Goal: Communication & Community: Answer question/provide support

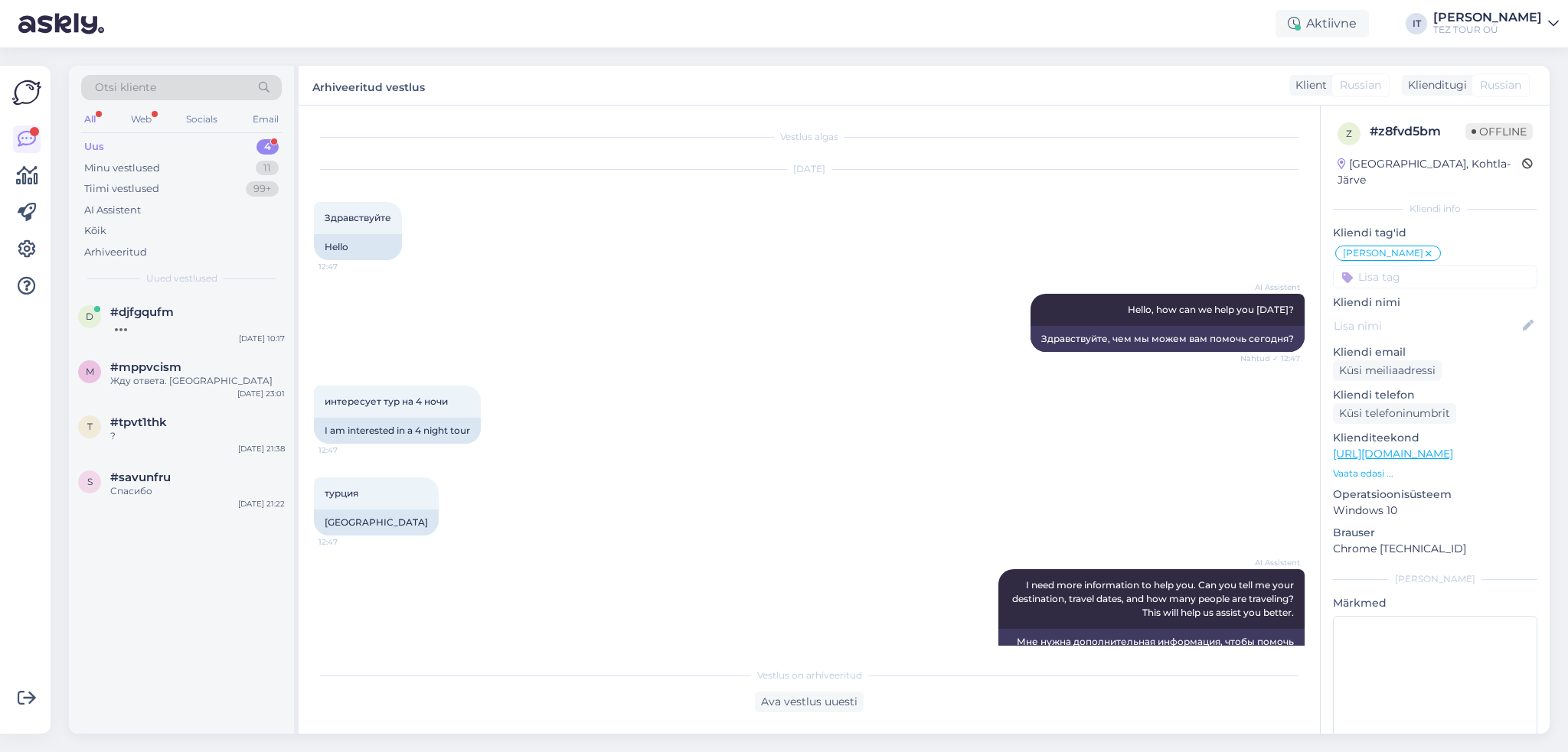
scroll to position [2562, 0]
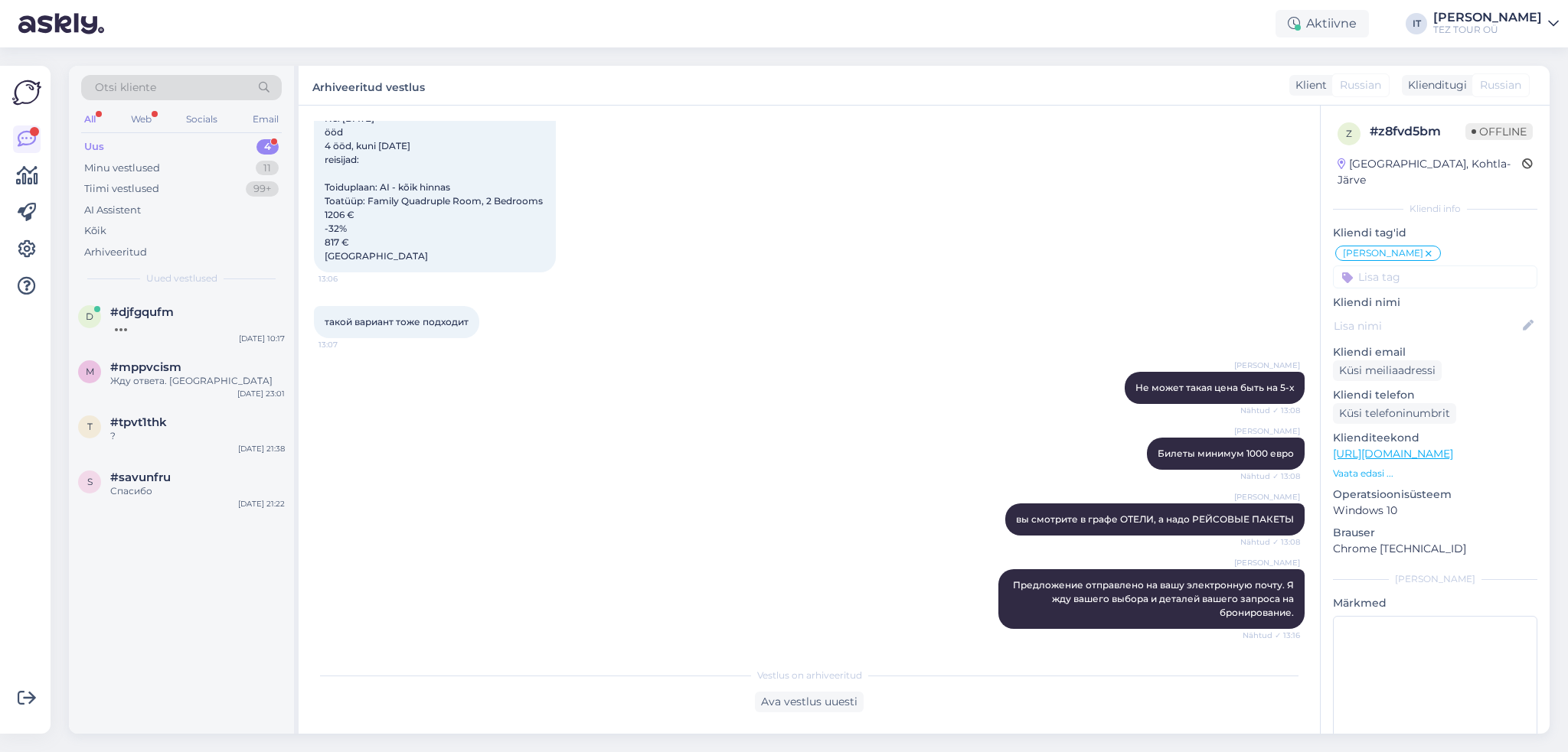
click at [242, 143] on div "Uus 4" at bounding box center [181, 147] width 201 height 21
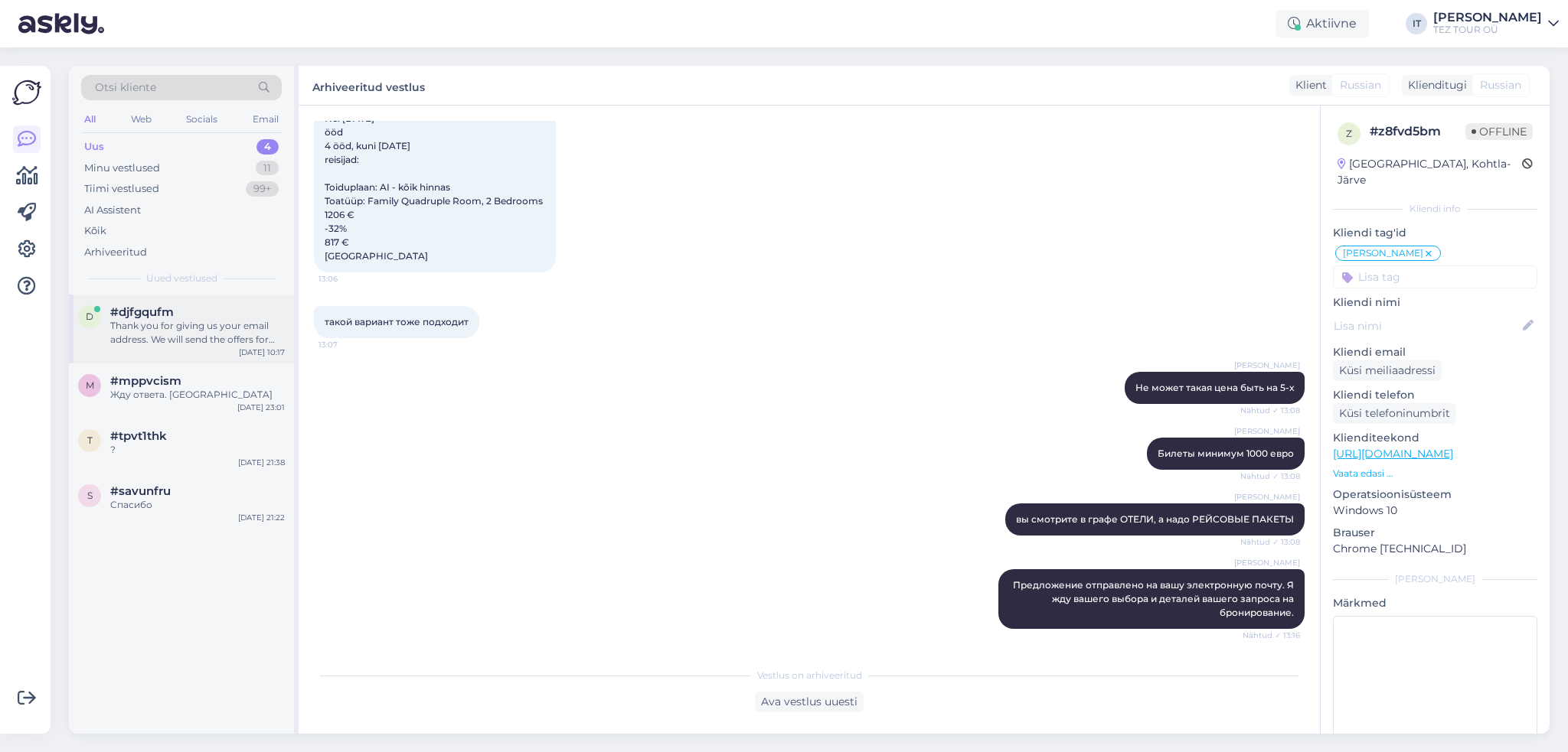
click at [206, 336] on div "Thank you for giving us your email address. We will send the offers for your tr…" at bounding box center [198, 333] width 175 height 28
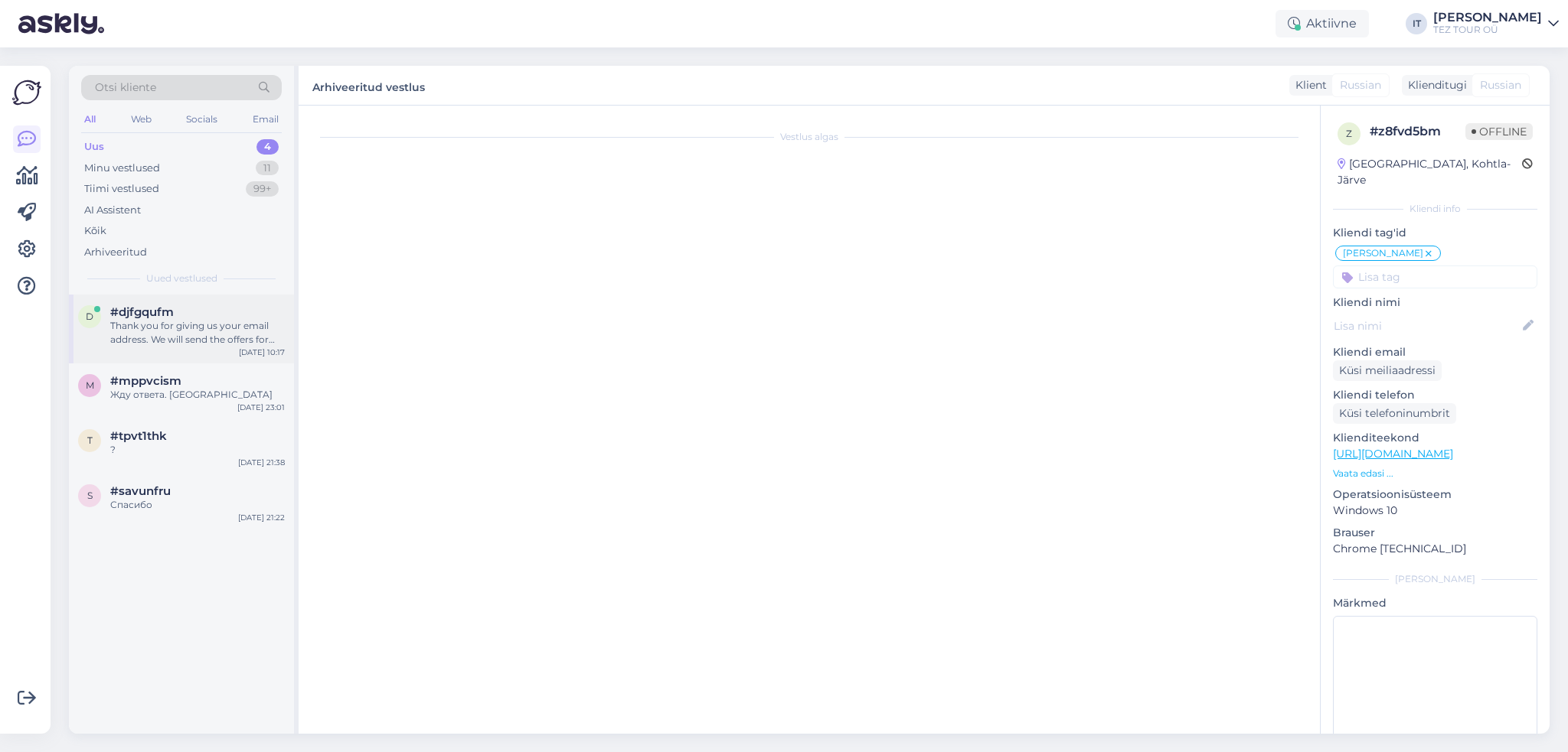
scroll to position [582, 0]
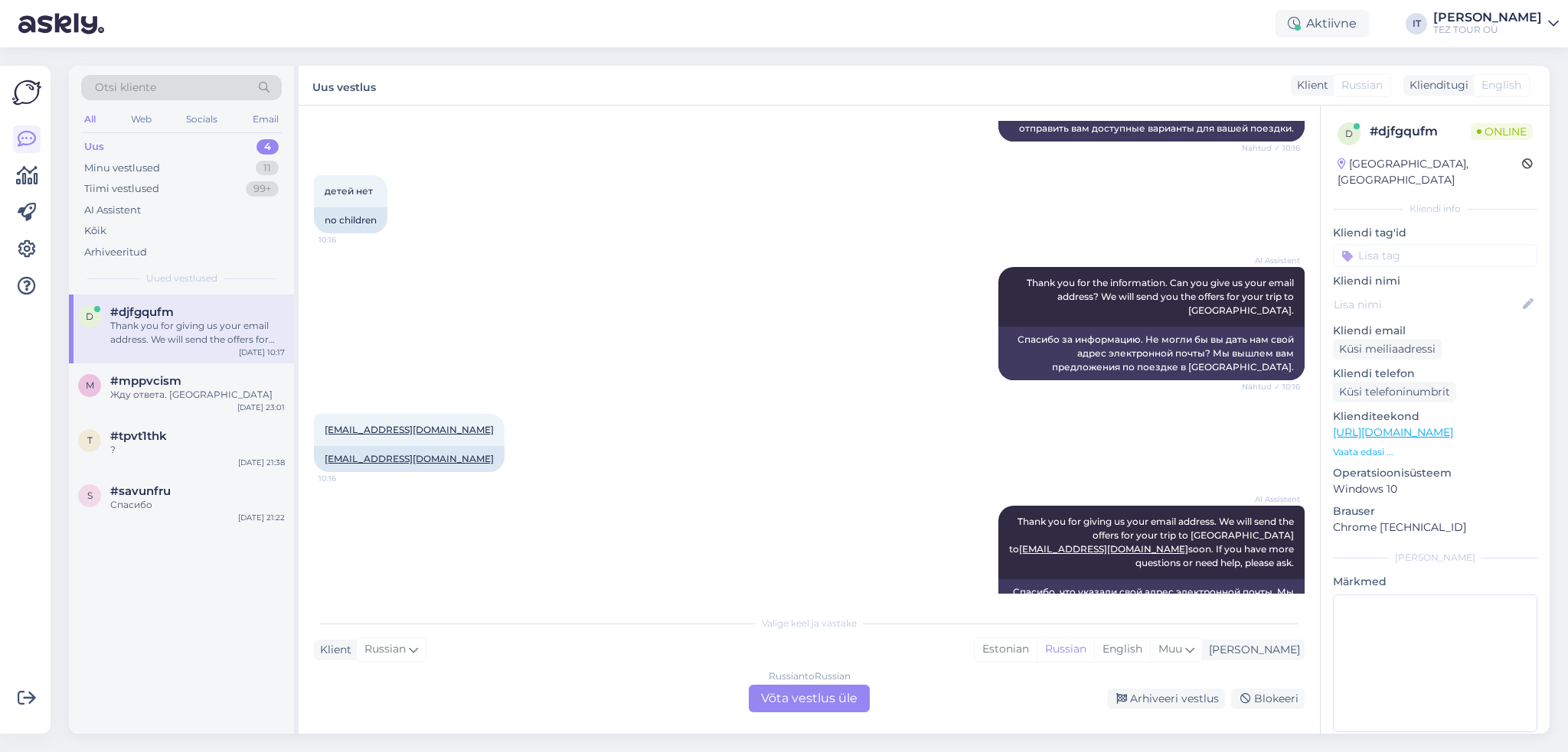
click at [795, 704] on div "Russian to Russian Võta vestlus üle" at bounding box center [809, 699] width 121 height 28
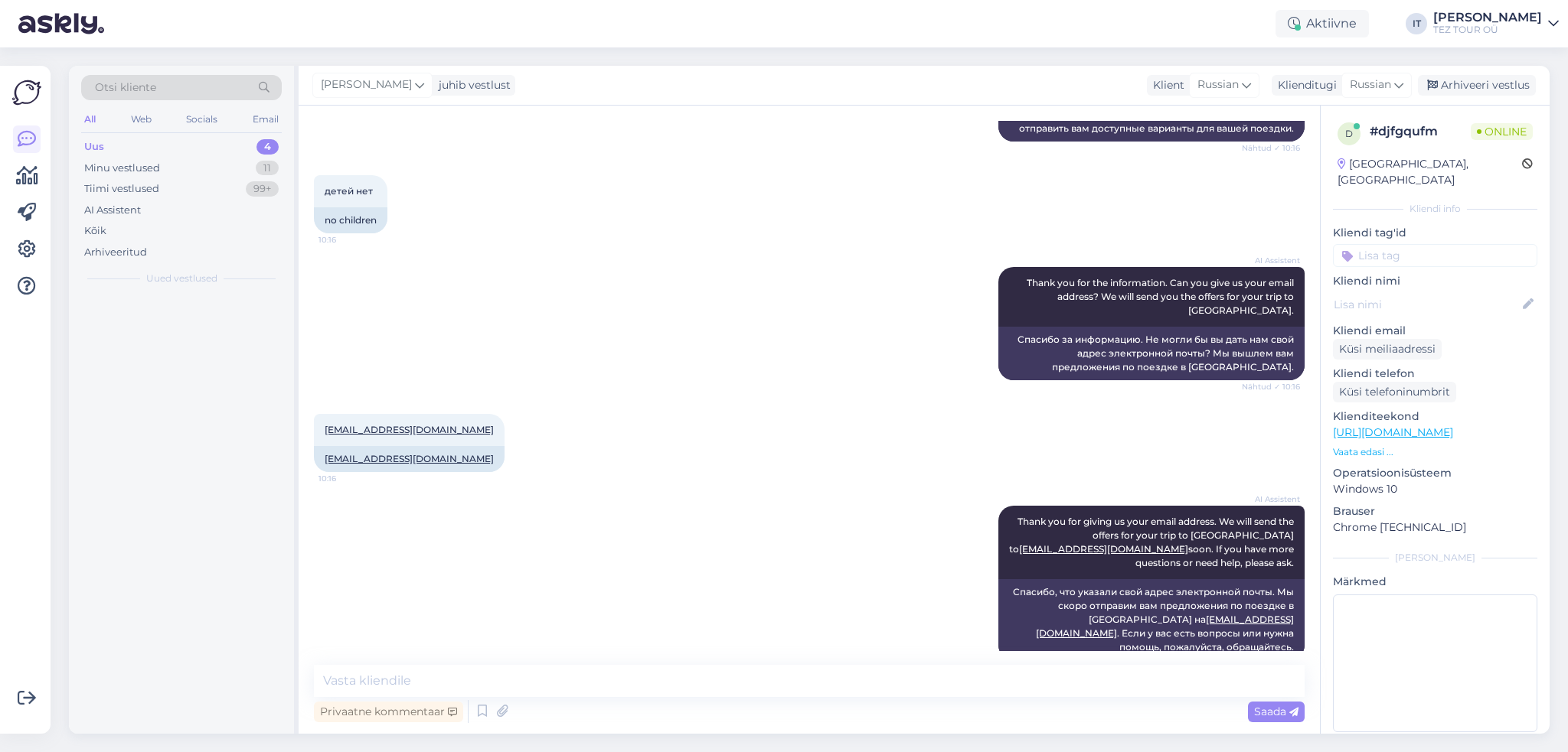
scroll to position [525, 0]
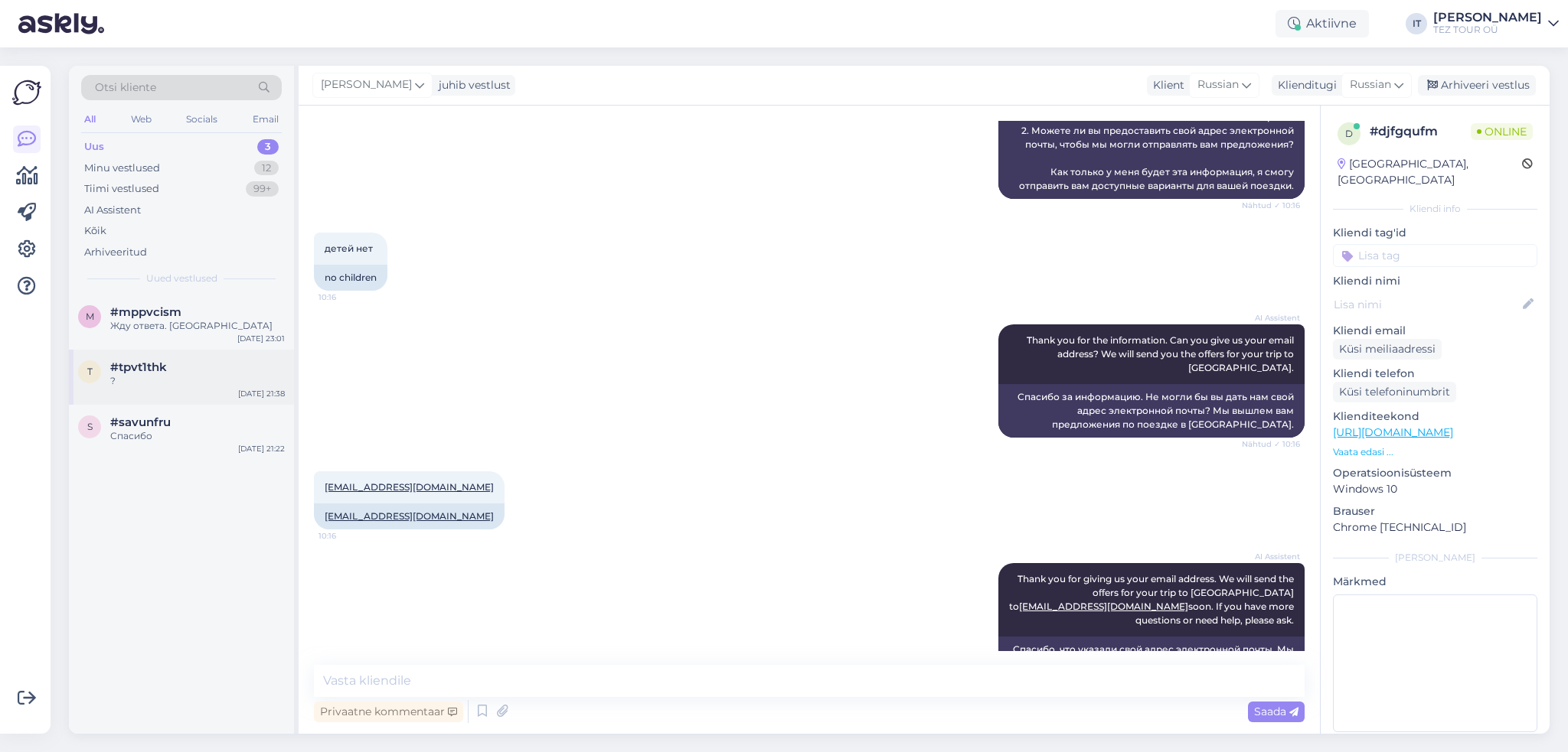
click at [199, 363] on div "#tpvt1thk" at bounding box center [198, 367] width 175 height 14
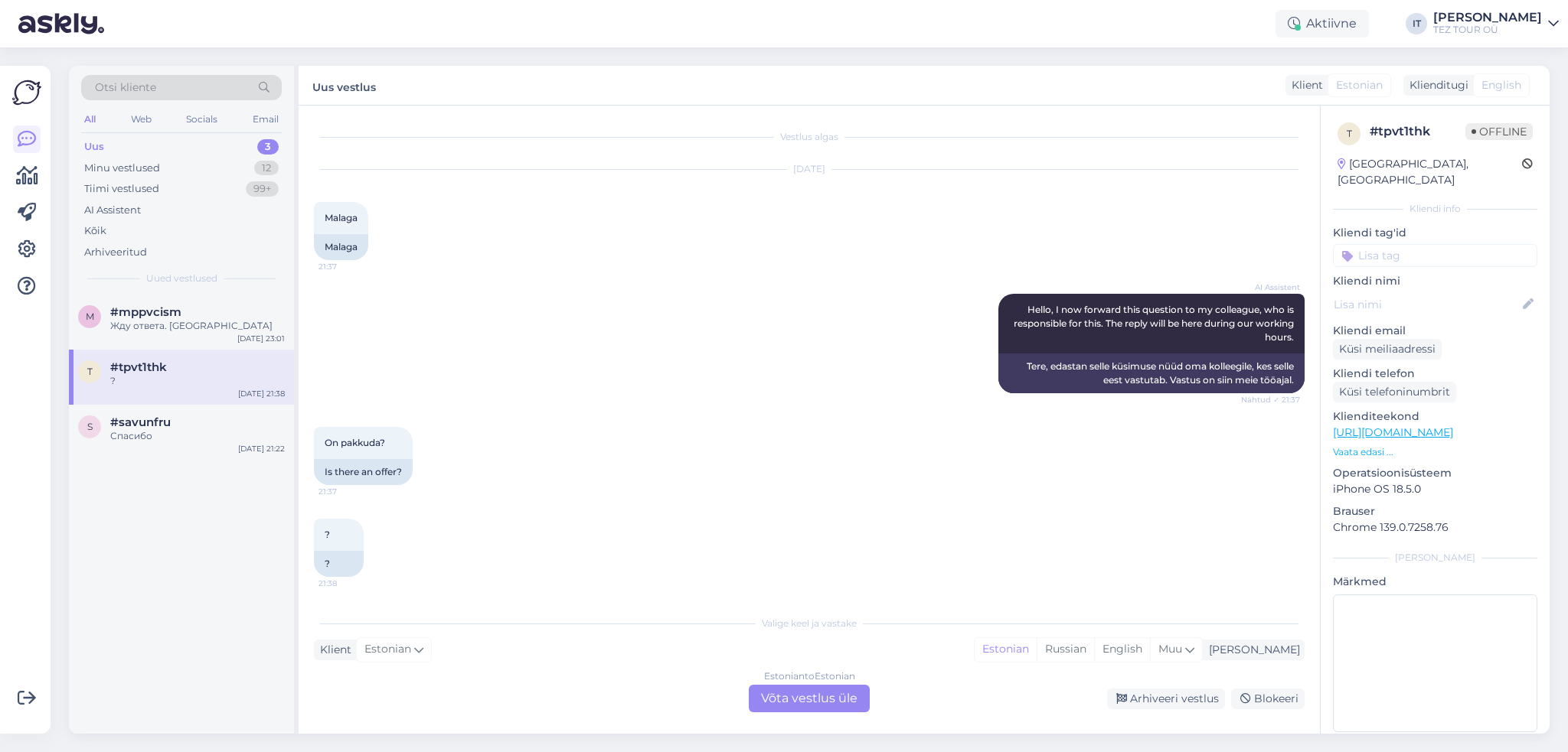
click at [803, 701] on div "Estonian to Estonian Võta vestlus üle" at bounding box center [809, 699] width 121 height 28
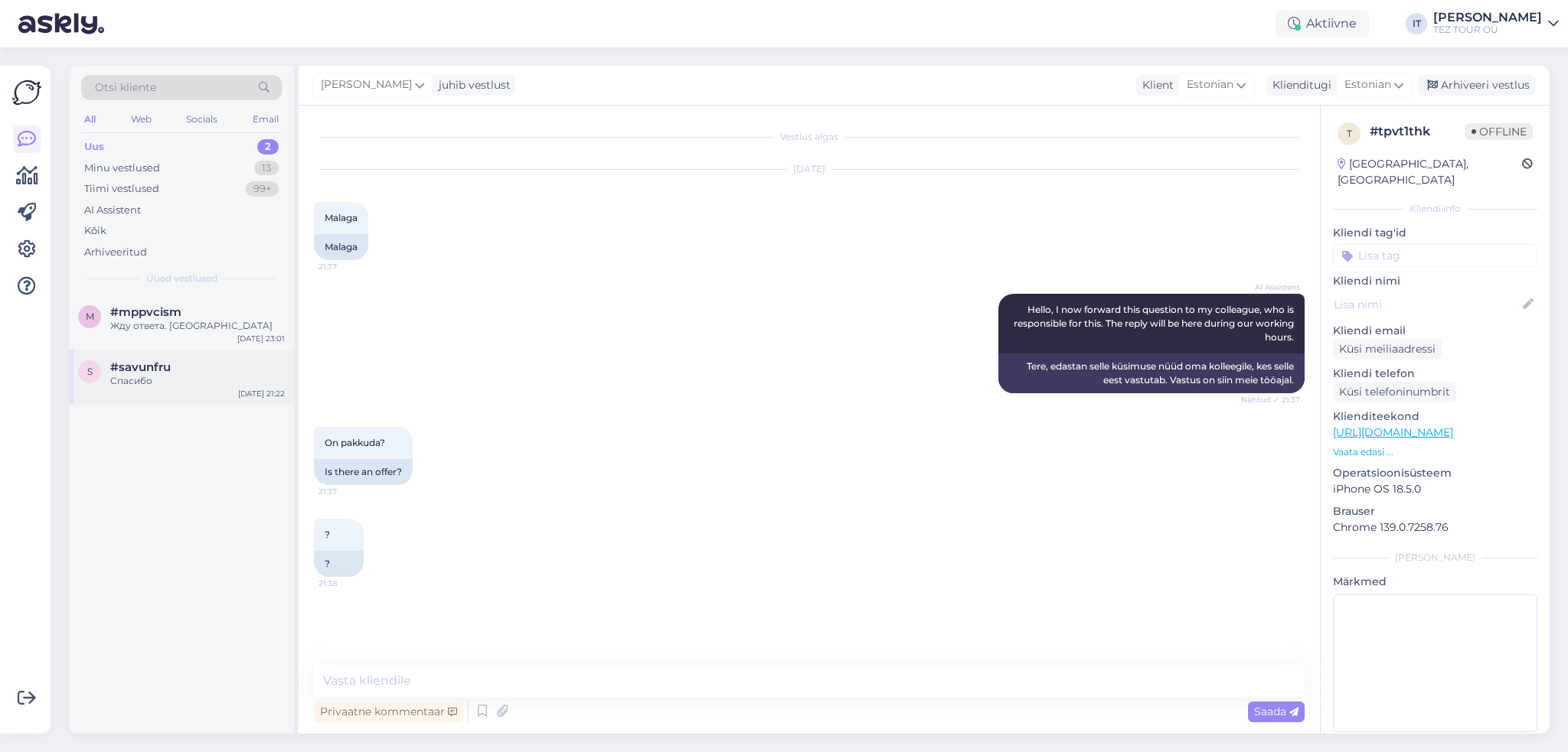
click at [214, 399] on div "s #savunfru Спасибо [DATE] 21:22" at bounding box center [181, 376] width 225 height 55
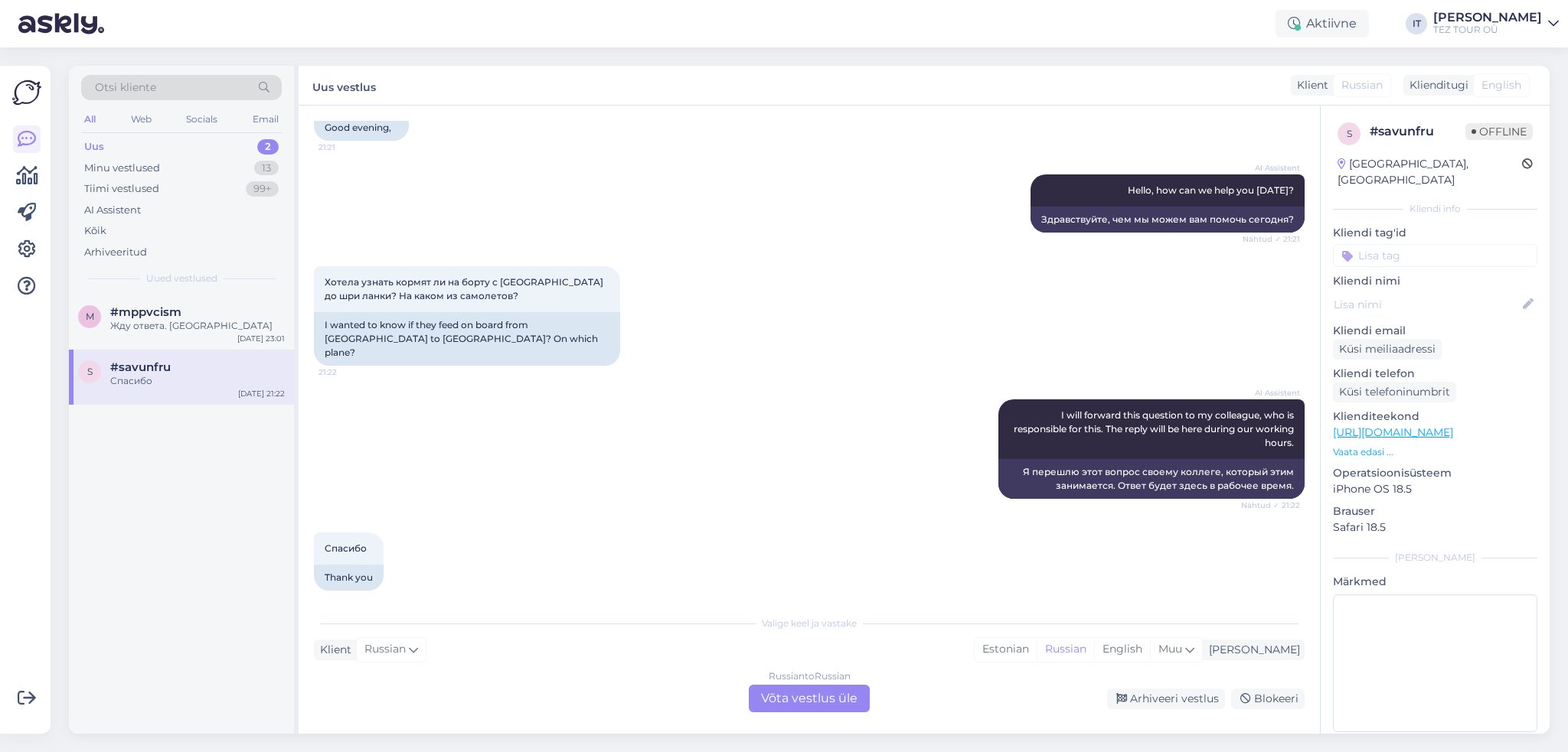
click at [796, 696] on div "Russian to Russian Võta vestlus üle" at bounding box center [809, 699] width 121 height 28
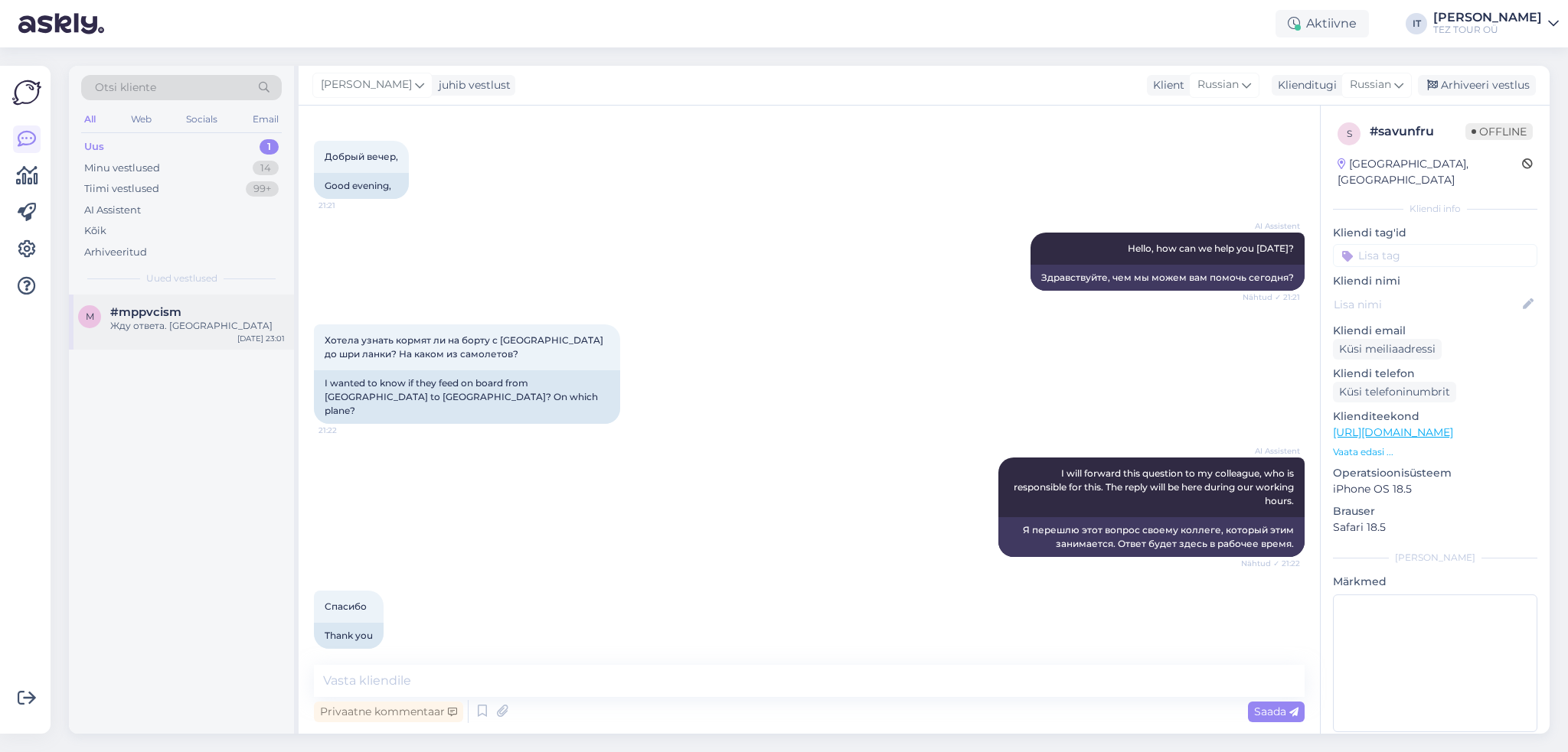
click at [210, 310] on div "#mppvcism" at bounding box center [198, 311] width 175 height 14
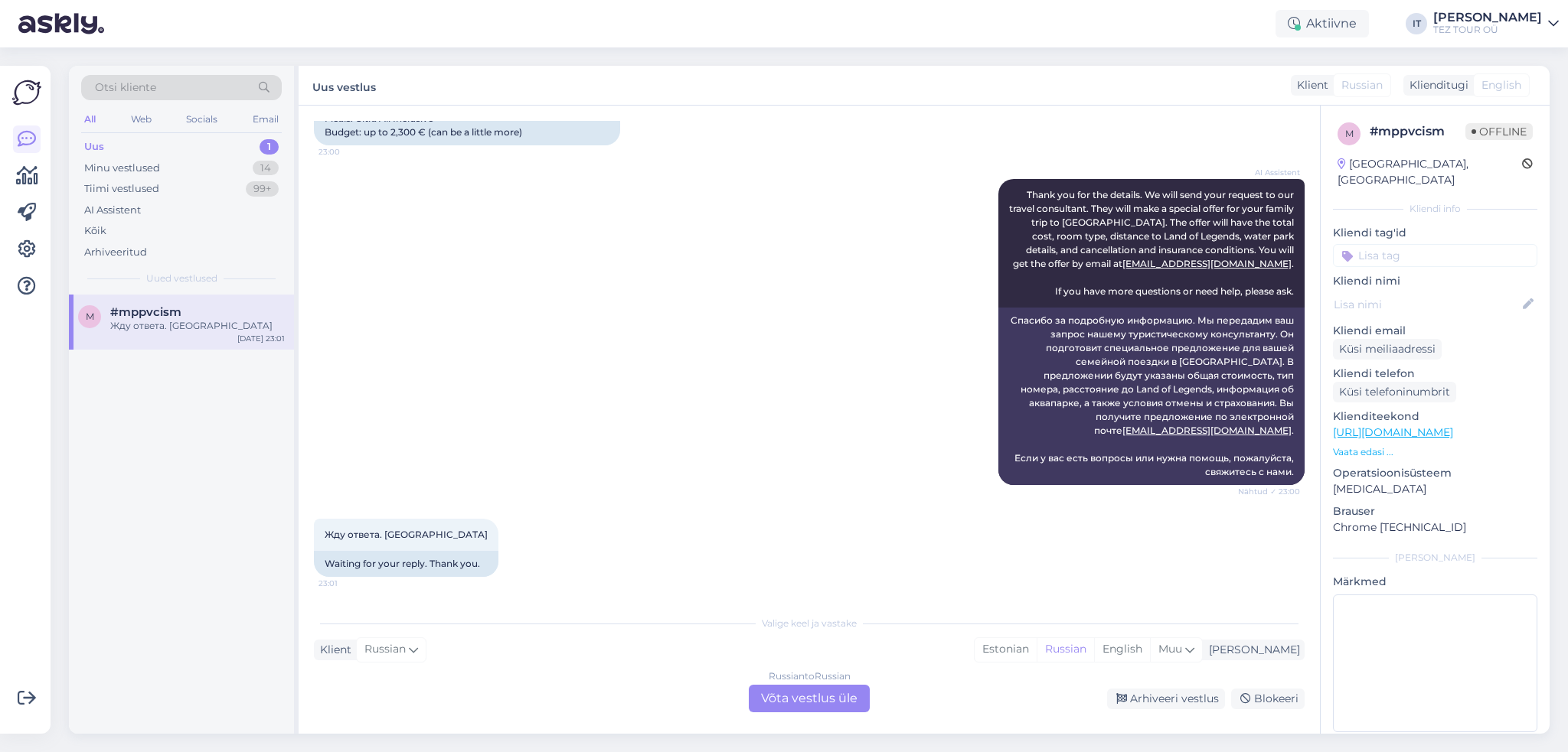
click at [839, 687] on div "Russian to Russian Võta vestlus üle" at bounding box center [809, 699] width 121 height 28
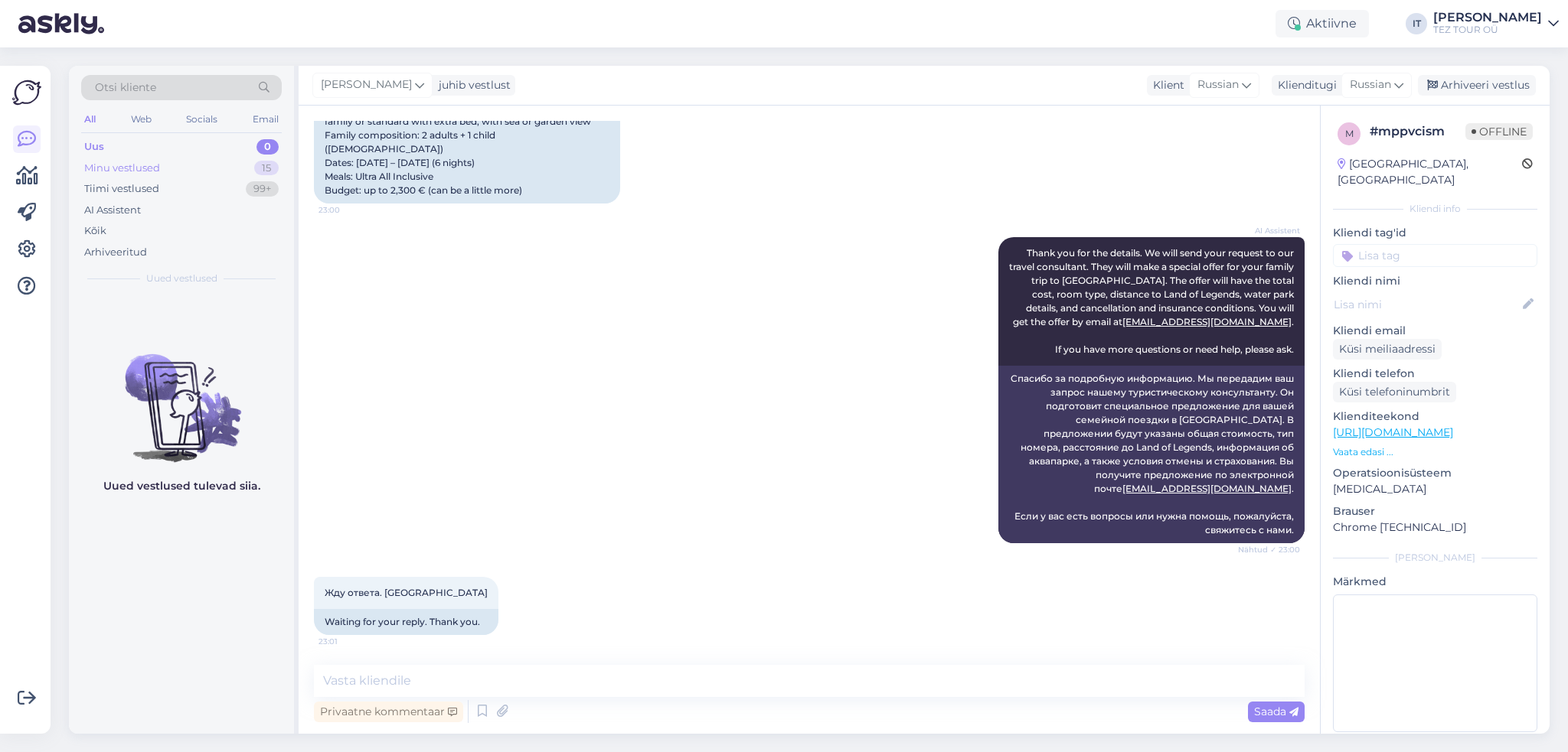
click at [231, 168] on div "Minu vestlused 15" at bounding box center [181, 168] width 201 height 21
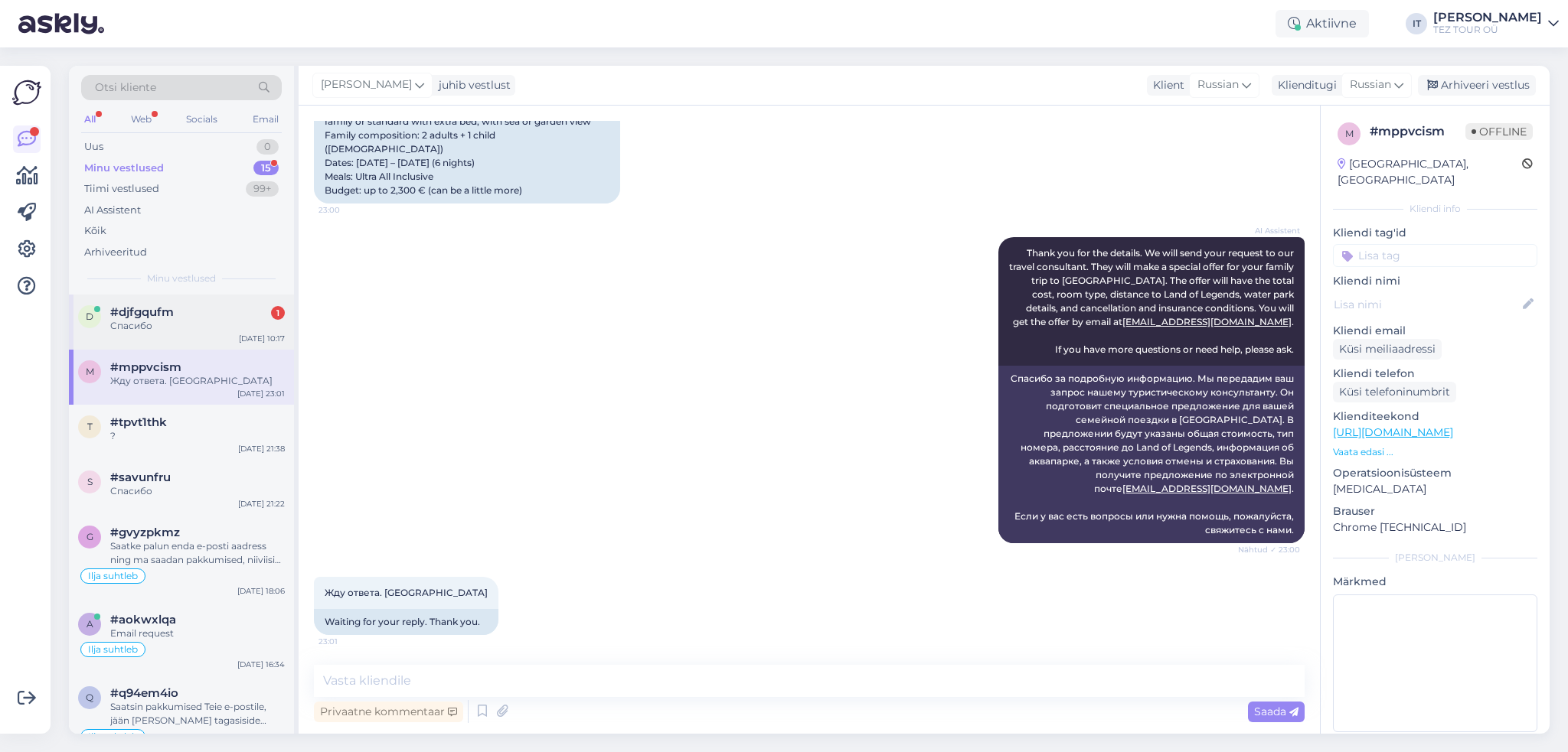
click at [205, 319] on div "Спасибо" at bounding box center [198, 325] width 175 height 14
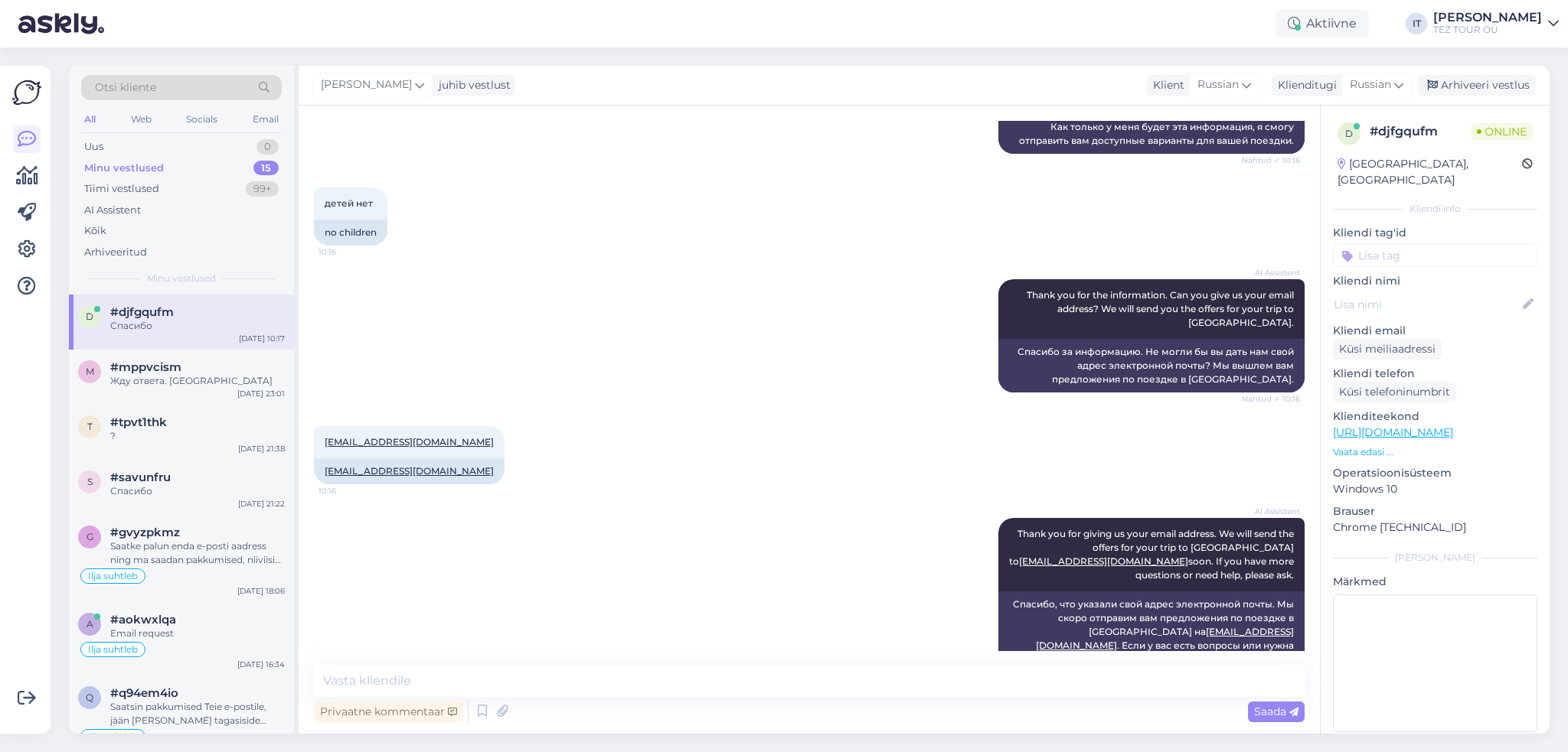
scroll to position [590, 0]
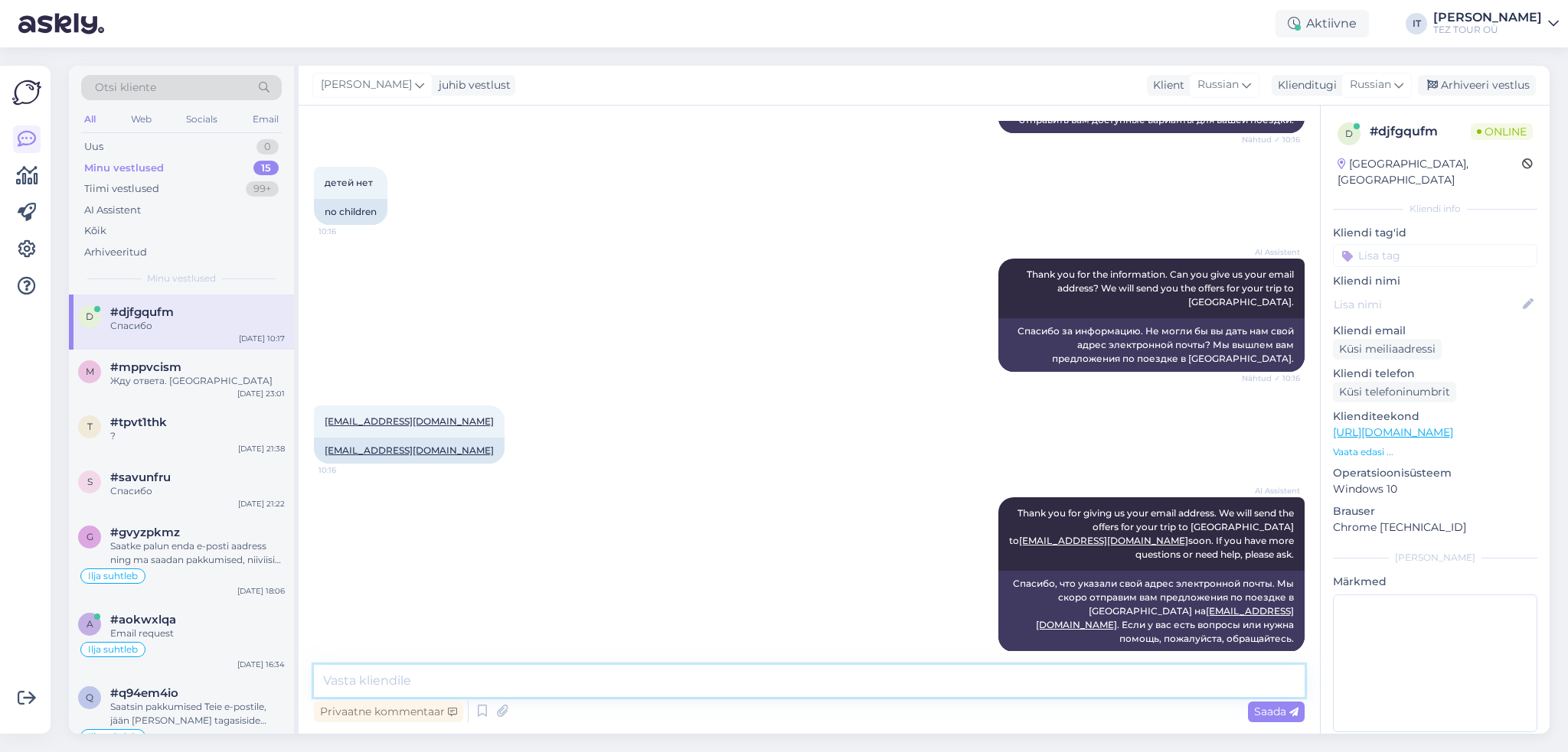
click at [509, 681] on textarea at bounding box center [808, 680] width 990 height 33
type textarea "Здравствуйте"
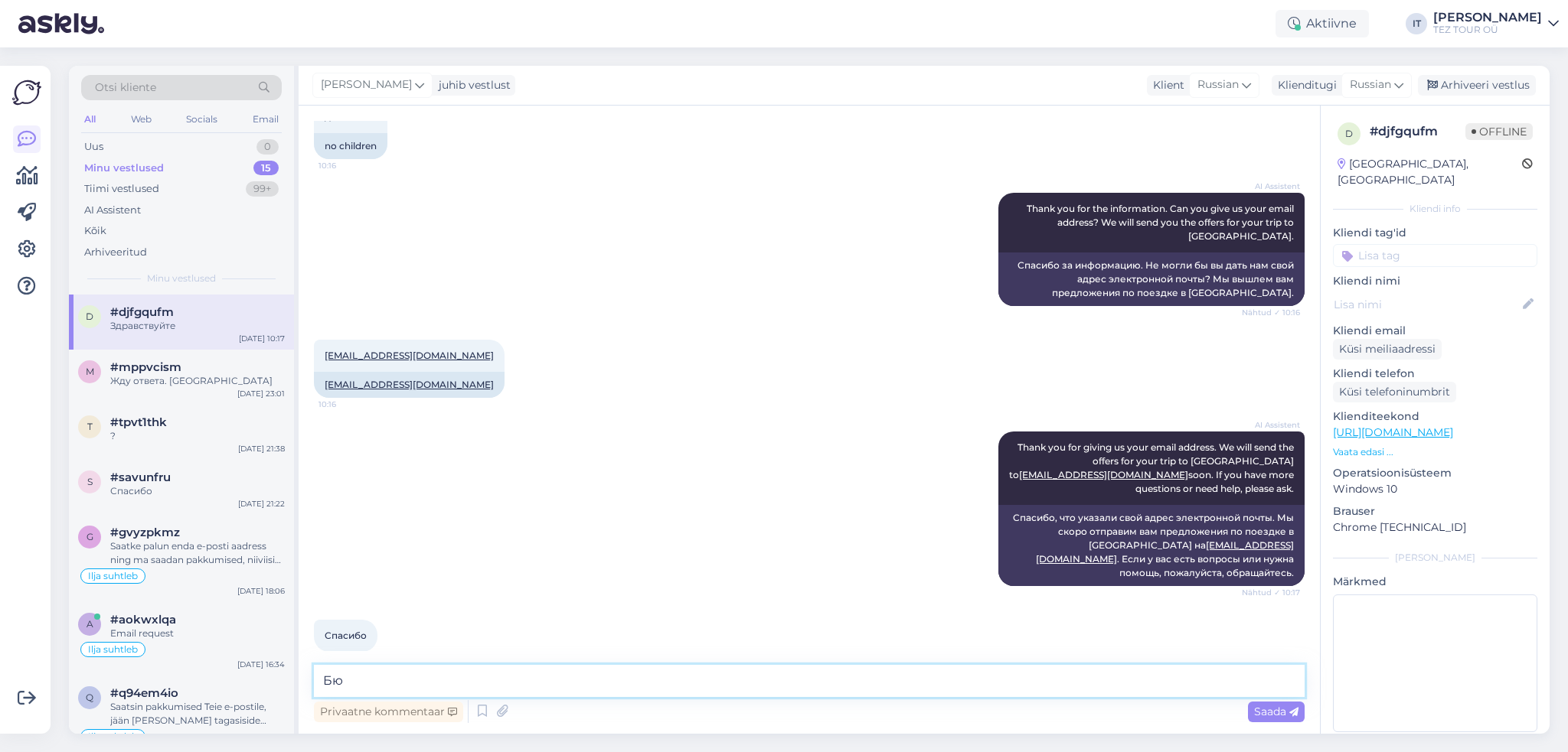
type textarea "Б"
type textarea "Отправлю предложения в течение сегодняшнего дня."
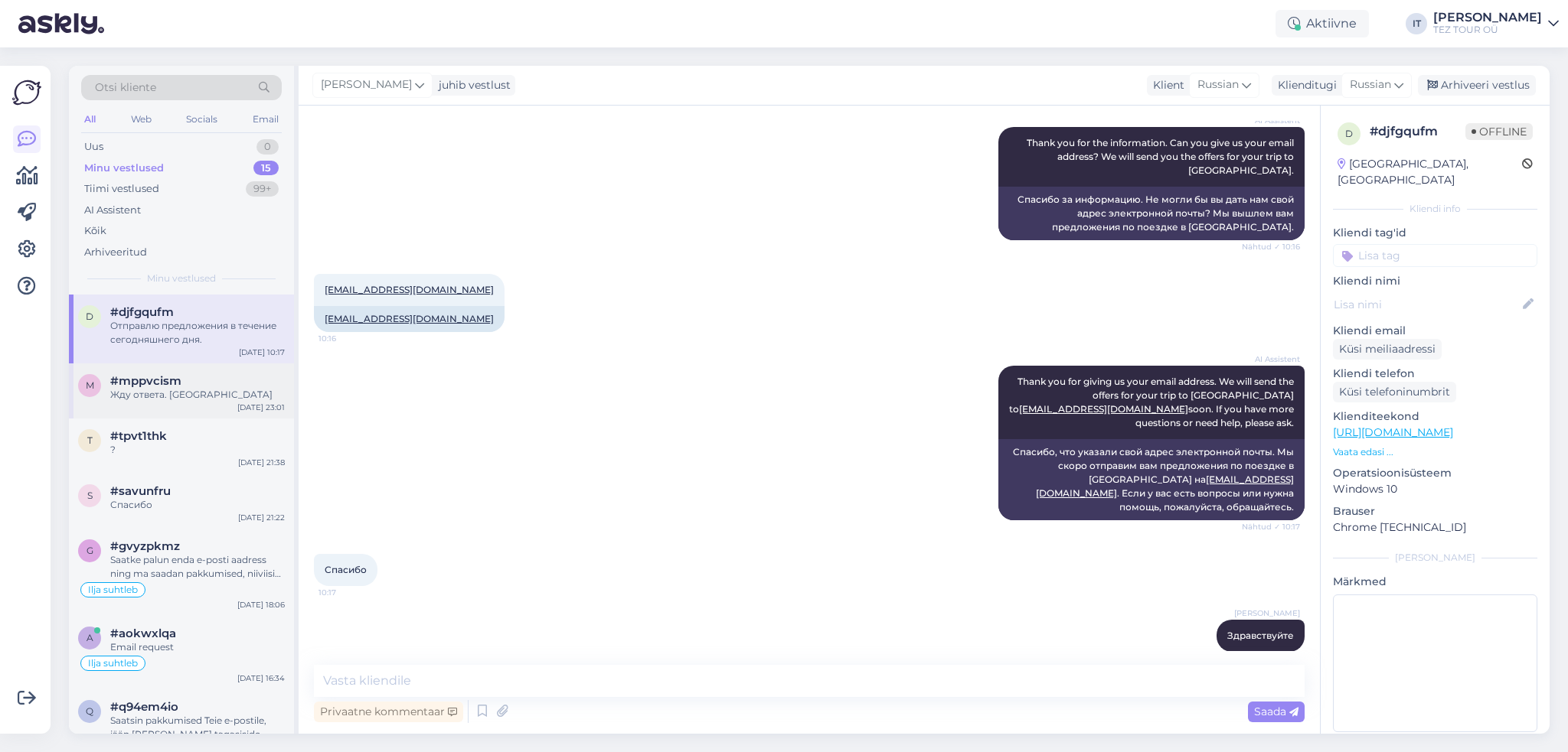
click at [171, 403] on div "m #mppvcism Жду ответа. Спасибо [DATE] 23:01" at bounding box center [181, 390] width 225 height 55
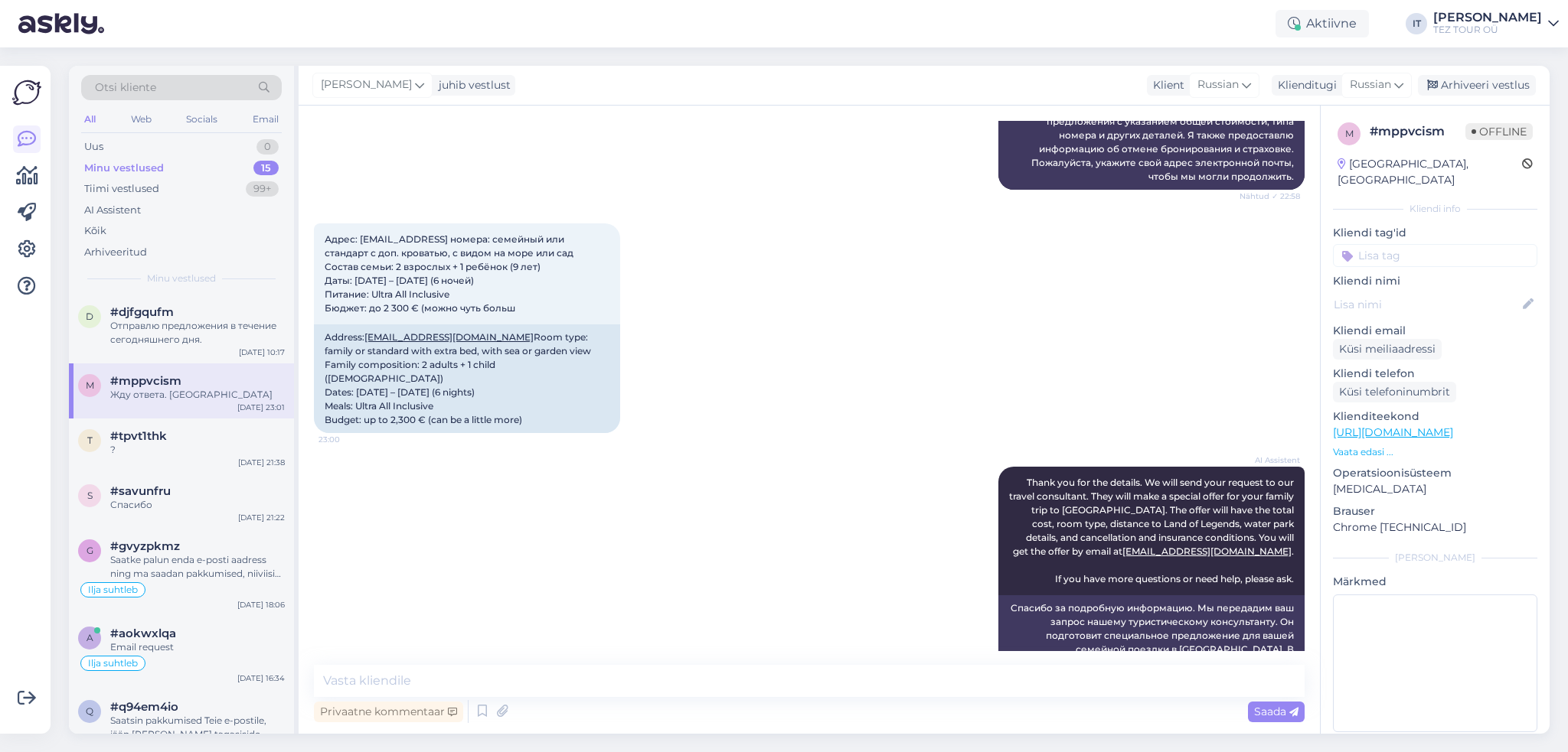
scroll to position [1852, 0]
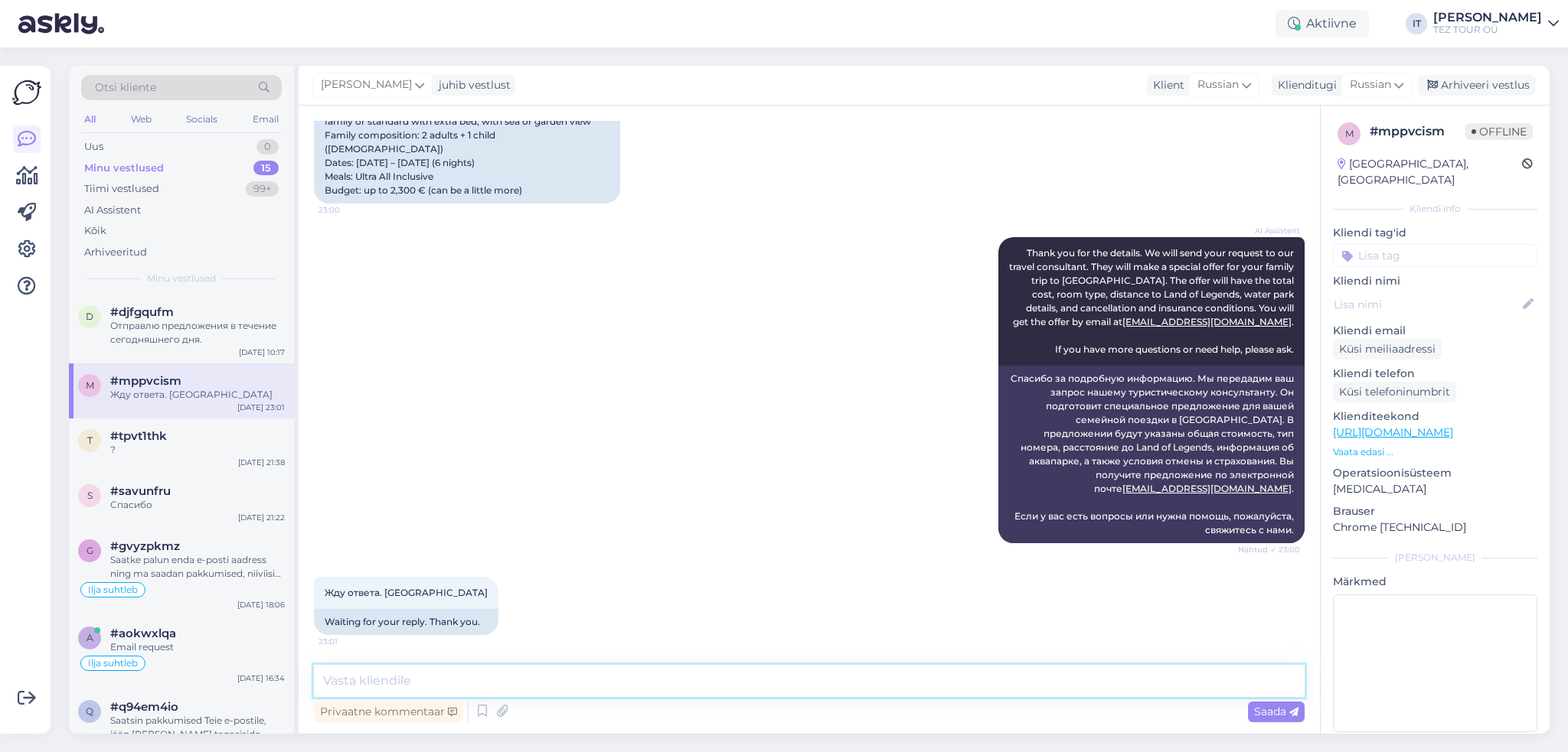
click at [814, 677] on textarea at bounding box center [808, 680] width 990 height 33
type textarea "Доброе утро!"
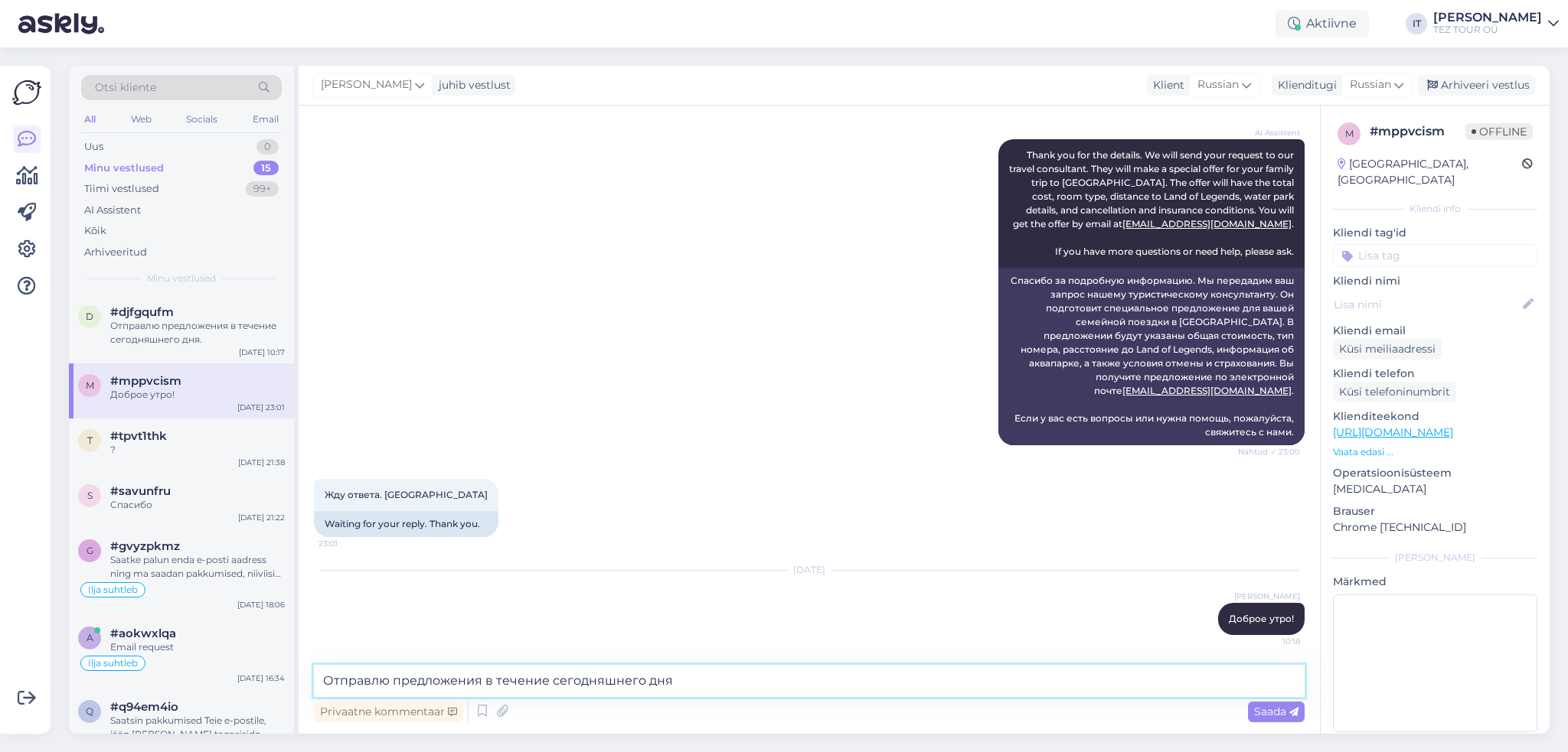
type textarea "Отправлю предложения в течение сегодняшнего дня."
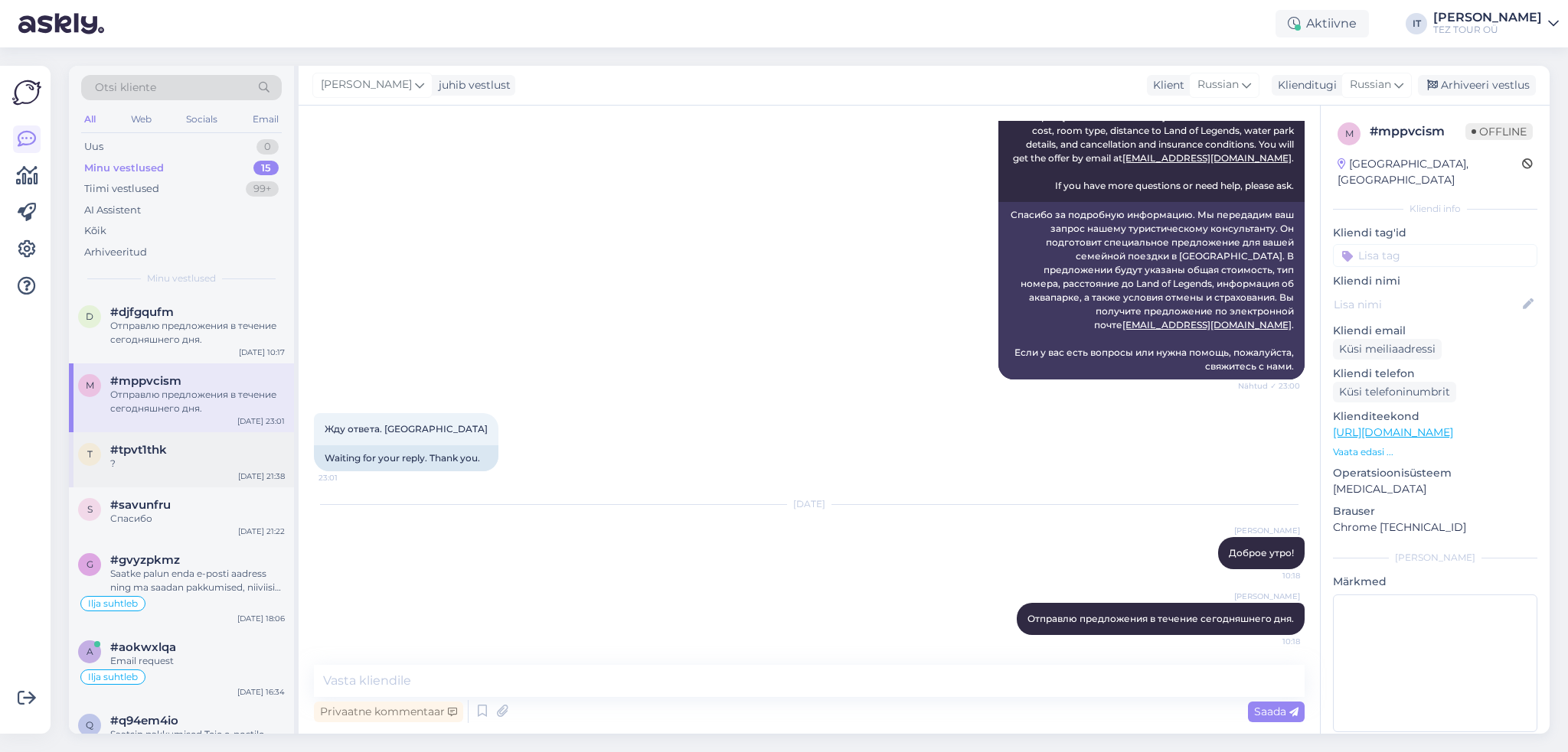
click at [184, 460] on div "?" at bounding box center [198, 463] width 175 height 14
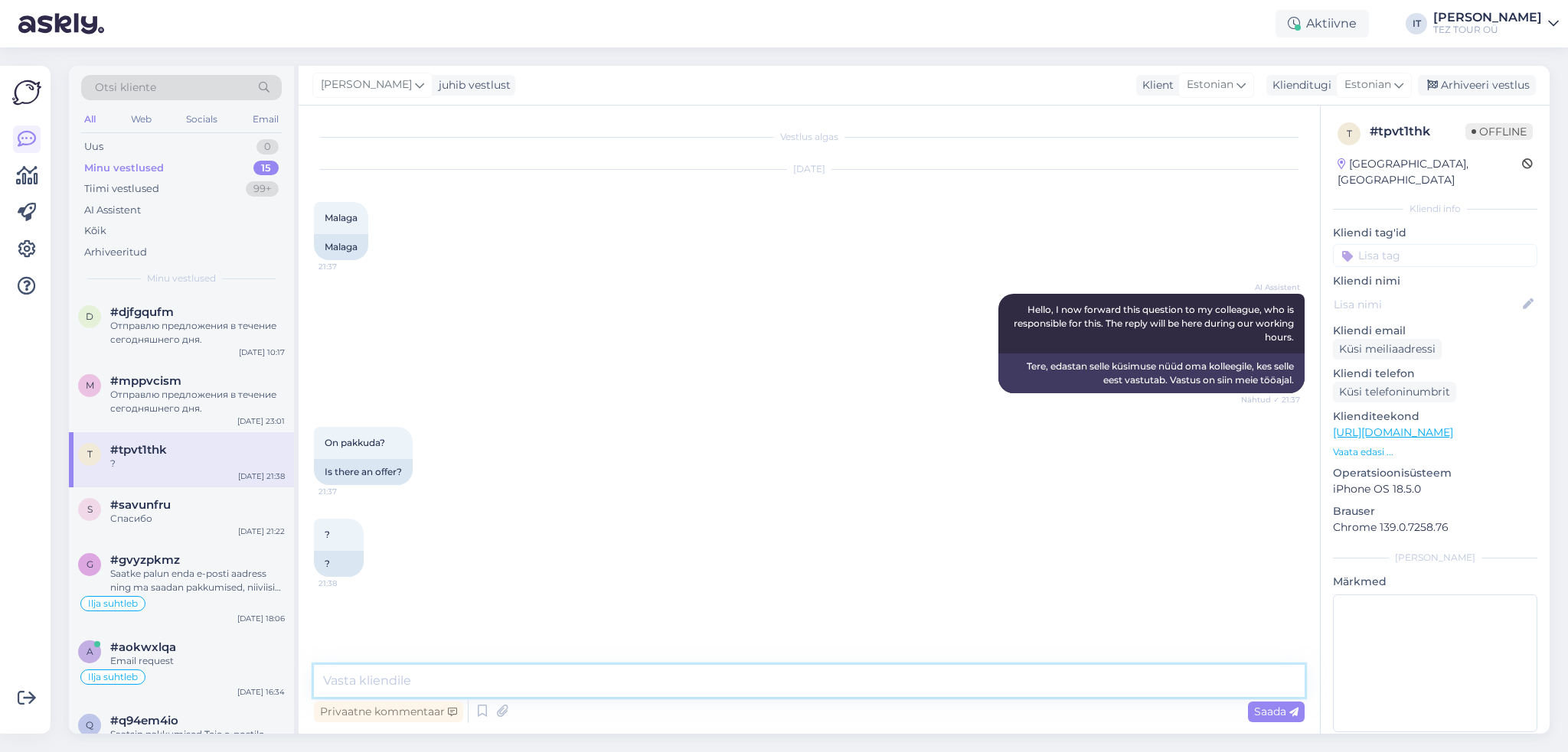
click at [602, 678] on textarea at bounding box center [808, 680] width 990 height 33
type textarea "Tere"
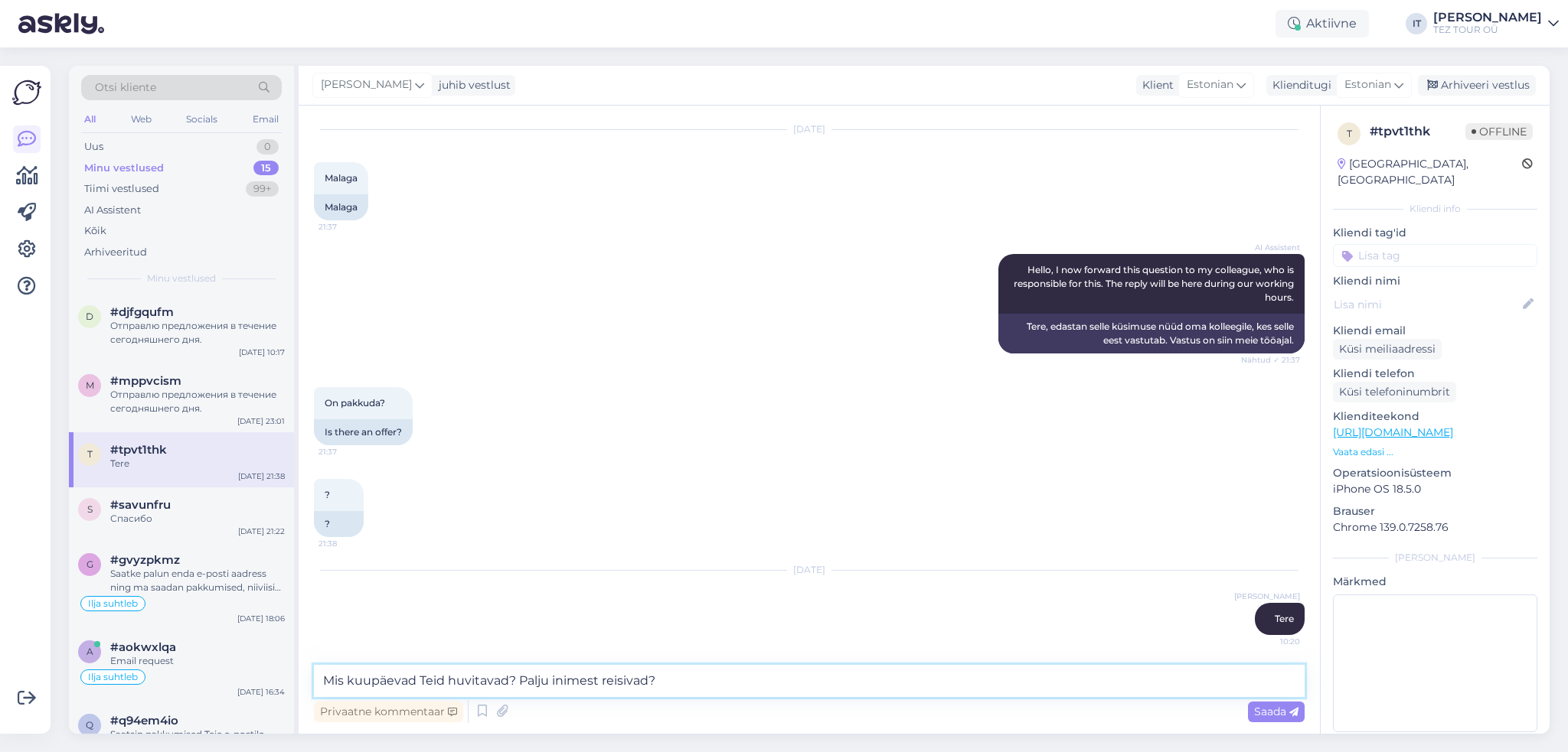
type textarea "Mis kuupäevad Teid huvitavad? Palju inimest reisivad?"
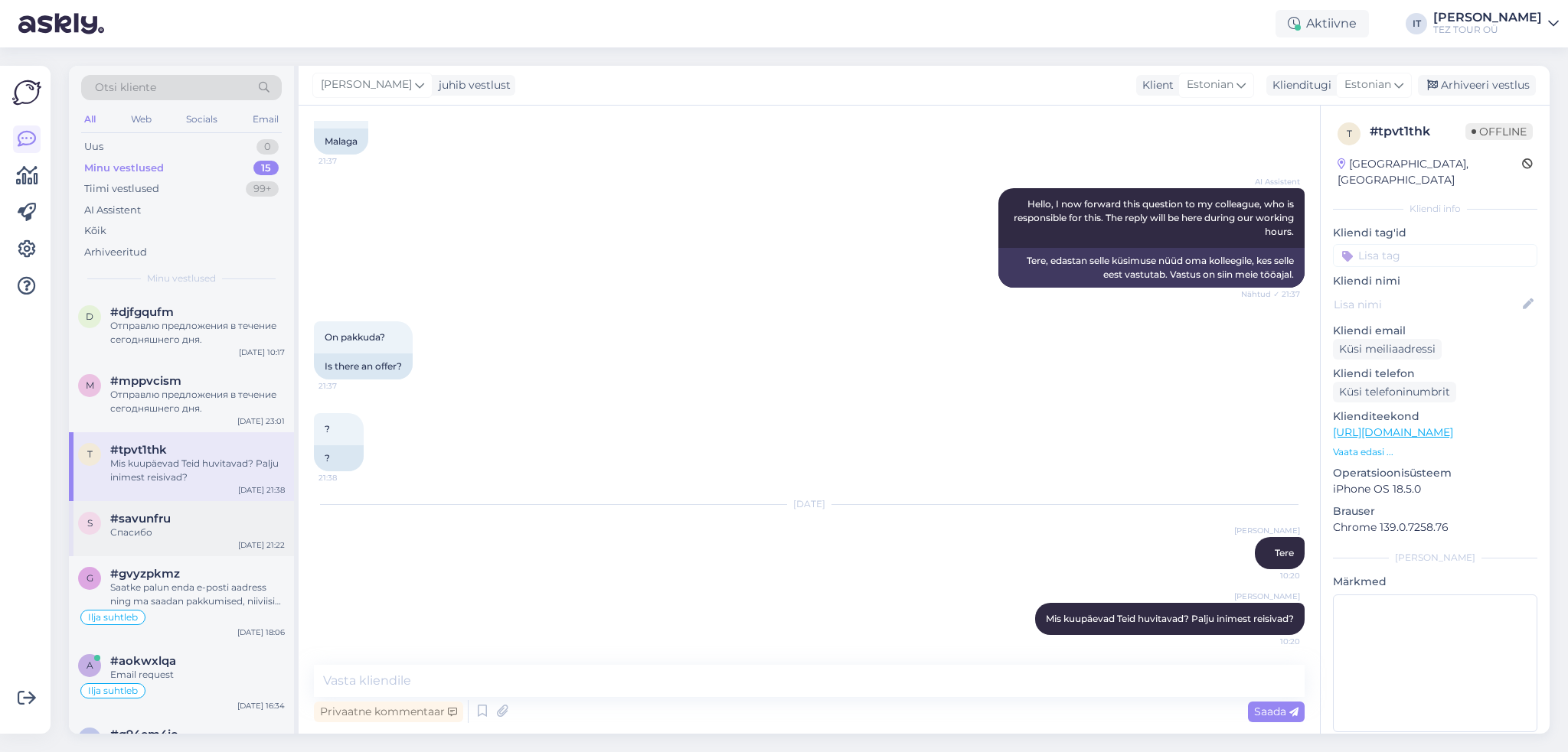
click at [203, 504] on div "s #savunfru Спасибо [DATE] 21:22" at bounding box center [181, 528] width 225 height 55
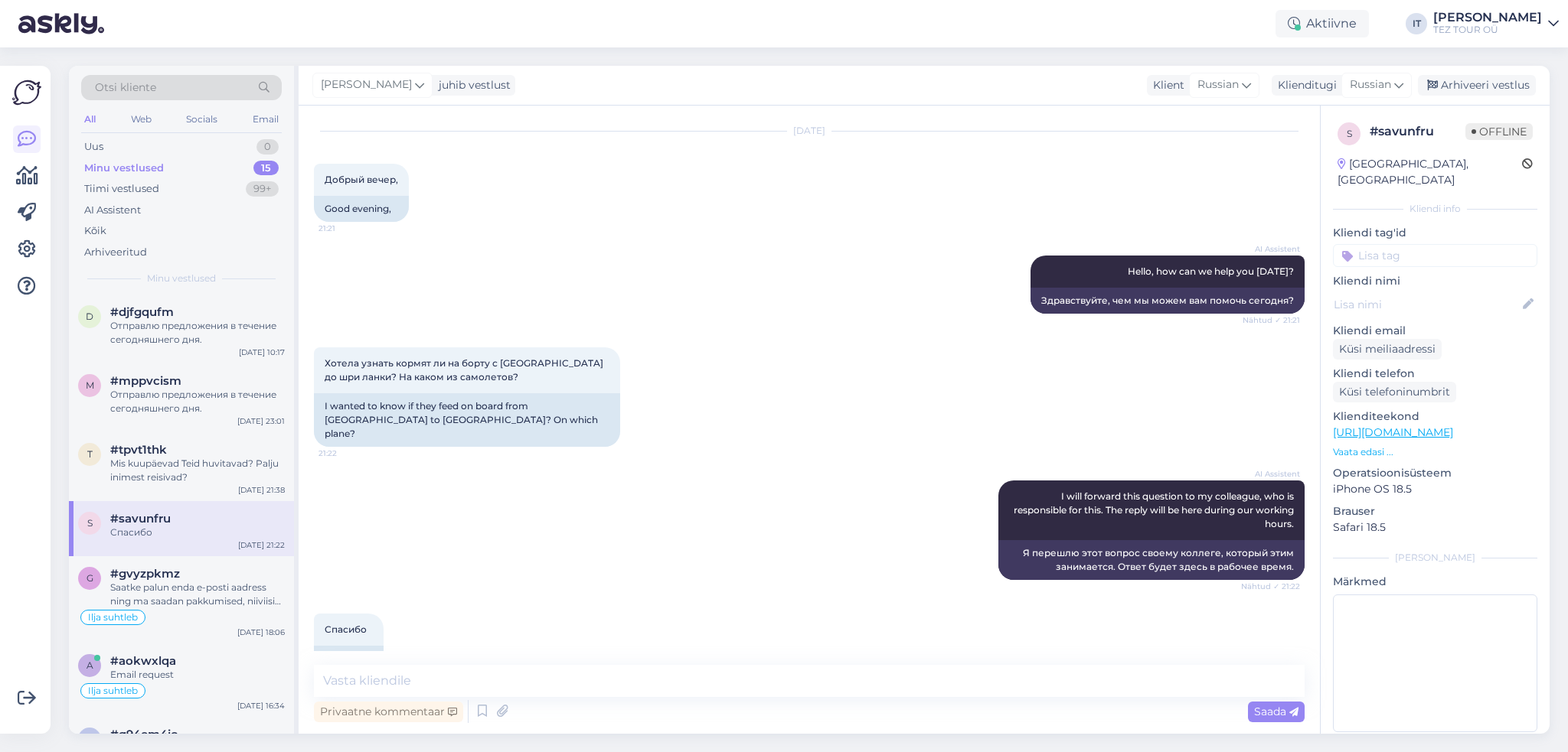
scroll to position [61, 0]
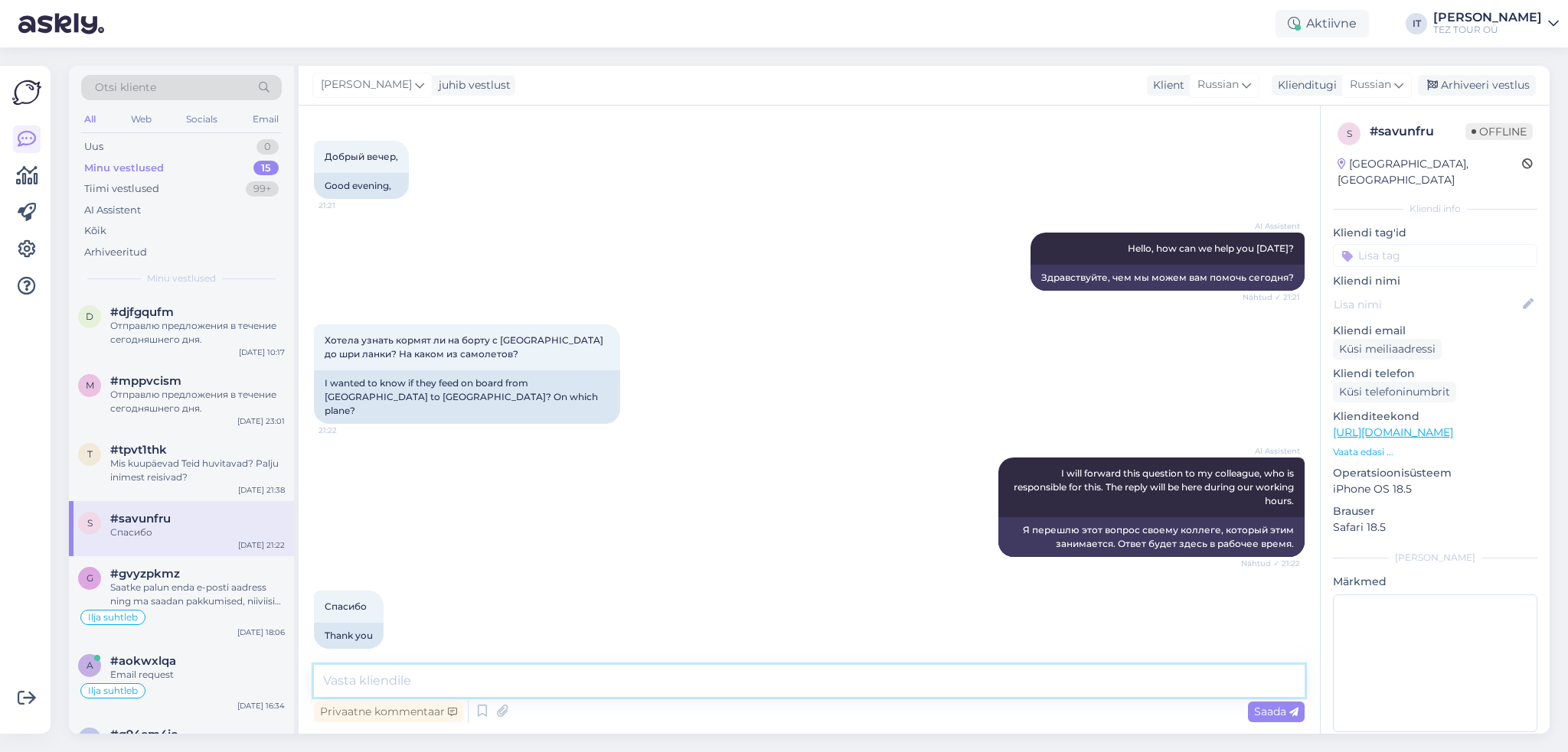
click at [649, 673] on textarea at bounding box center [808, 680] width 990 height 33
type textarea "Здравствуйте"
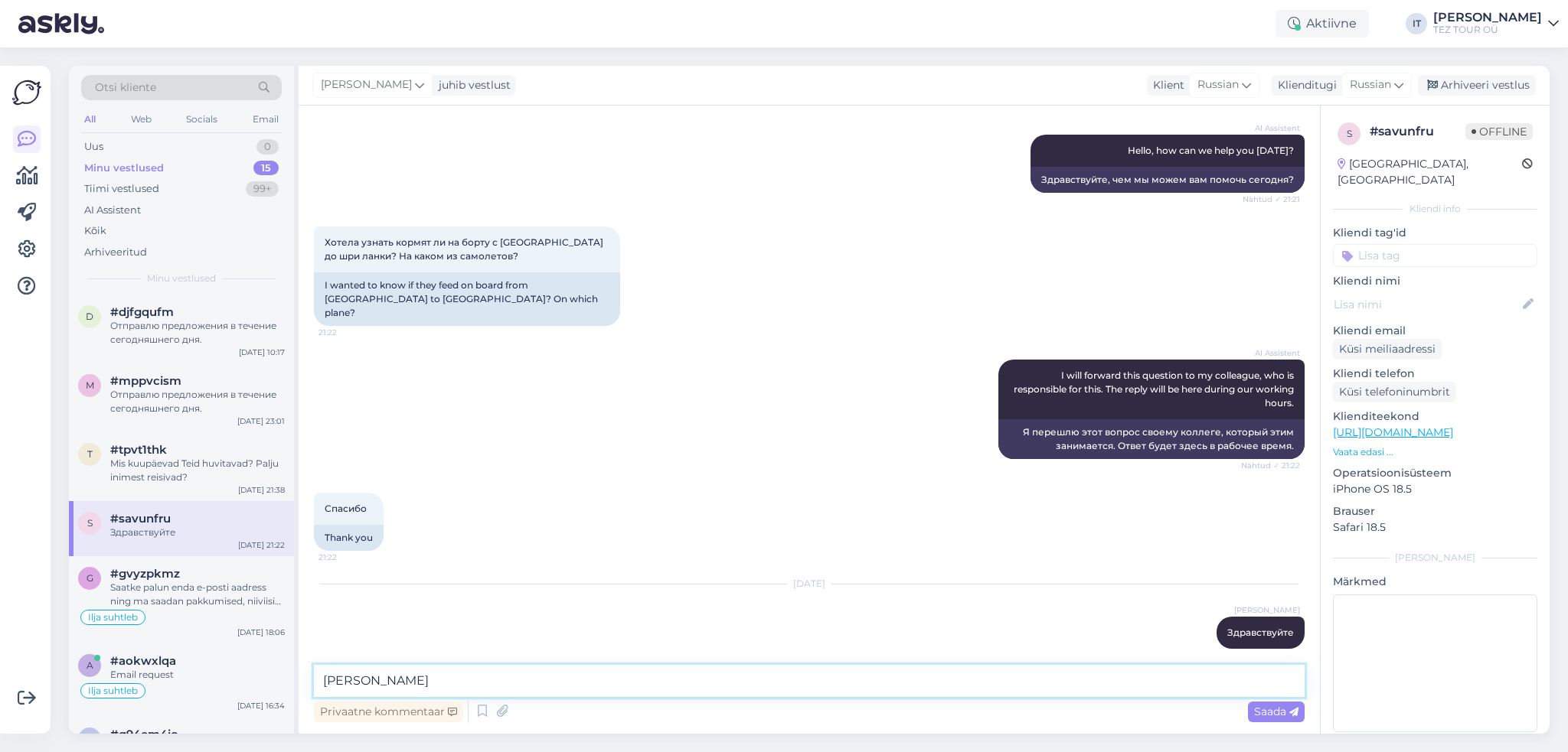
type textarea "Т"
type textarea "В Шри Ланку чартерных рейсов нет"
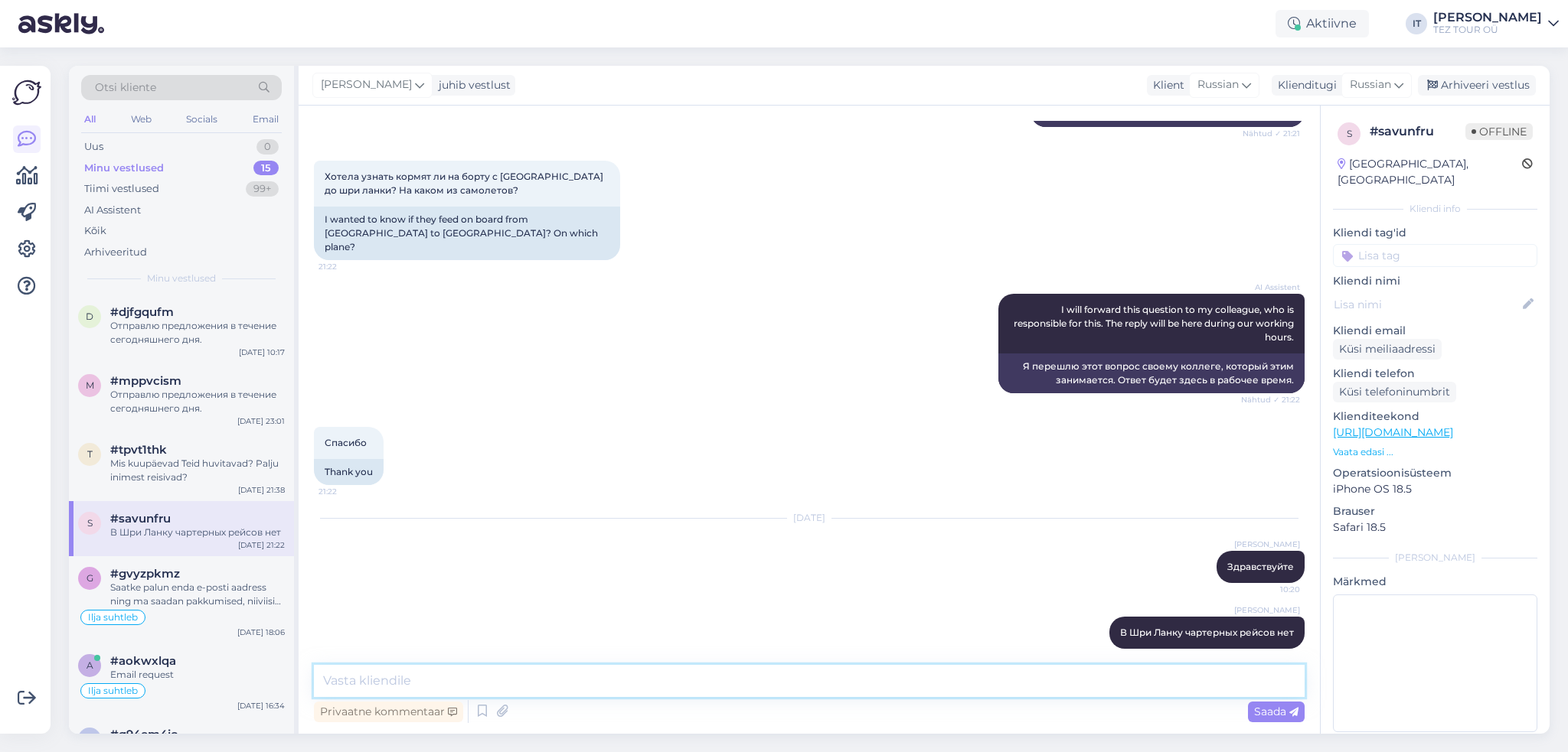
type textarea "[PERSON_NAME]"
type textarea "Все рейсы на регулярной основе"
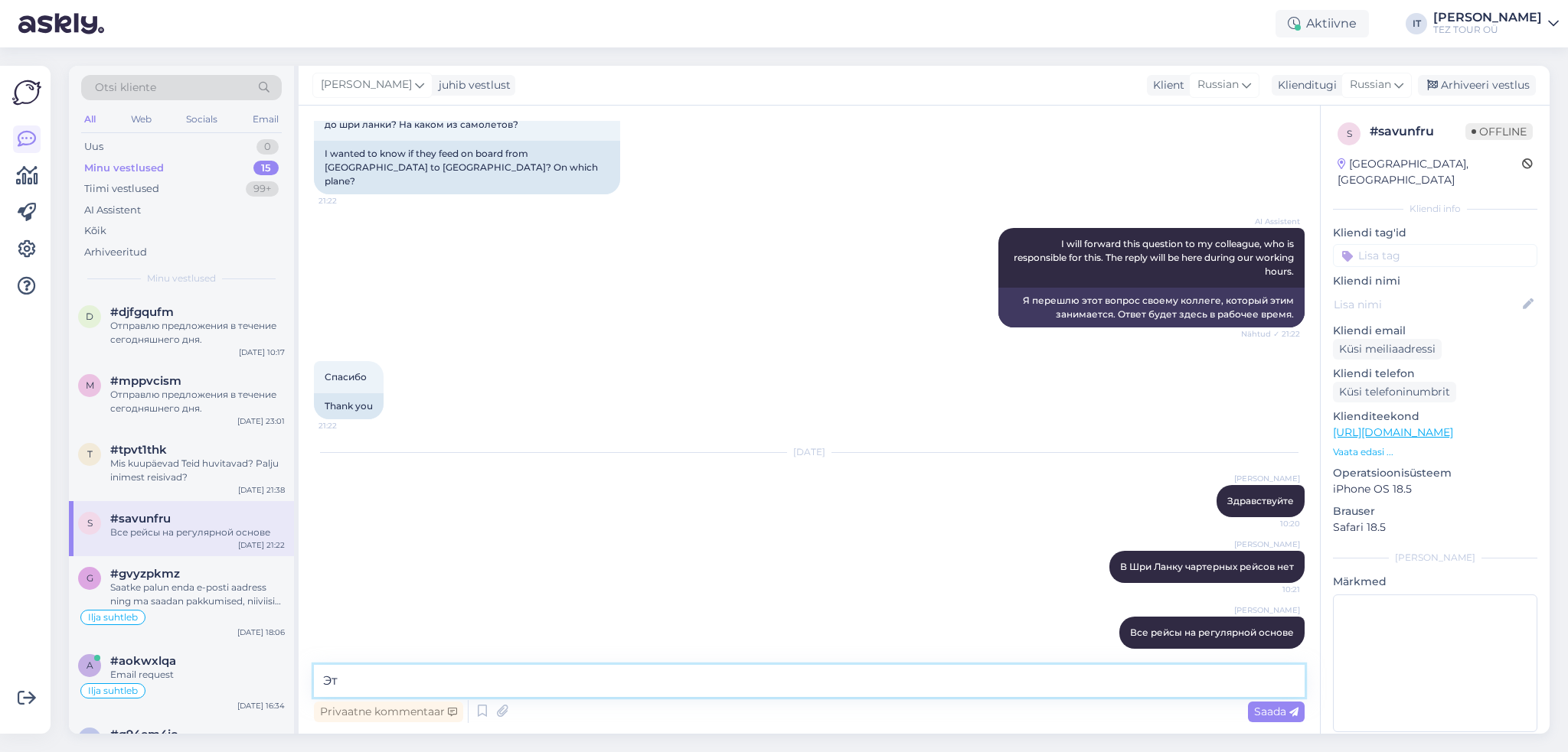
type textarea "[PERSON_NAME]"
drag, startPoint x: 577, startPoint y: 666, endPoint x: 344, endPoint y: 664, distance: 233.0
click at [308, 653] on div "Vestlus algas [DATE] Добрый вечер, 21:21 Good evening, AI Assistent Hello, how …" at bounding box center [809, 420] width 1021 height 628
click at [777, 685] on textarea "На всех межконтинентальных рейсах питание включено в [GEOGRAPHIC_DATA]" at bounding box center [808, 680] width 990 height 33
click at [764, 676] on textarea "На всех межконтинентальных рейсах питание включено в [GEOGRAPHIC_DATA]" at bounding box center [808, 680] width 990 height 33
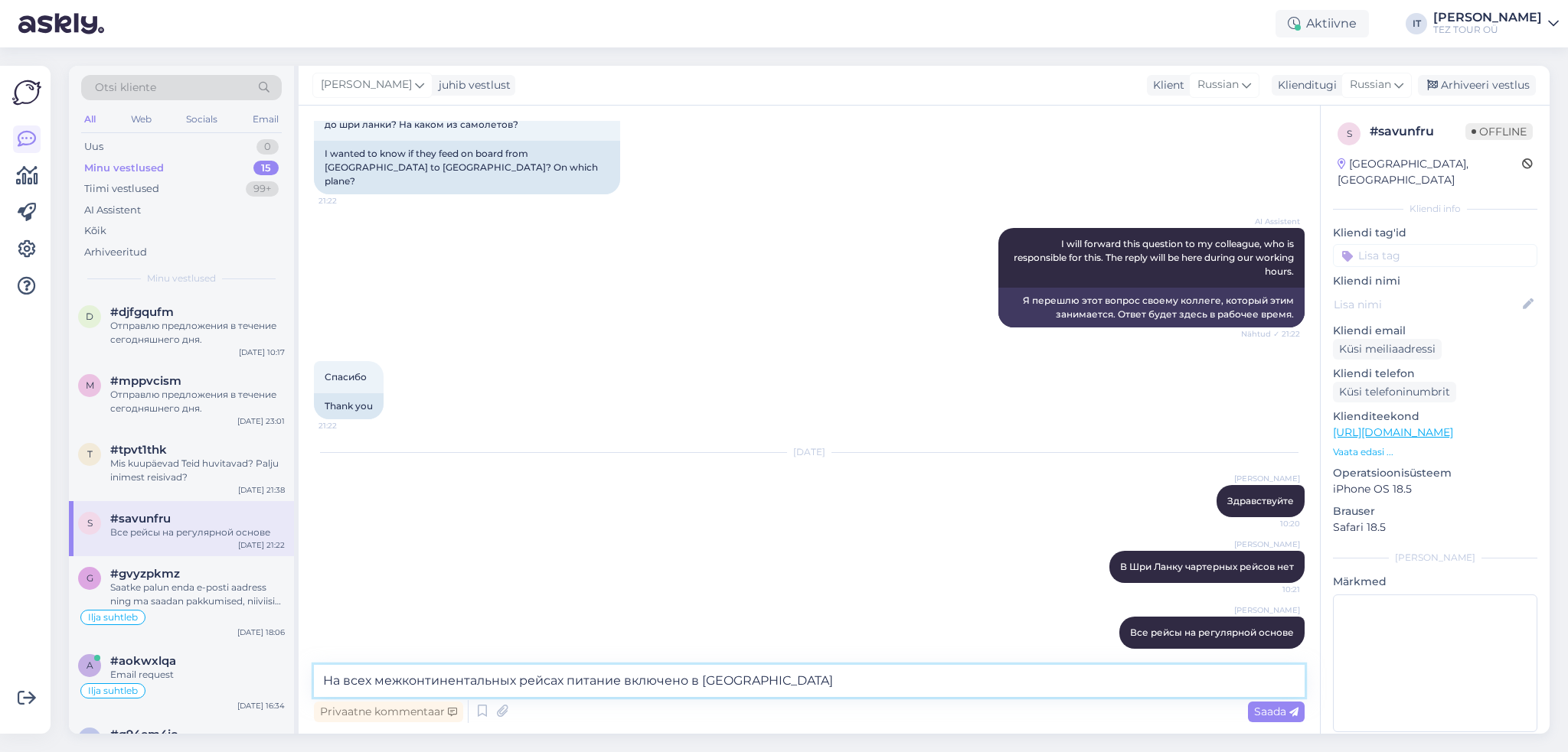
click at [329, 681] on textarea "На всех межконтинентальных рейсах питание включено в [GEOGRAPHIC_DATA]" at bounding box center [808, 680] width 990 height 33
click at [820, 688] on textarea "Почти на всех межконтинентальных рейсах питание включено в [GEOGRAPHIC_DATA]" at bounding box center [808, 680] width 990 height 33
type textarea "Почти на всех межконтинентальных рейсах питание включено в [GEOGRAPHIC_DATA]."
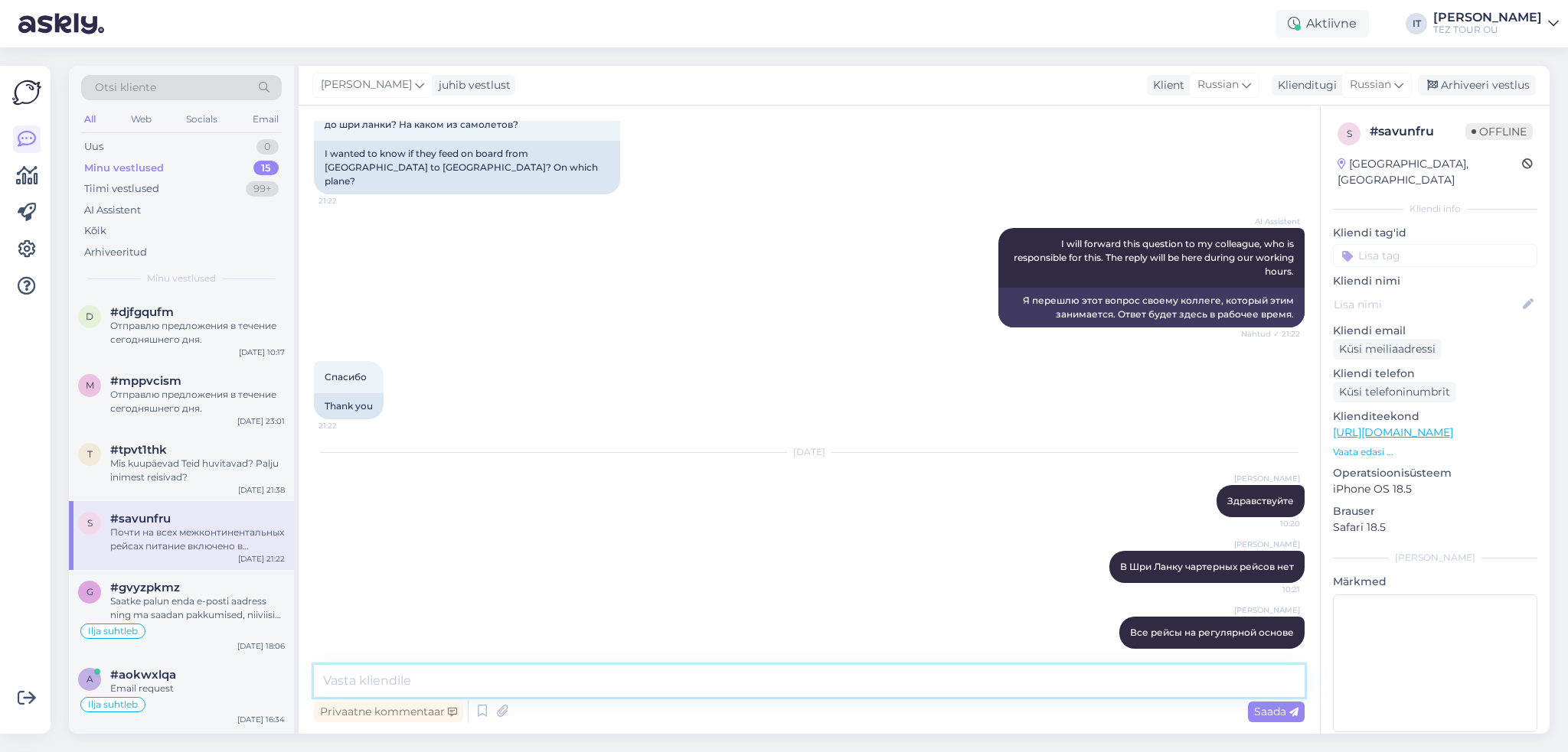
scroll to position [370, 0]
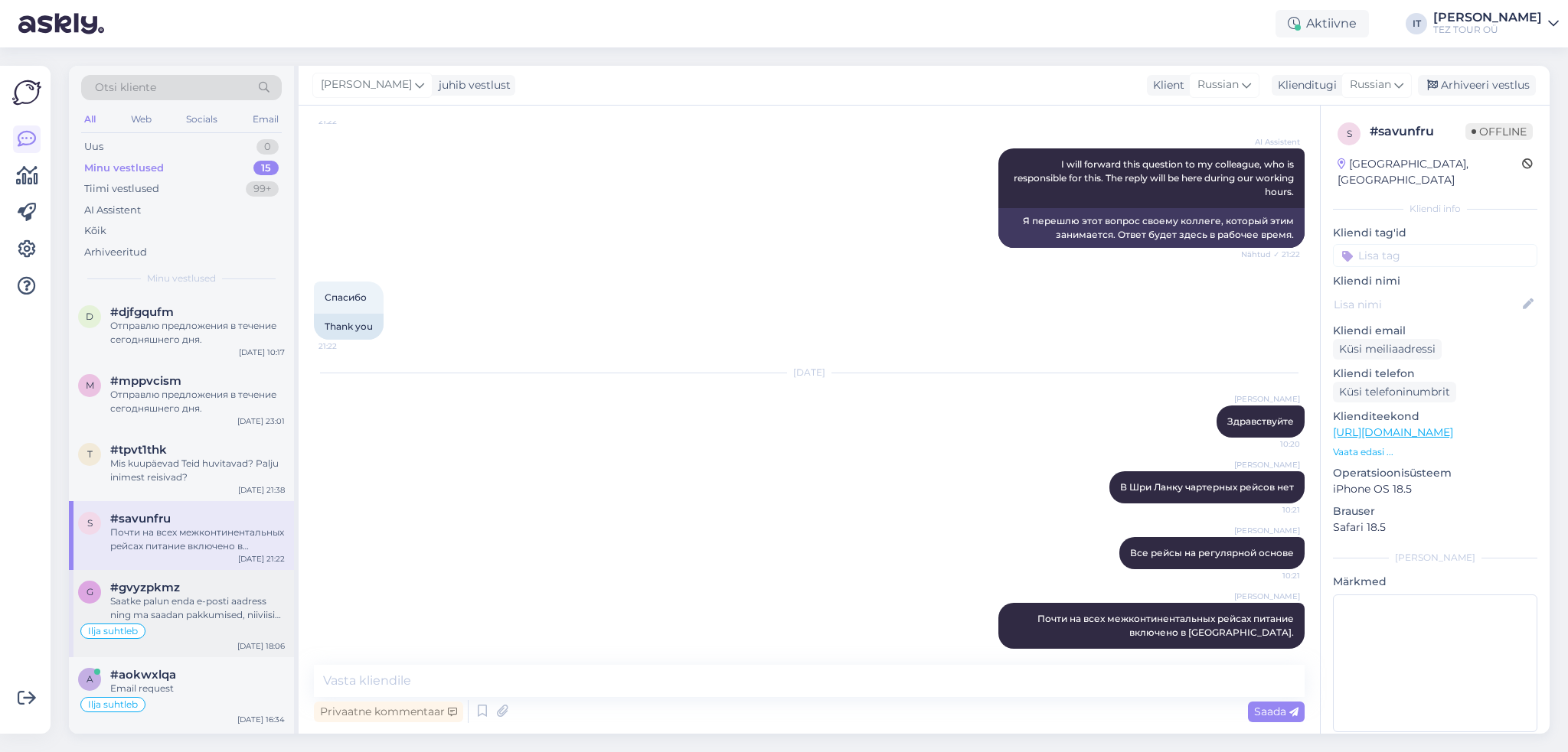
click at [231, 596] on div "Saatke palun enda e-posti aadress ning ma saadan pakkumised, niiviisi on nii Te…" at bounding box center [198, 609] width 175 height 28
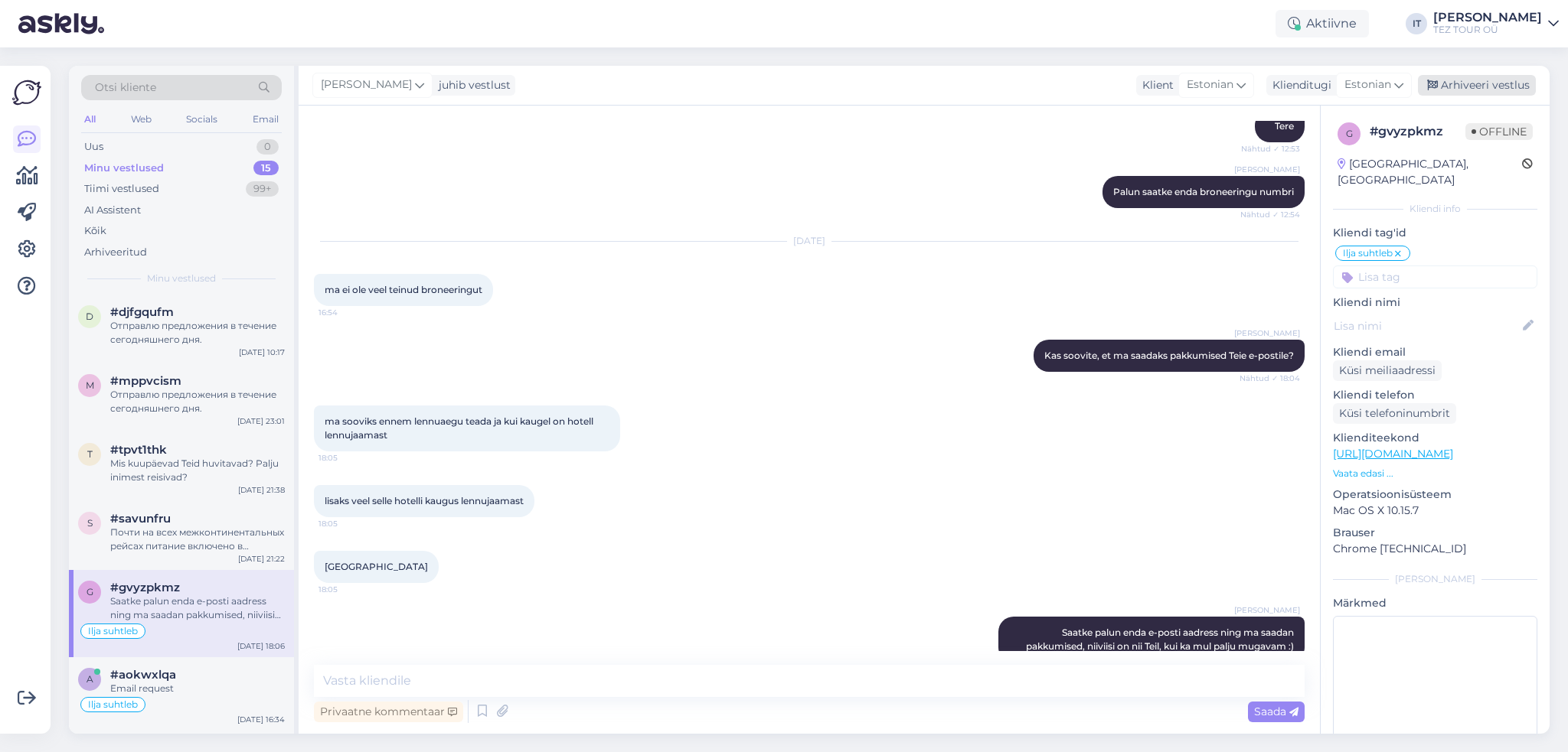
click at [1504, 90] on div "Arhiveeri vestlus" at bounding box center [1477, 86] width 118 height 20
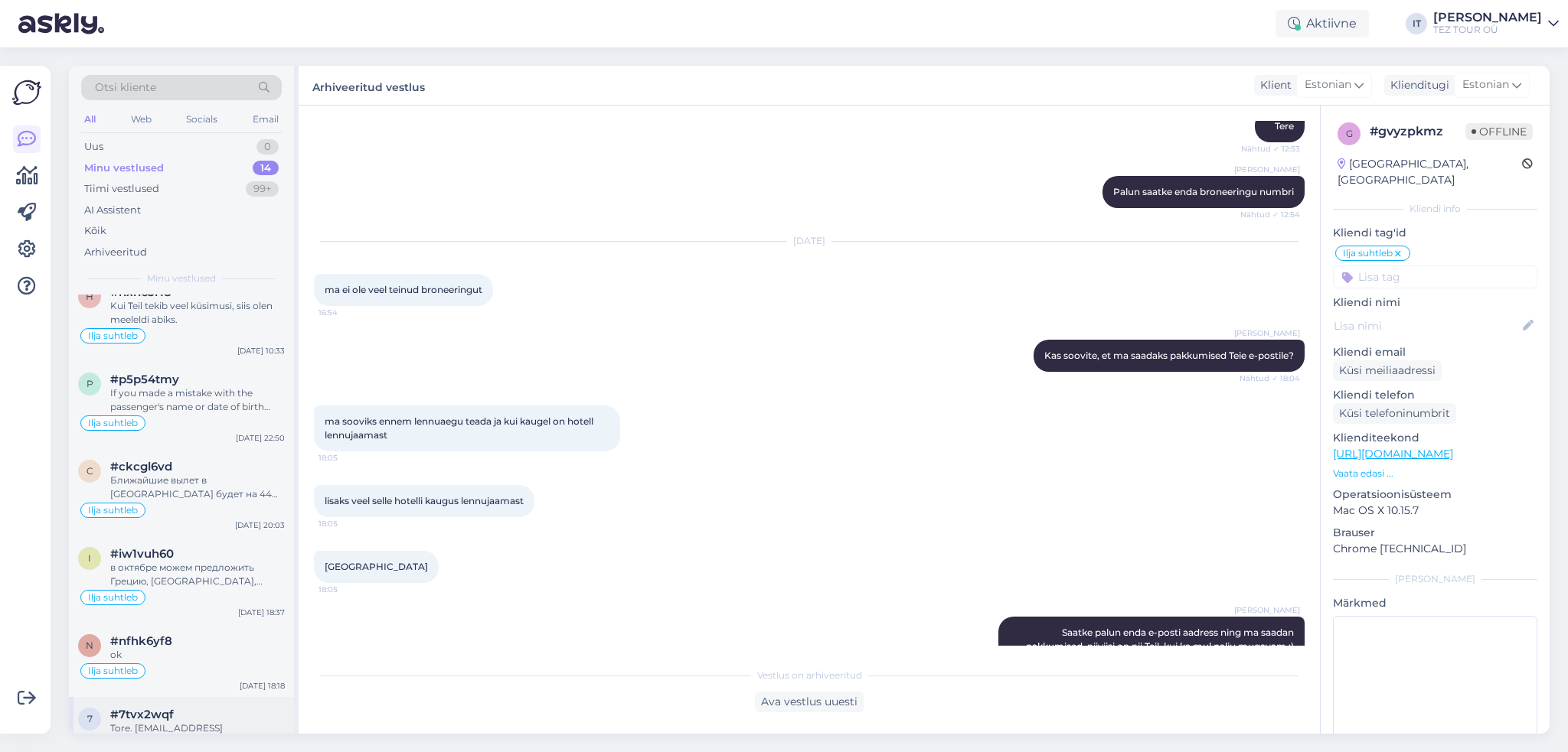
scroll to position [636, 0]
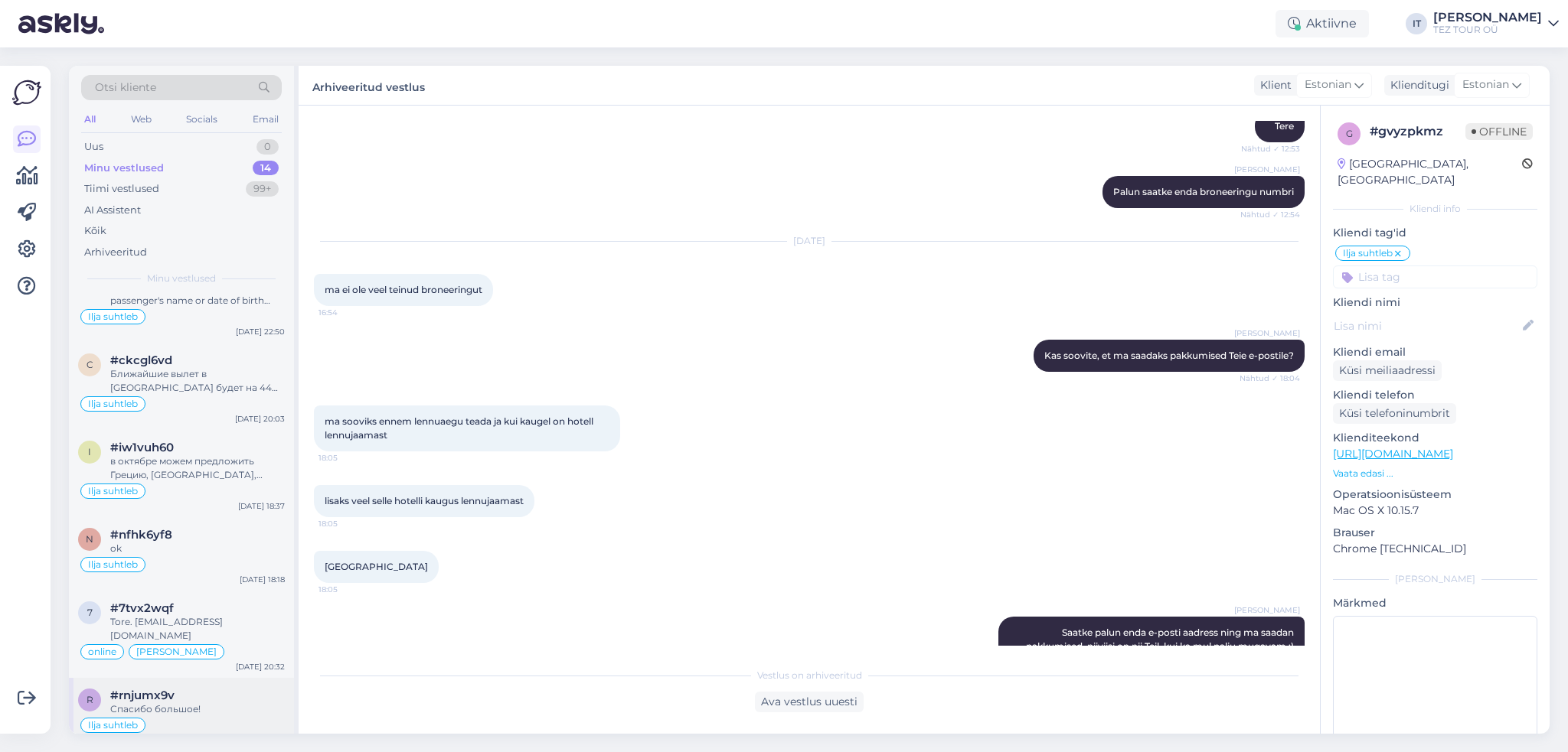
click at [241, 703] on div "Спасибо большое!" at bounding box center [198, 709] width 175 height 14
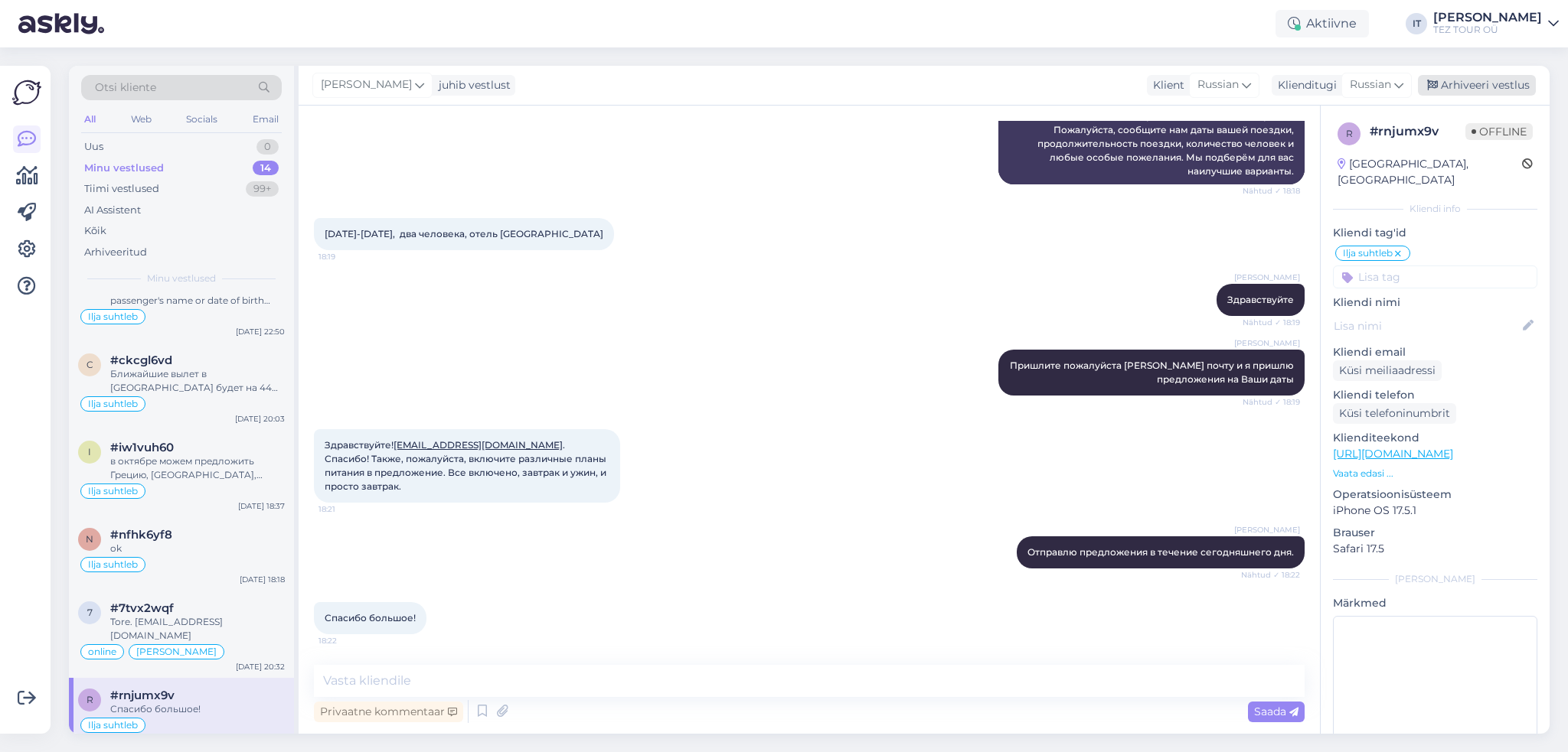
click at [1479, 83] on div "Arhiveeri vestlus" at bounding box center [1477, 86] width 118 height 20
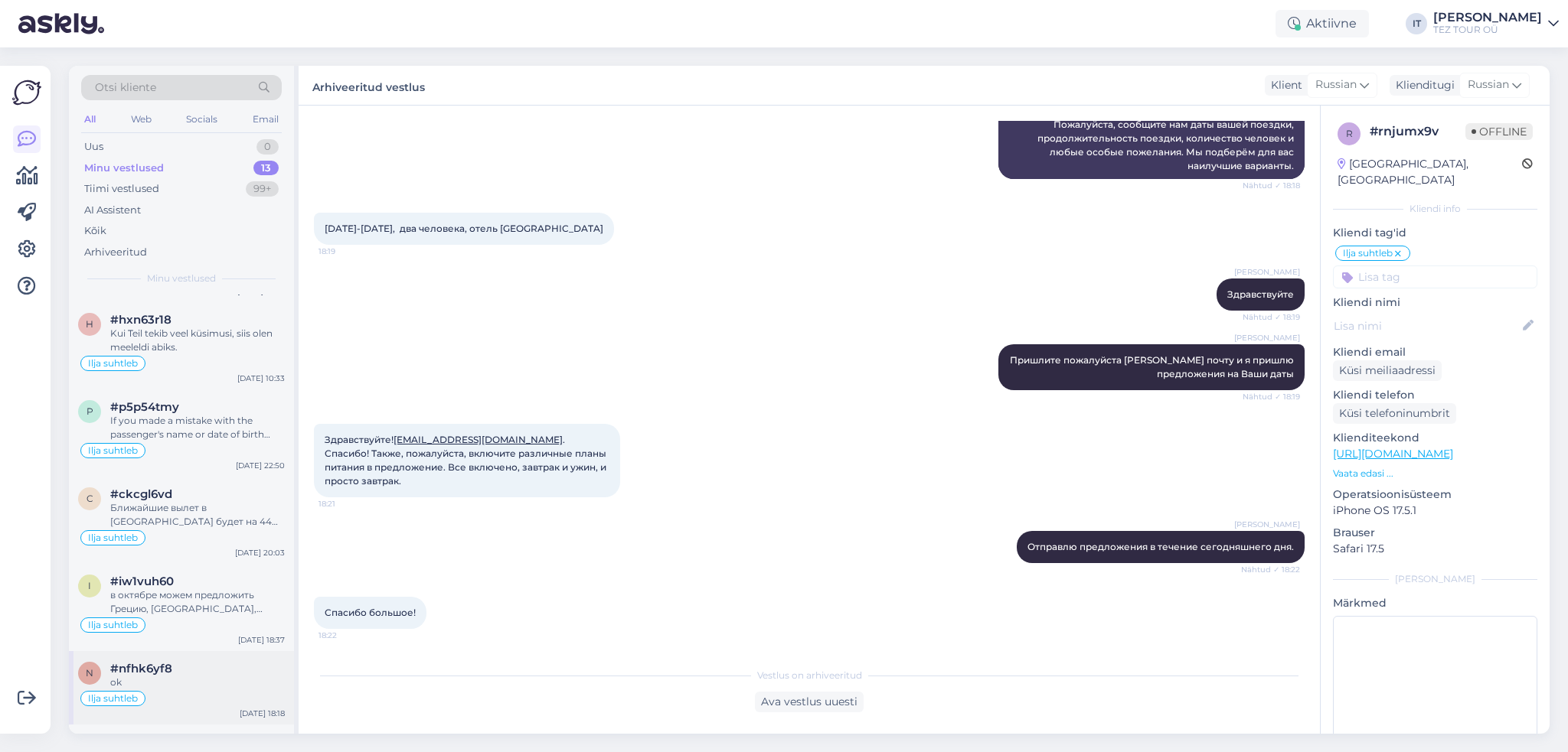
scroll to position [562, 0]
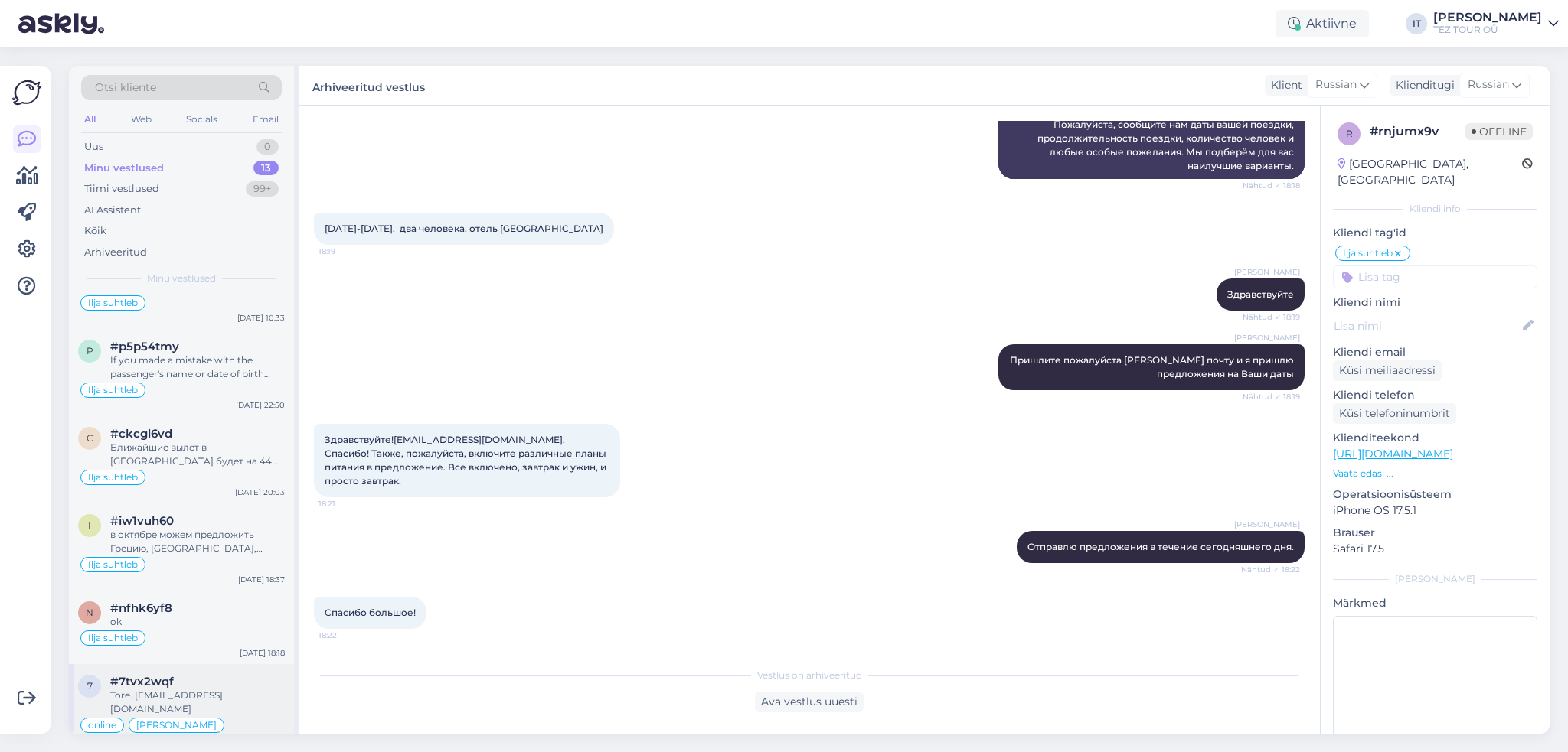
click at [253, 716] on div "online [PERSON_NAME]" at bounding box center [181, 725] width 206 height 19
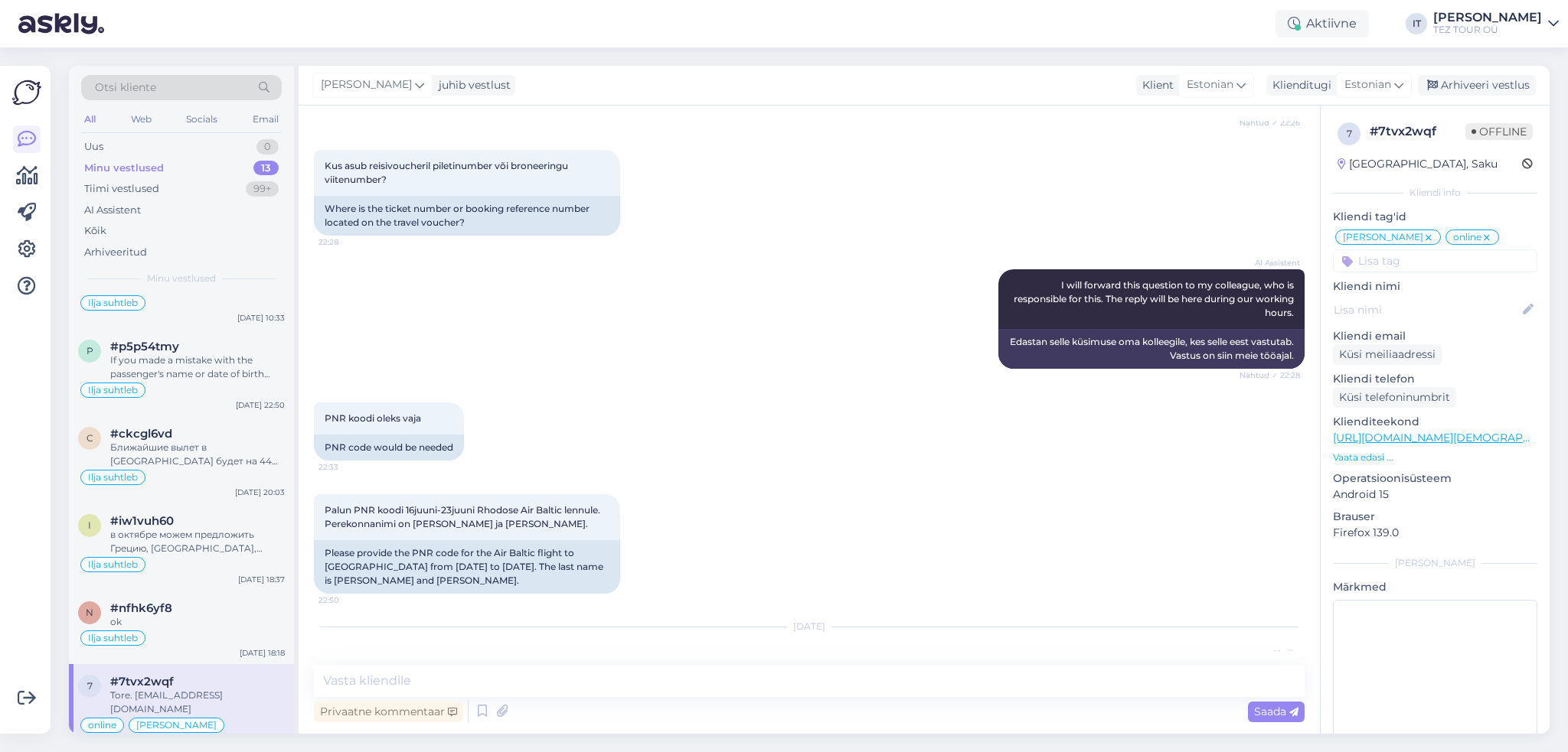
scroll to position [2404, 0]
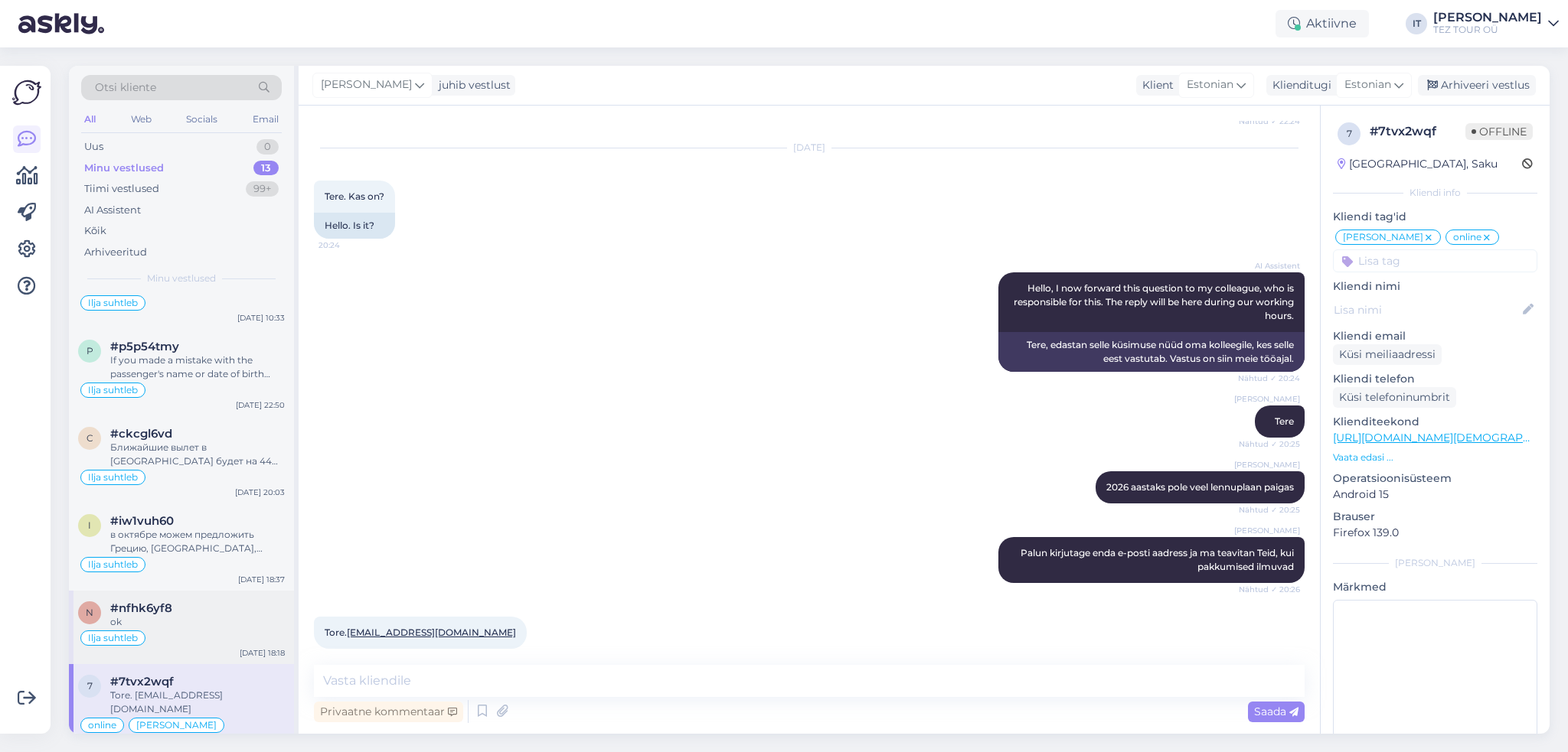
click at [197, 638] on div "Ilja suhtleb" at bounding box center [181, 639] width 206 height 19
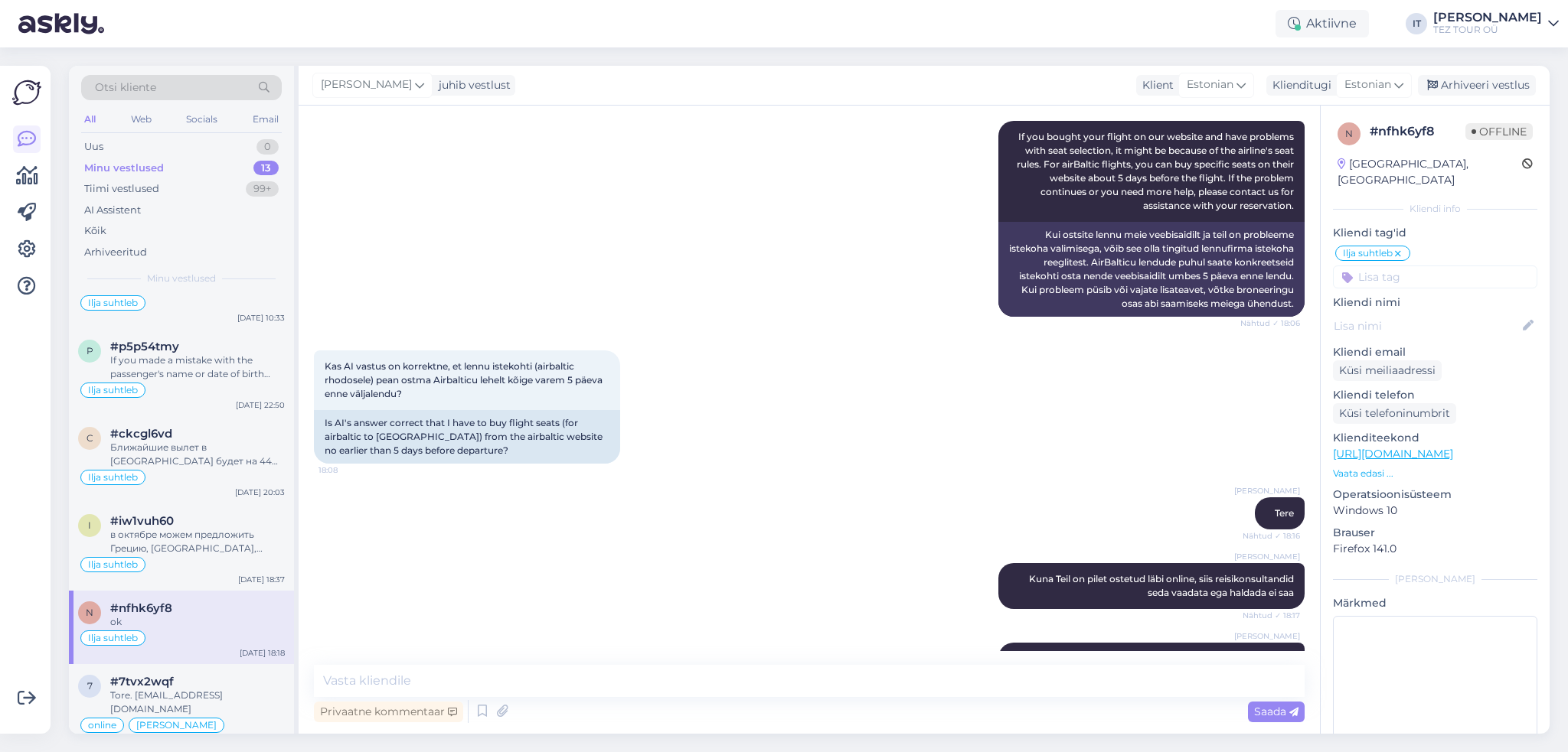
scroll to position [655, 0]
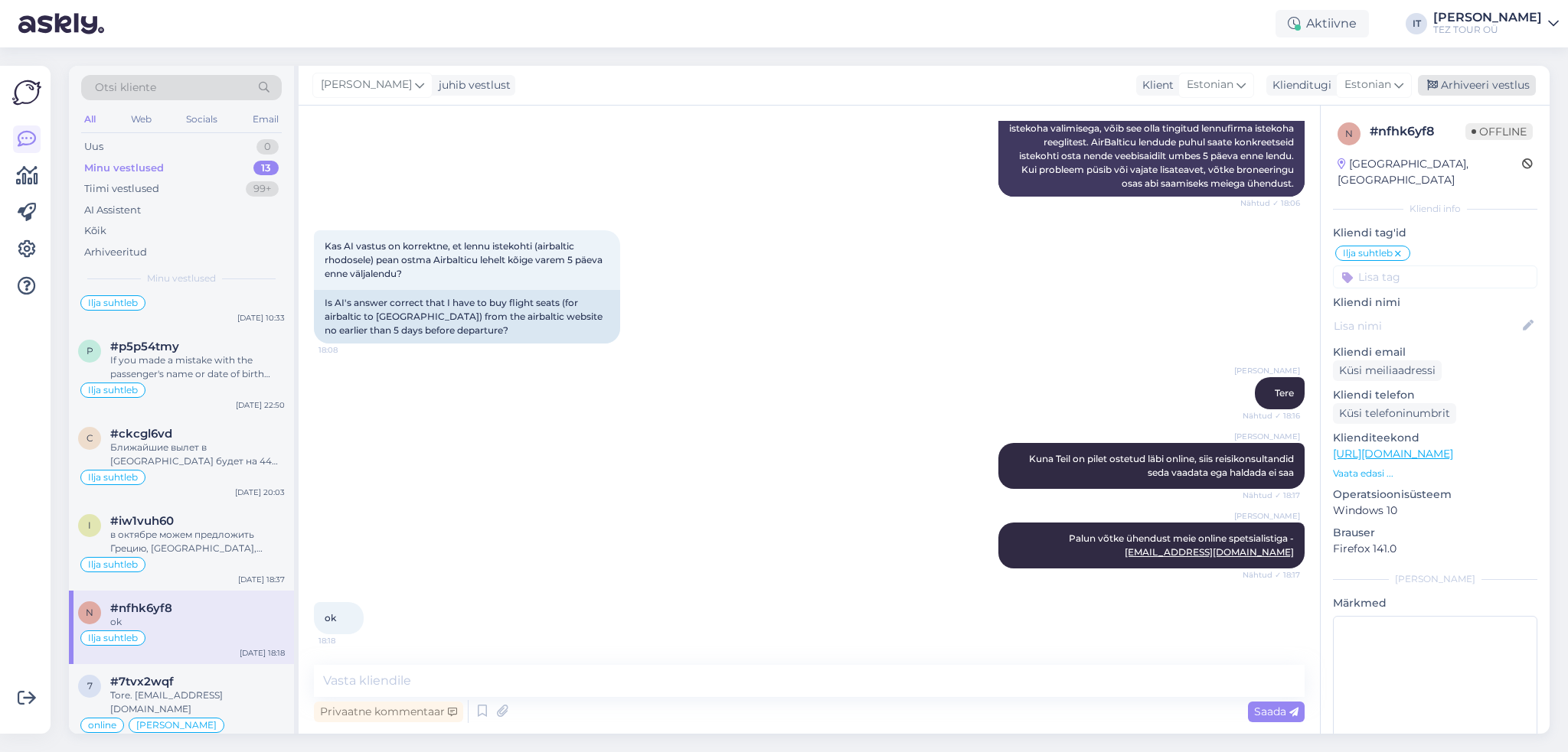
click at [1502, 91] on div "Arhiveeri vestlus" at bounding box center [1477, 86] width 118 height 20
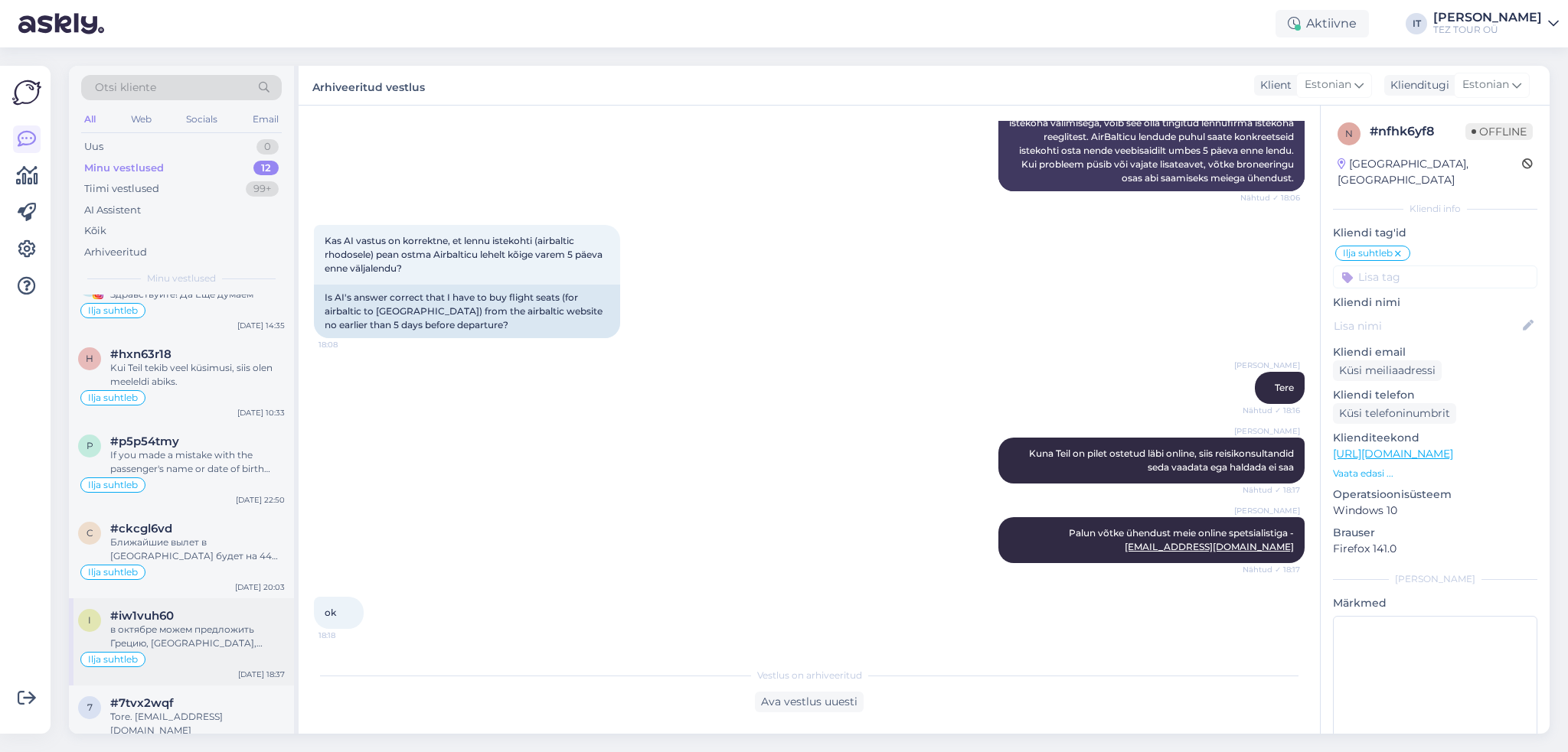
scroll to position [490, 0]
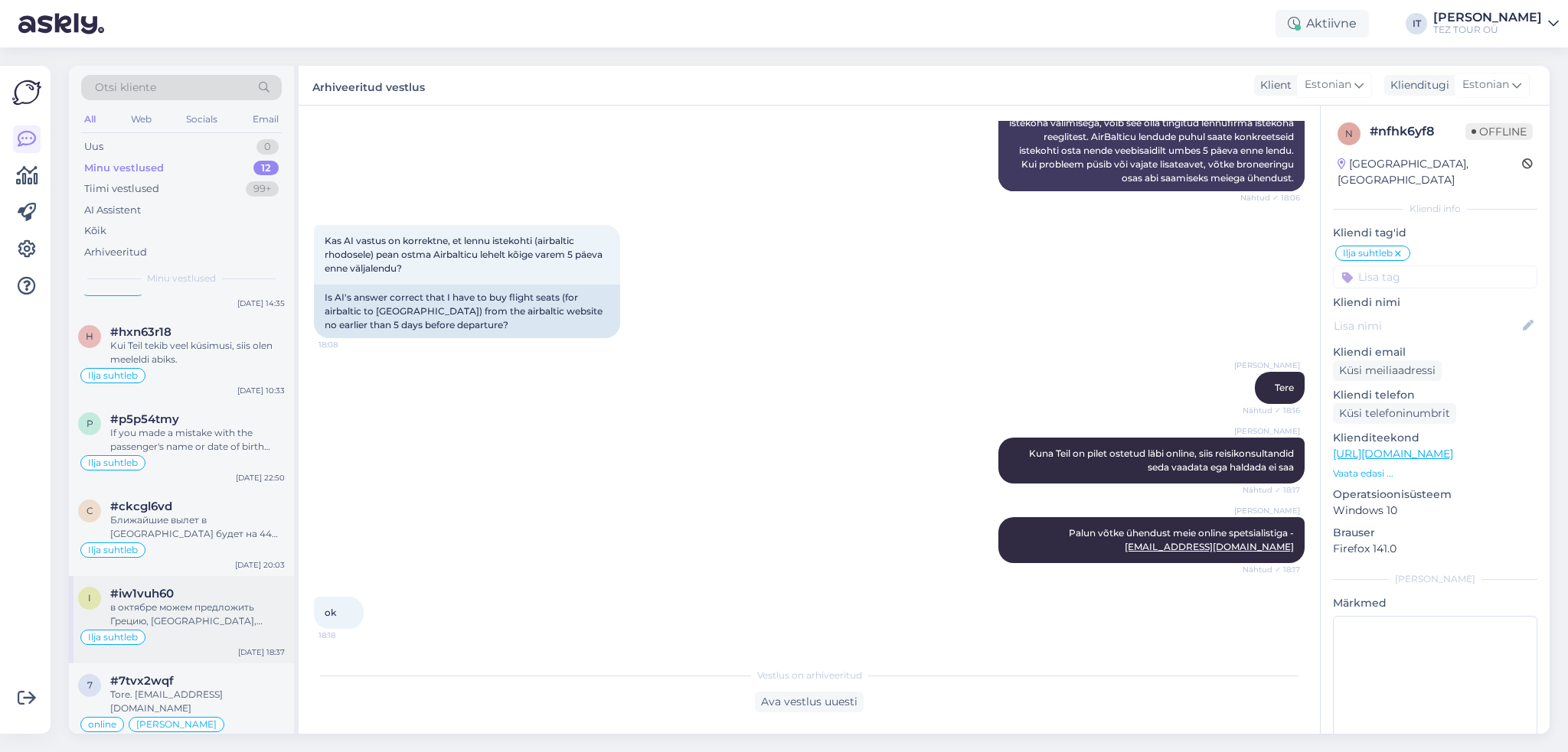
click at [245, 626] on div "i #iw1vuh60 в октябре можем предложить Грецию, [GEOGRAPHIC_DATA], [GEOGRAPHIC_D…" at bounding box center [181, 620] width 225 height 87
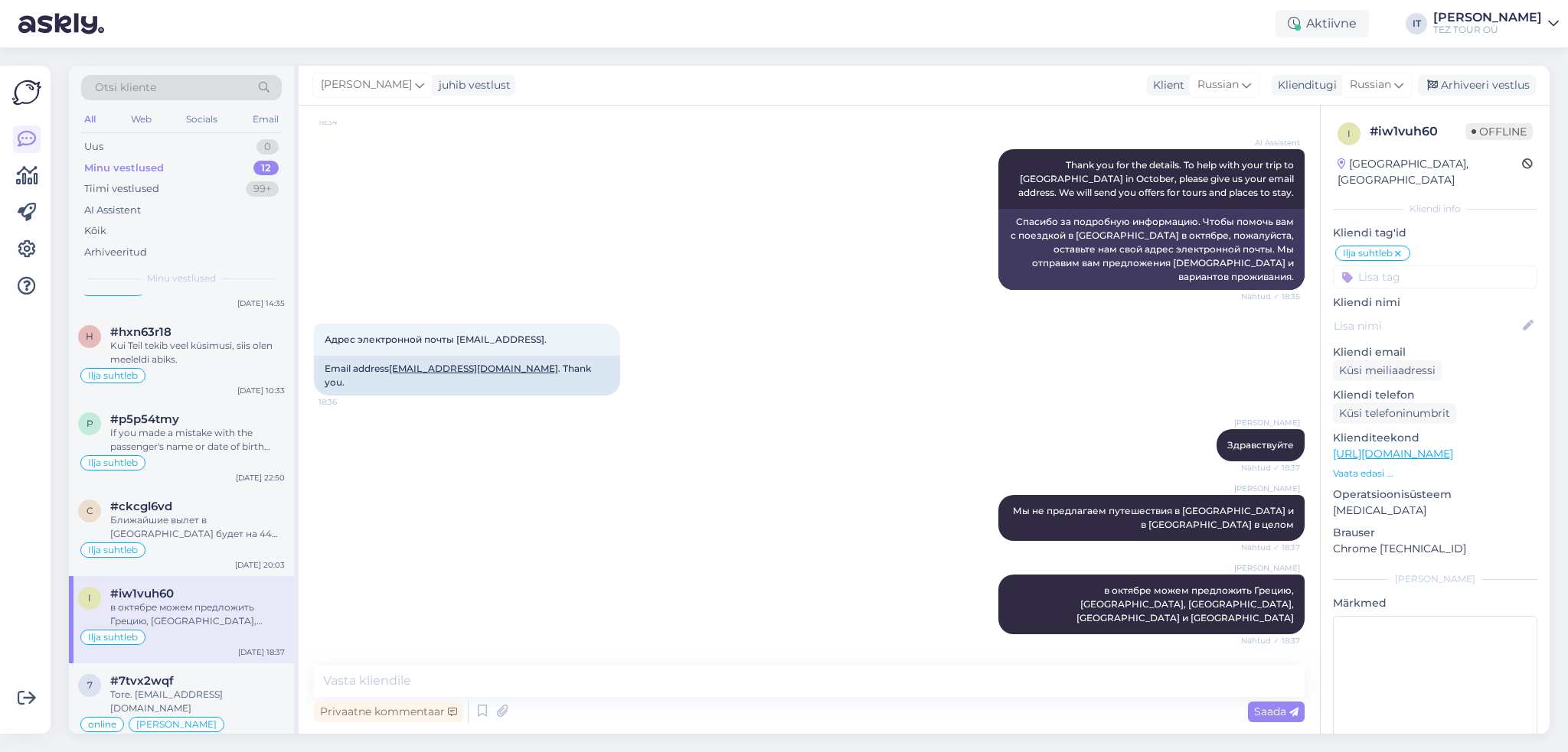
scroll to position [575, 0]
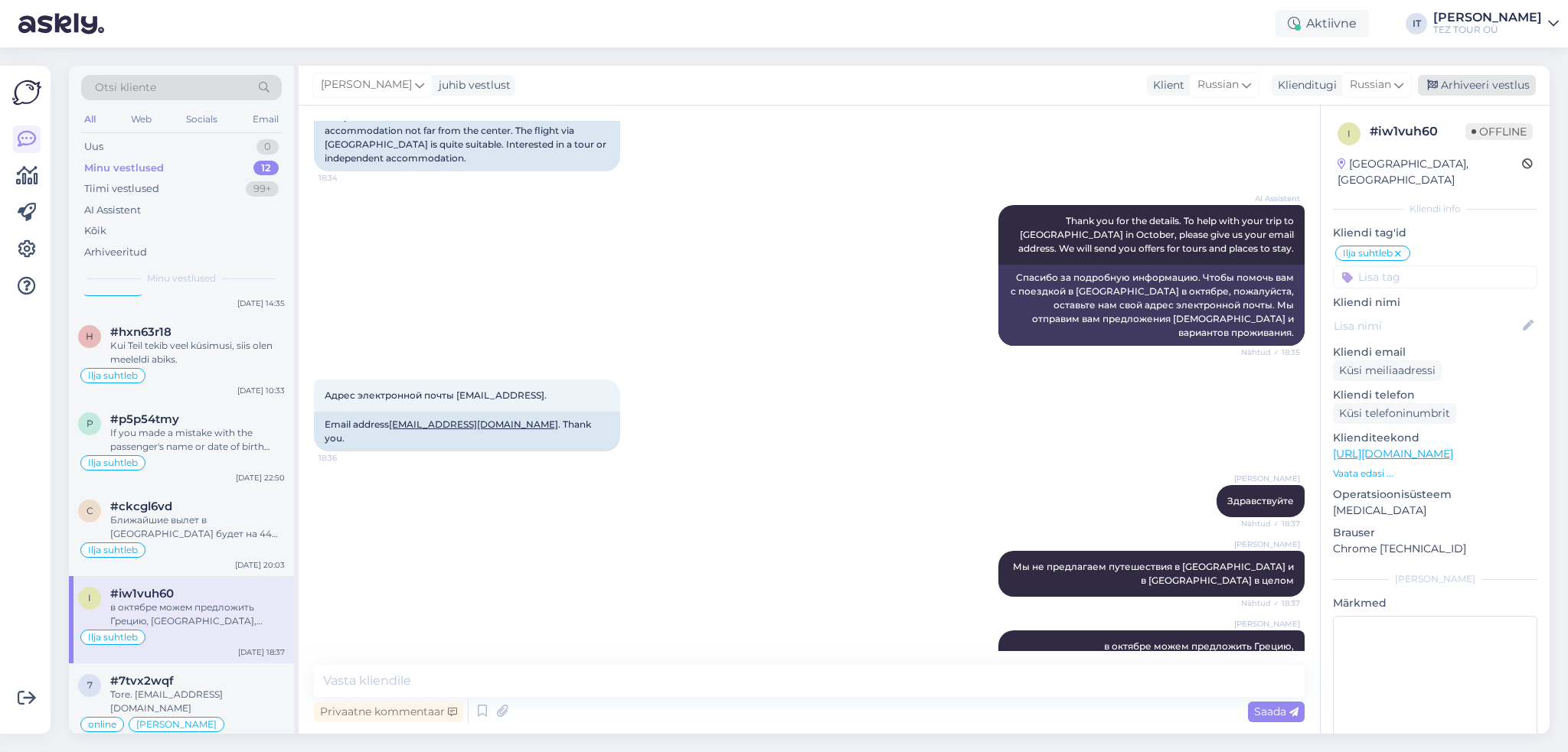
click at [1475, 83] on div "Arhiveeri vestlus" at bounding box center [1477, 86] width 118 height 20
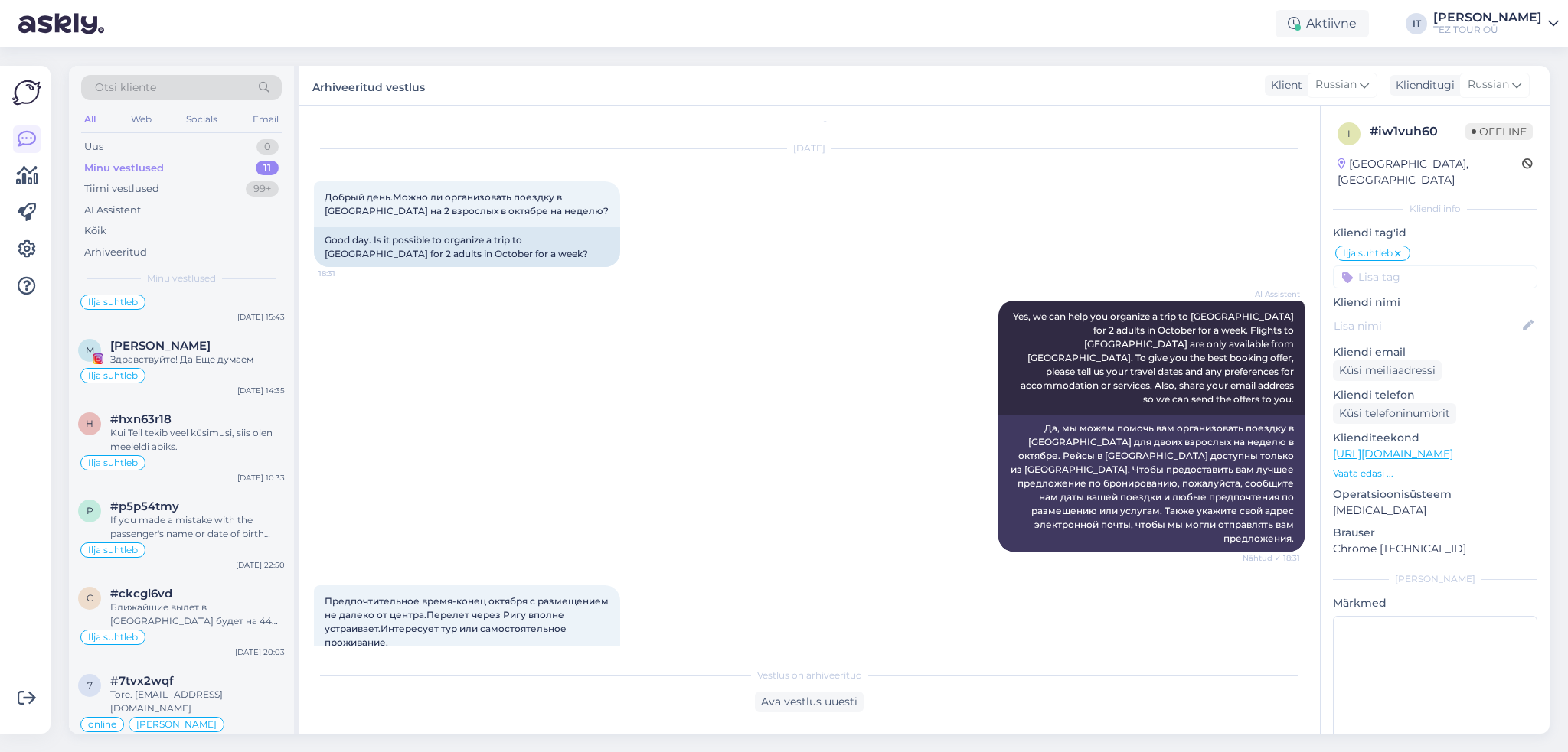
scroll to position [0, 0]
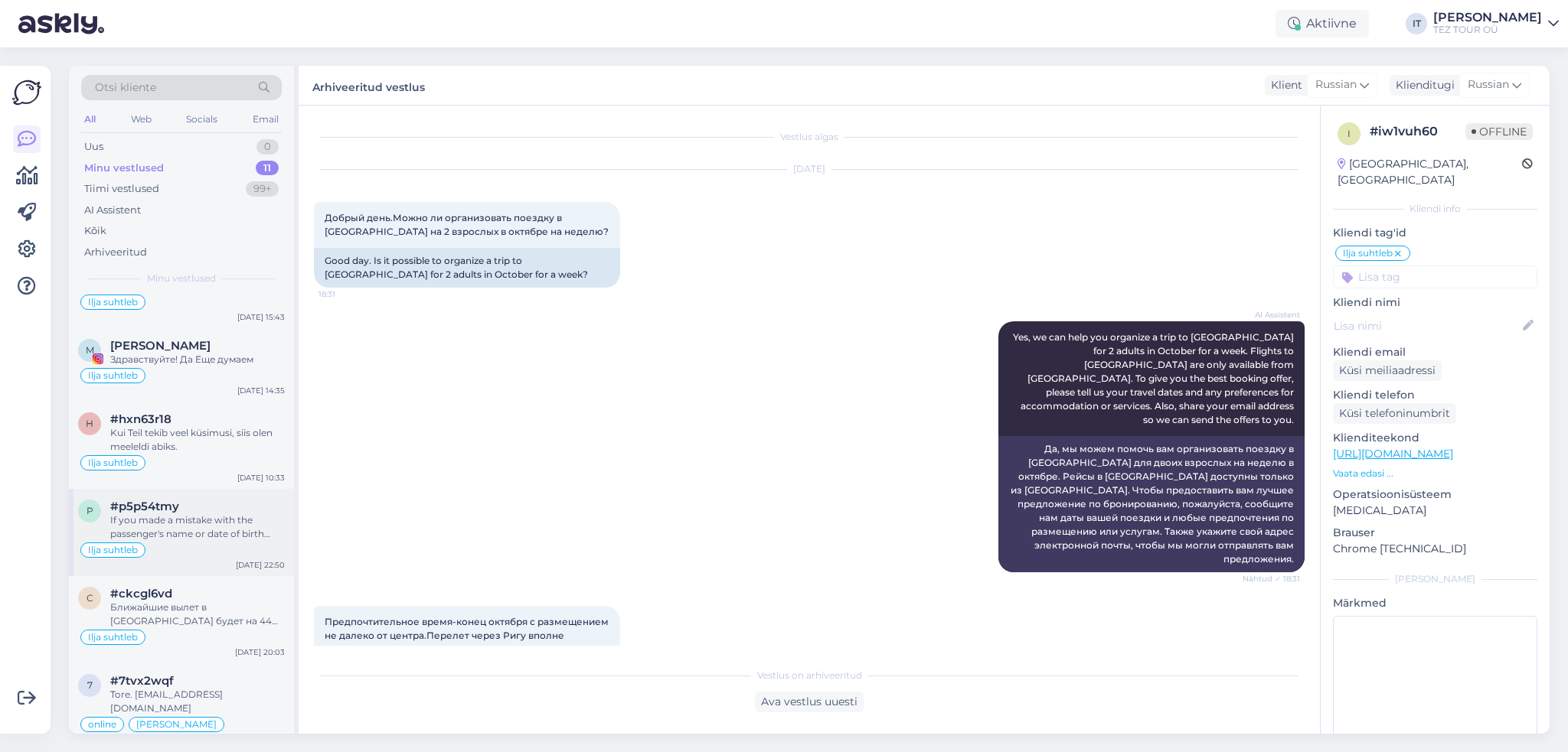
click at [201, 553] on div "Ilja suhtleb" at bounding box center [181, 550] width 206 height 19
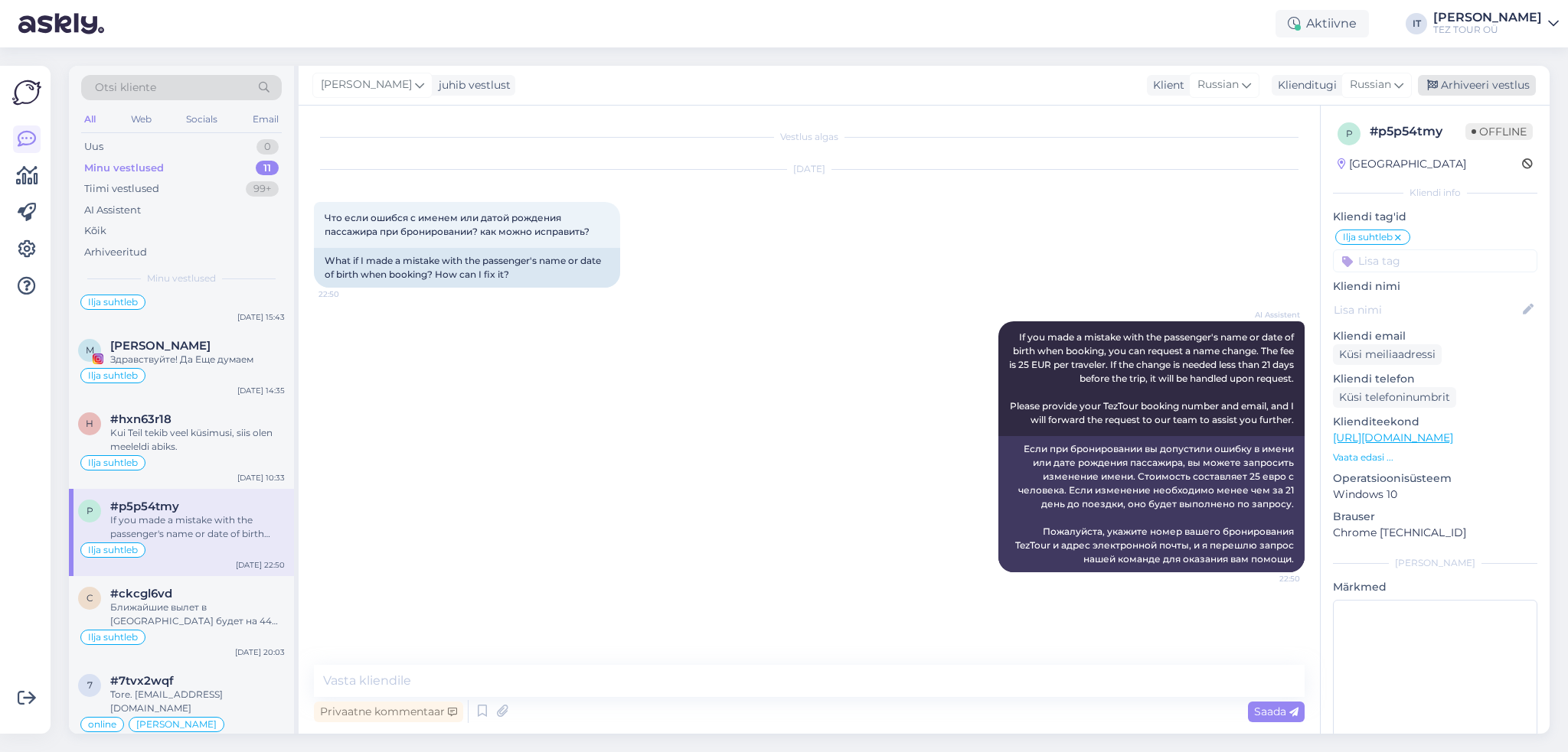
click at [1495, 87] on div "Arhiveeri vestlus" at bounding box center [1477, 86] width 118 height 20
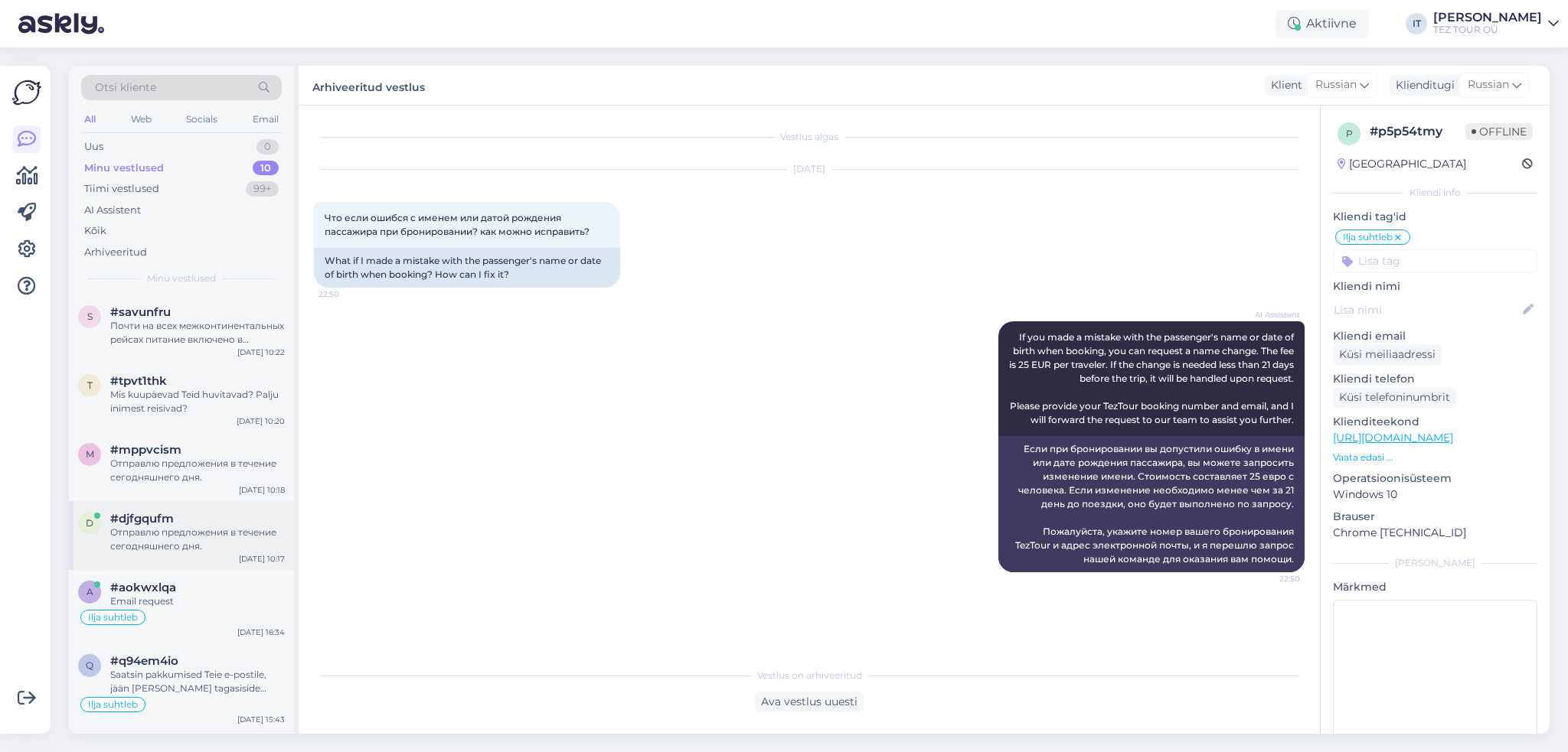
click at [208, 548] on div "Отправлю предложения в течение сегодняшнего дня." at bounding box center [198, 540] width 175 height 28
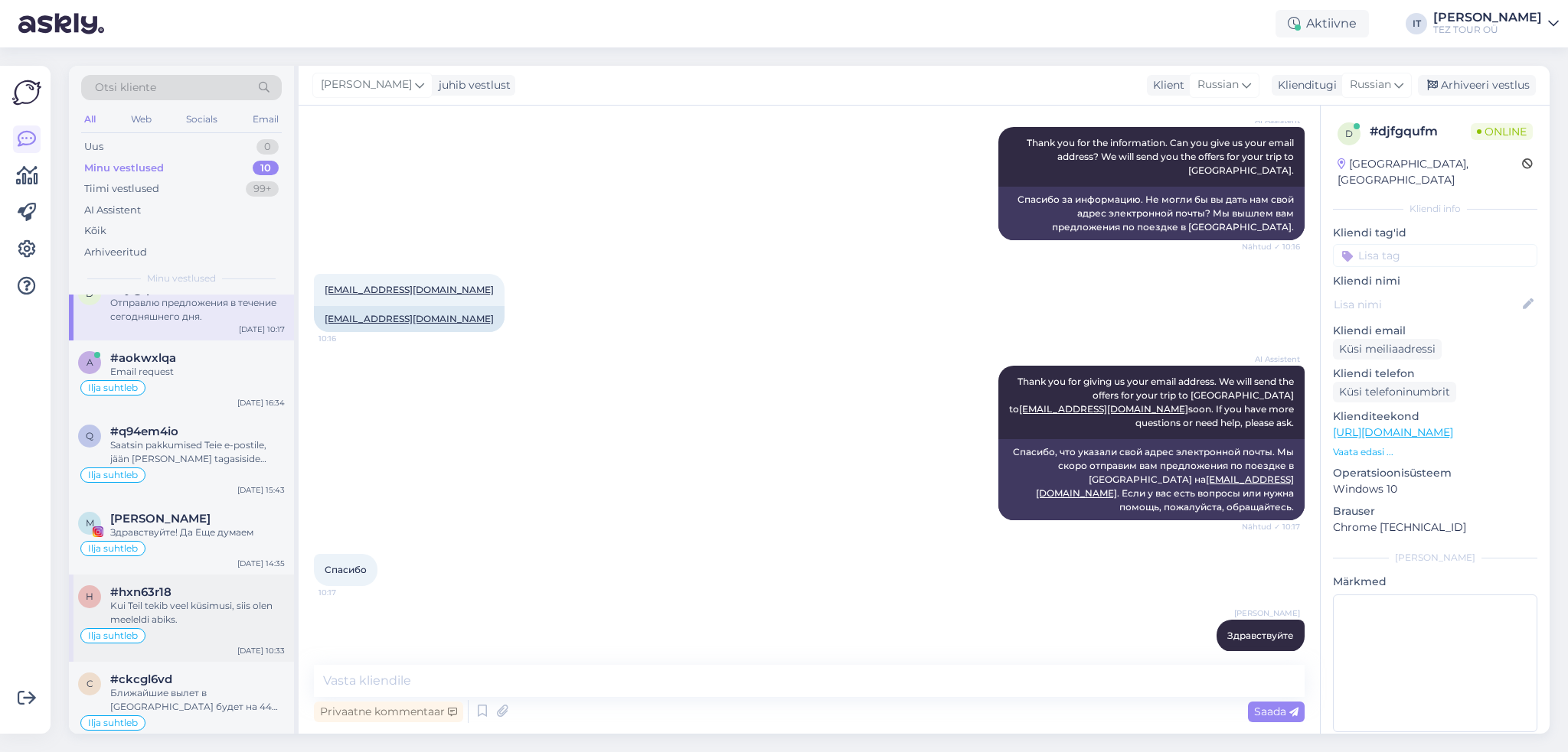
scroll to position [315, 0]
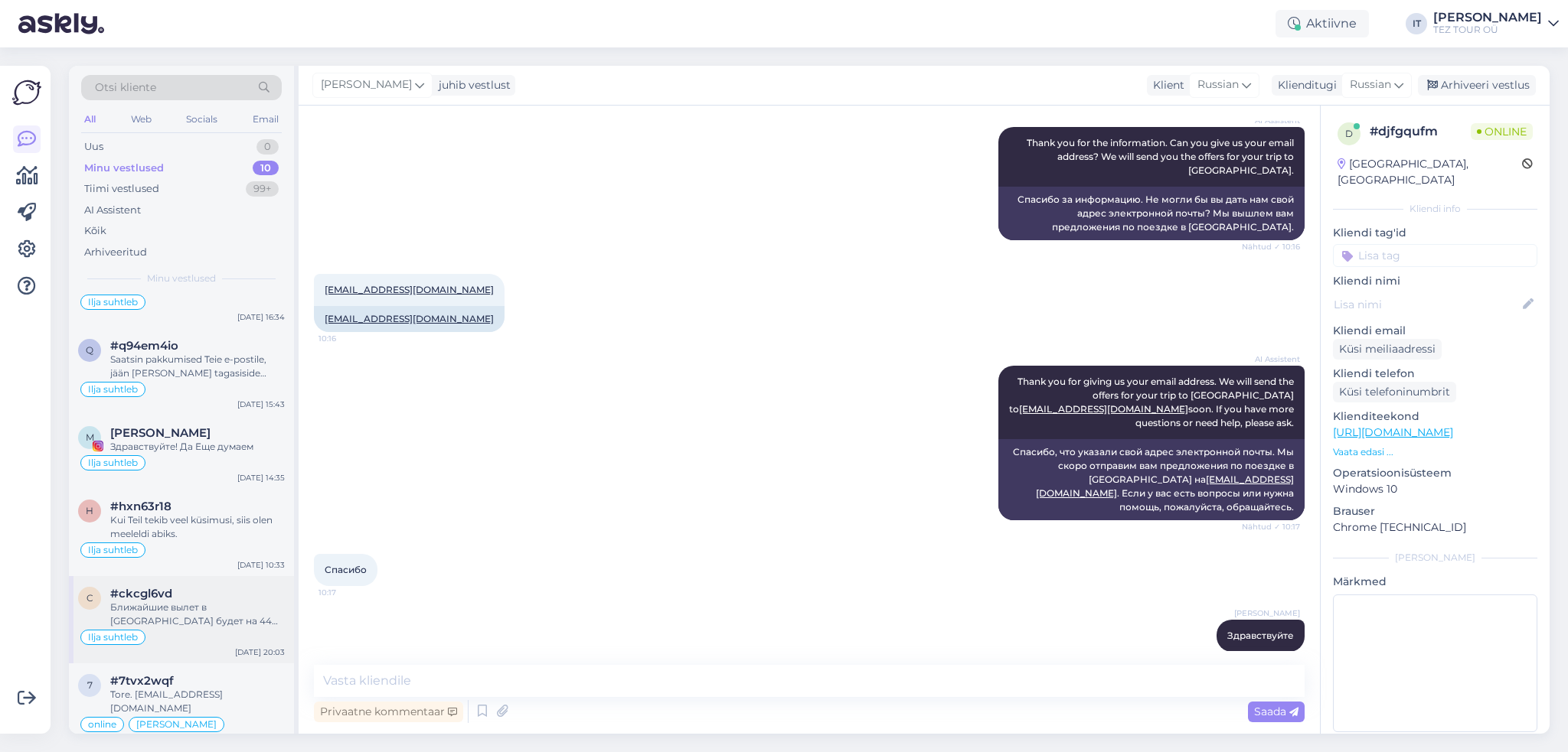
click at [247, 603] on div "Ближайшие вылет в [GEOGRAPHIC_DATA] будет на 44 неделе" at bounding box center [198, 614] width 175 height 28
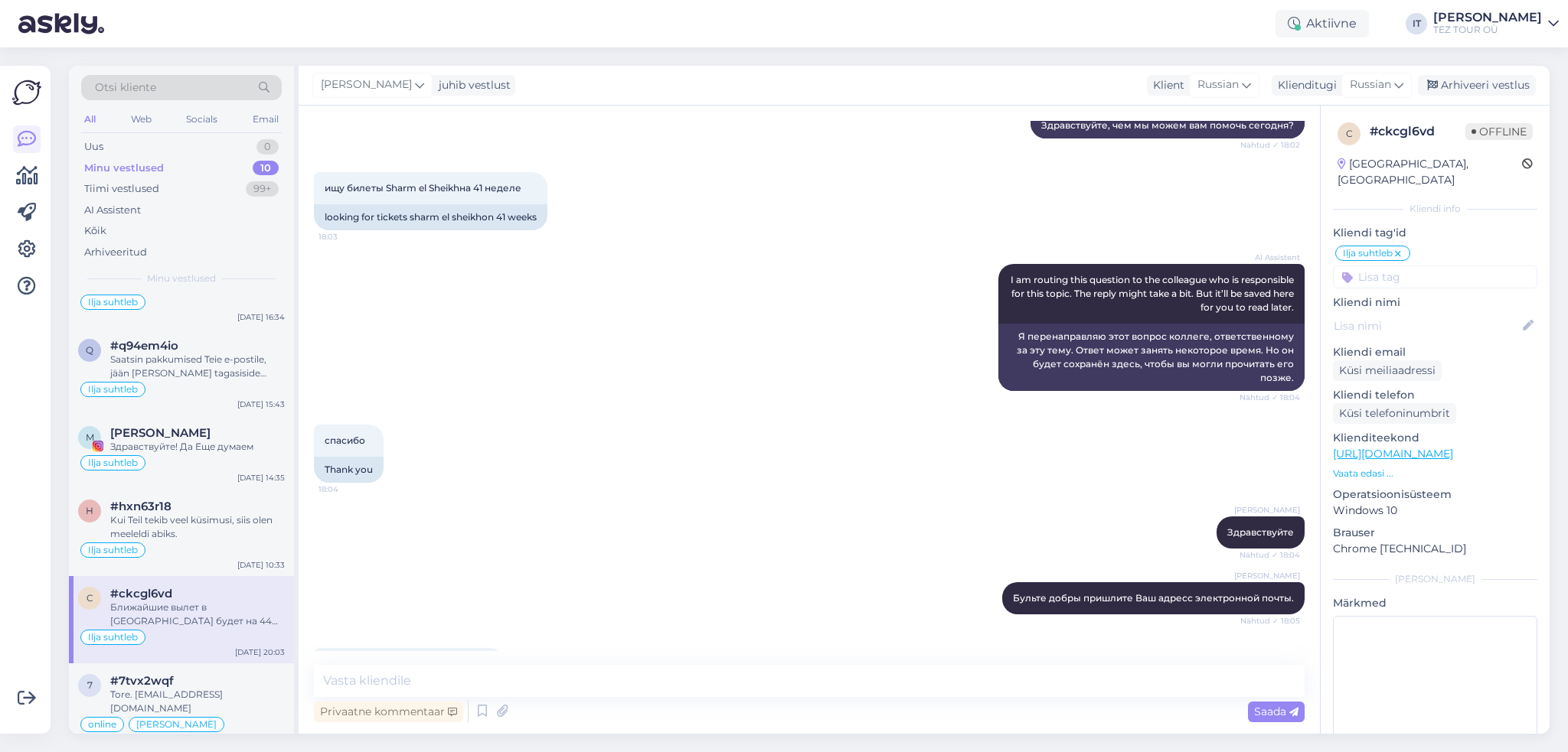
scroll to position [324, 0]
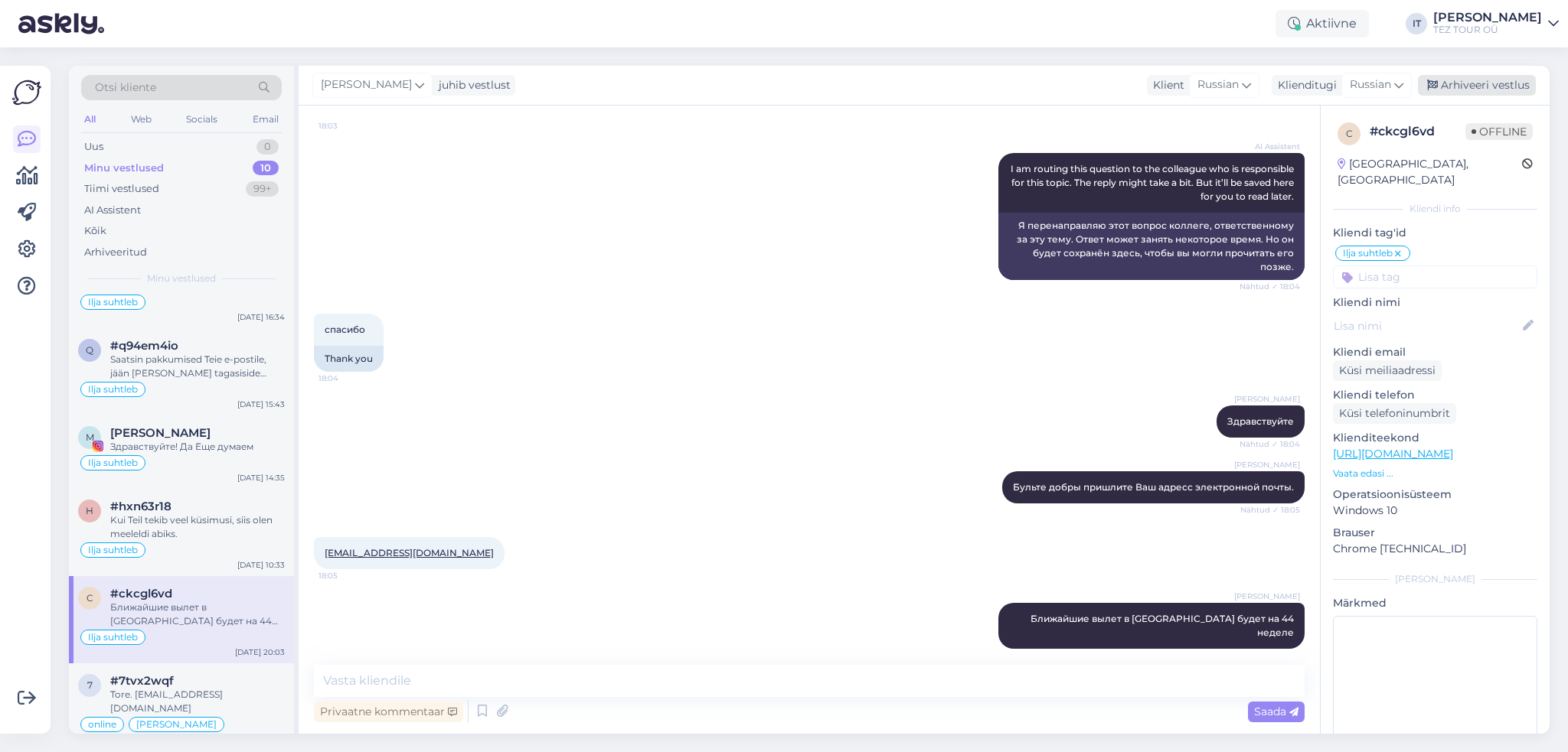
click at [1513, 85] on div "Arhiveeri vestlus" at bounding box center [1477, 86] width 118 height 20
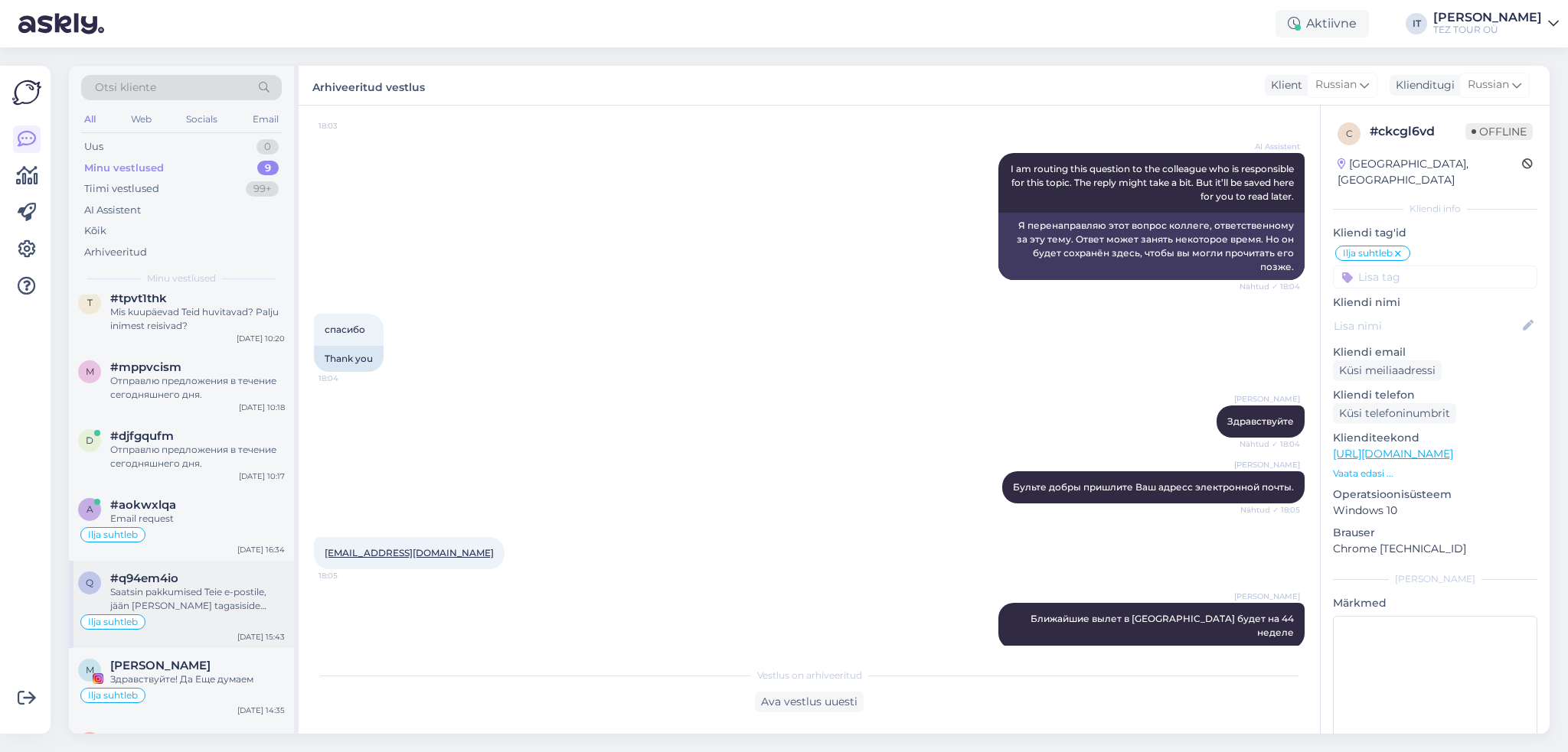
scroll to position [229, 0]
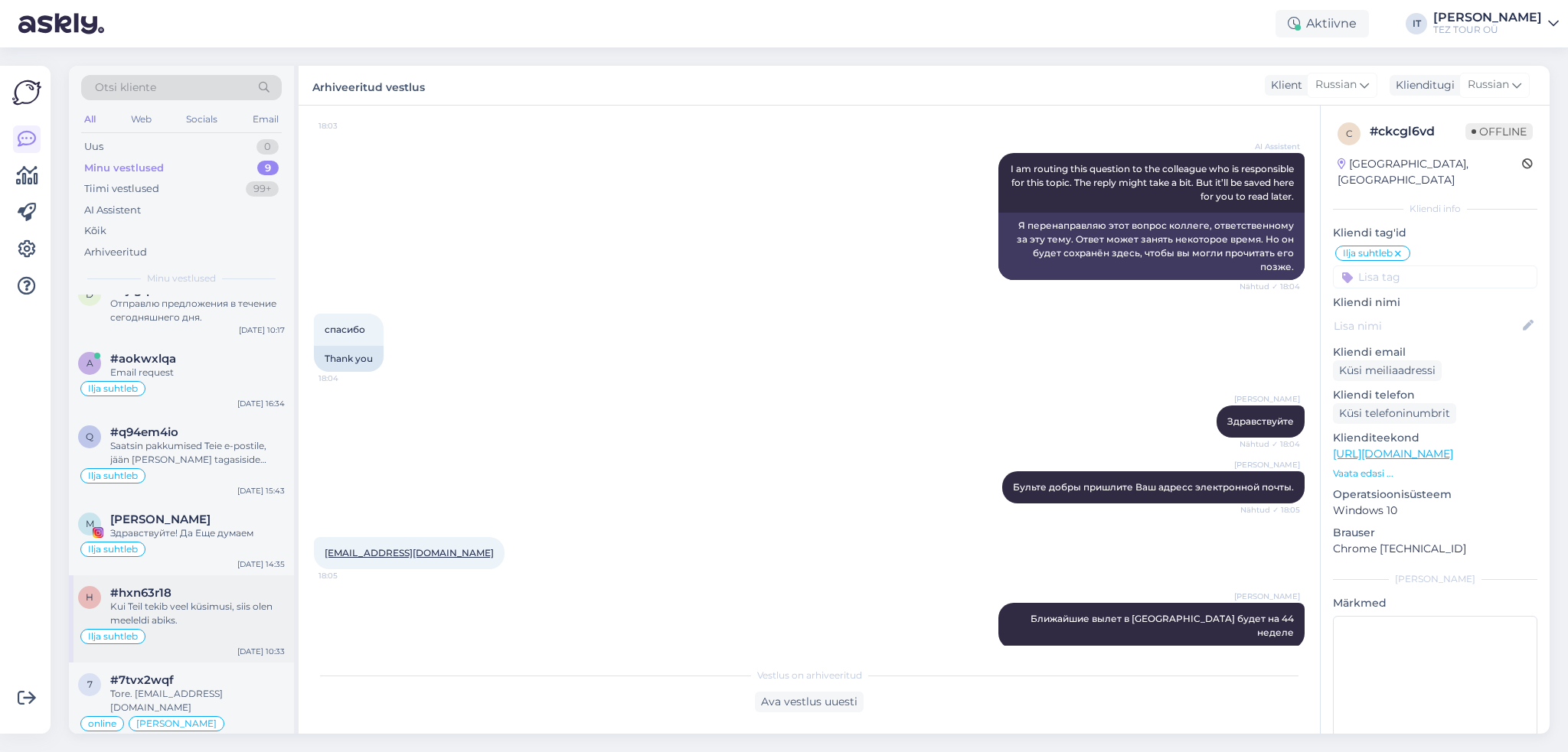
click at [239, 647] on div "h #hxn63r18 Kui Teil tekib veel küsimusi, siis olen meeleldi abiks. Ilja suhtle…" at bounding box center [181, 619] width 225 height 87
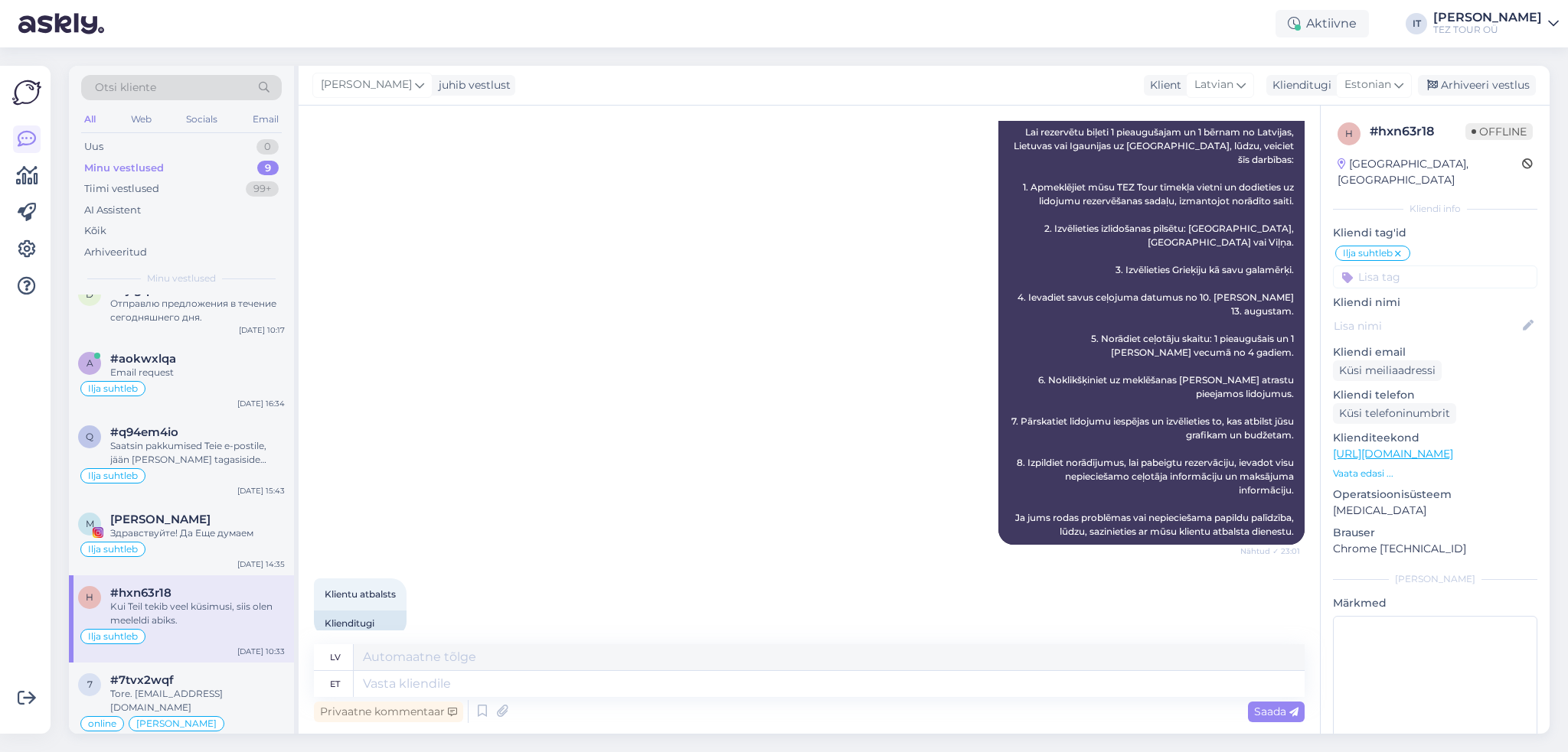
scroll to position [1147, 0]
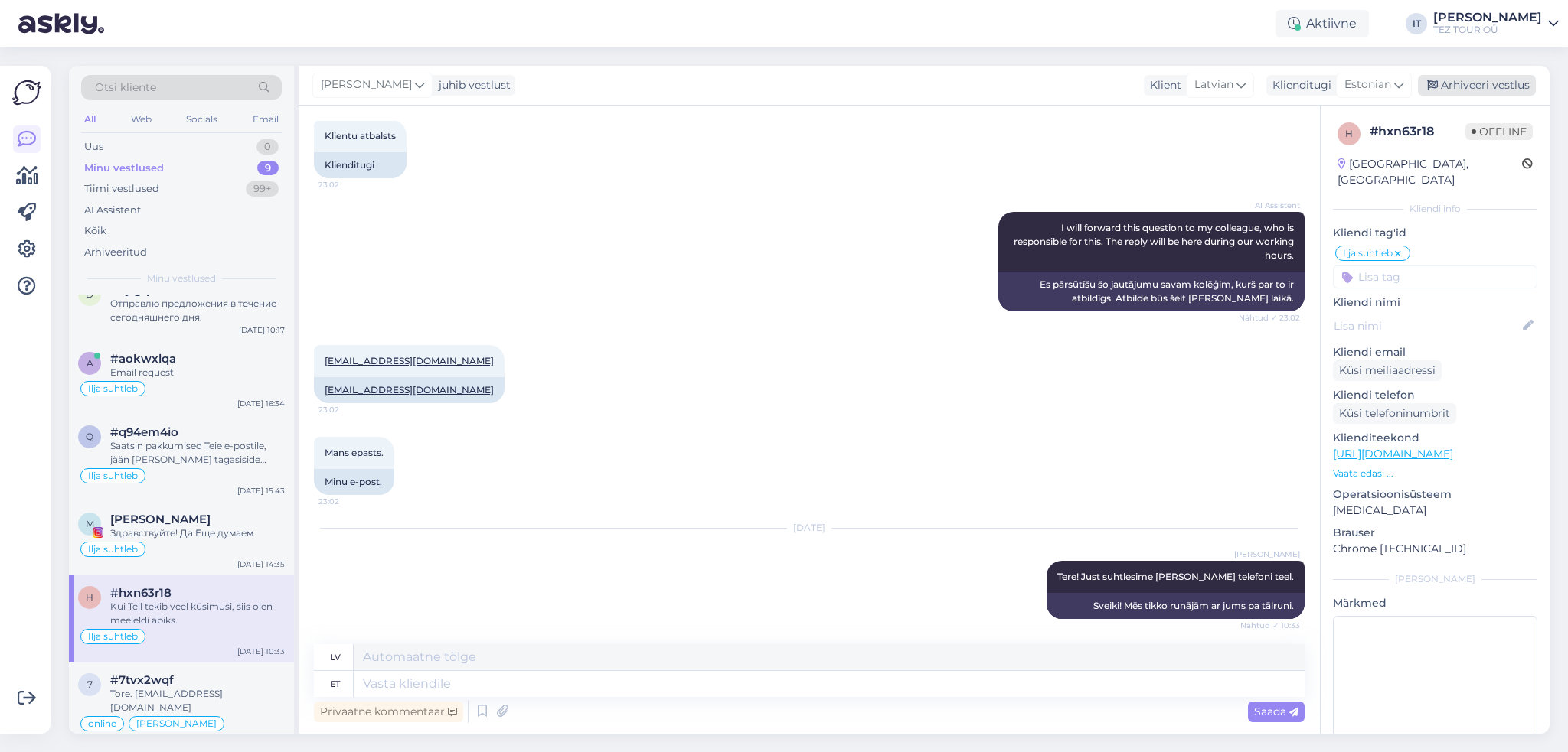
click at [1455, 86] on div "Arhiveeri vestlus" at bounding box center [1477, 86] width 118 height 20
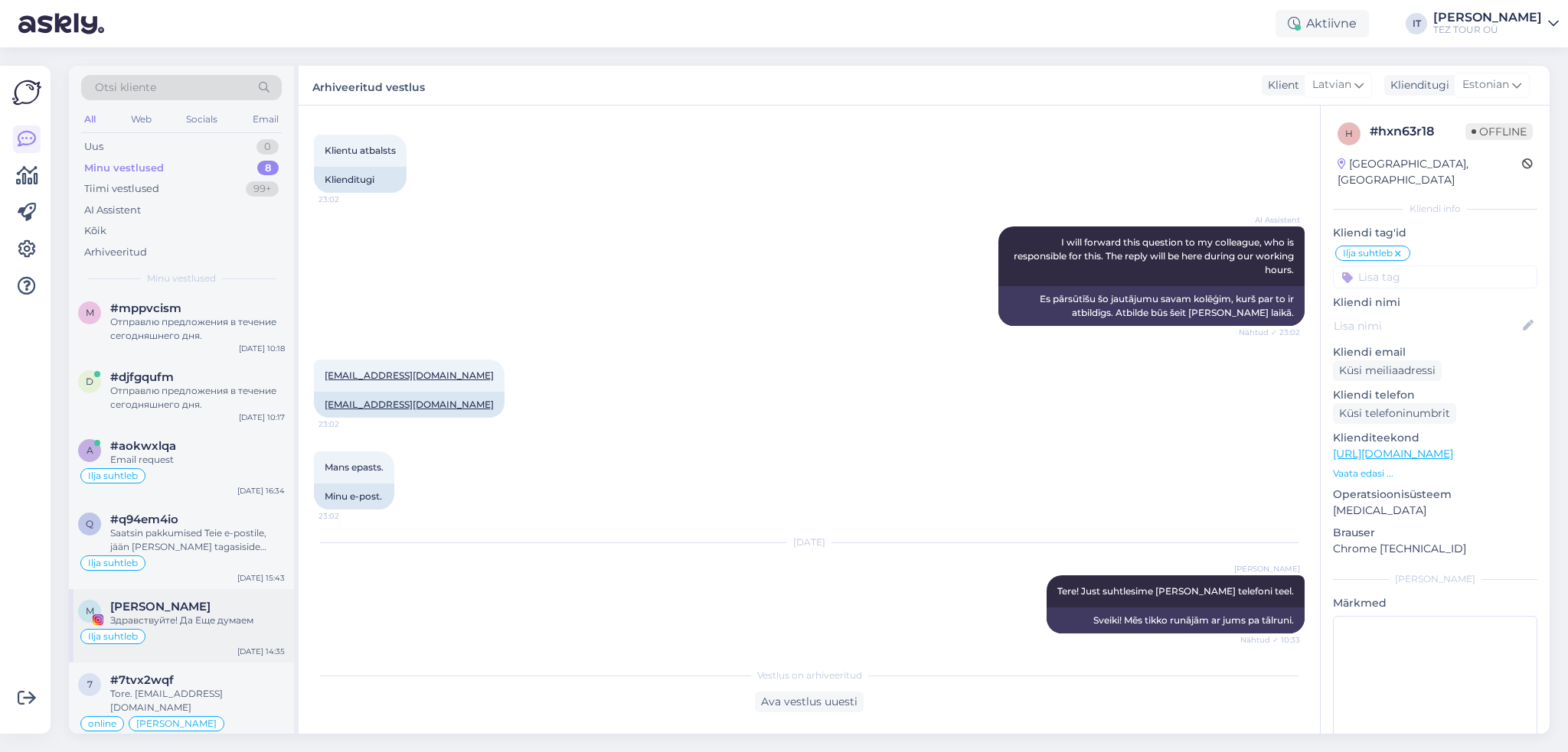
click at [236, 619] on div "Здравствуйте! Да Еще думаем" at bounding box center [198, 620] width 175 height 14
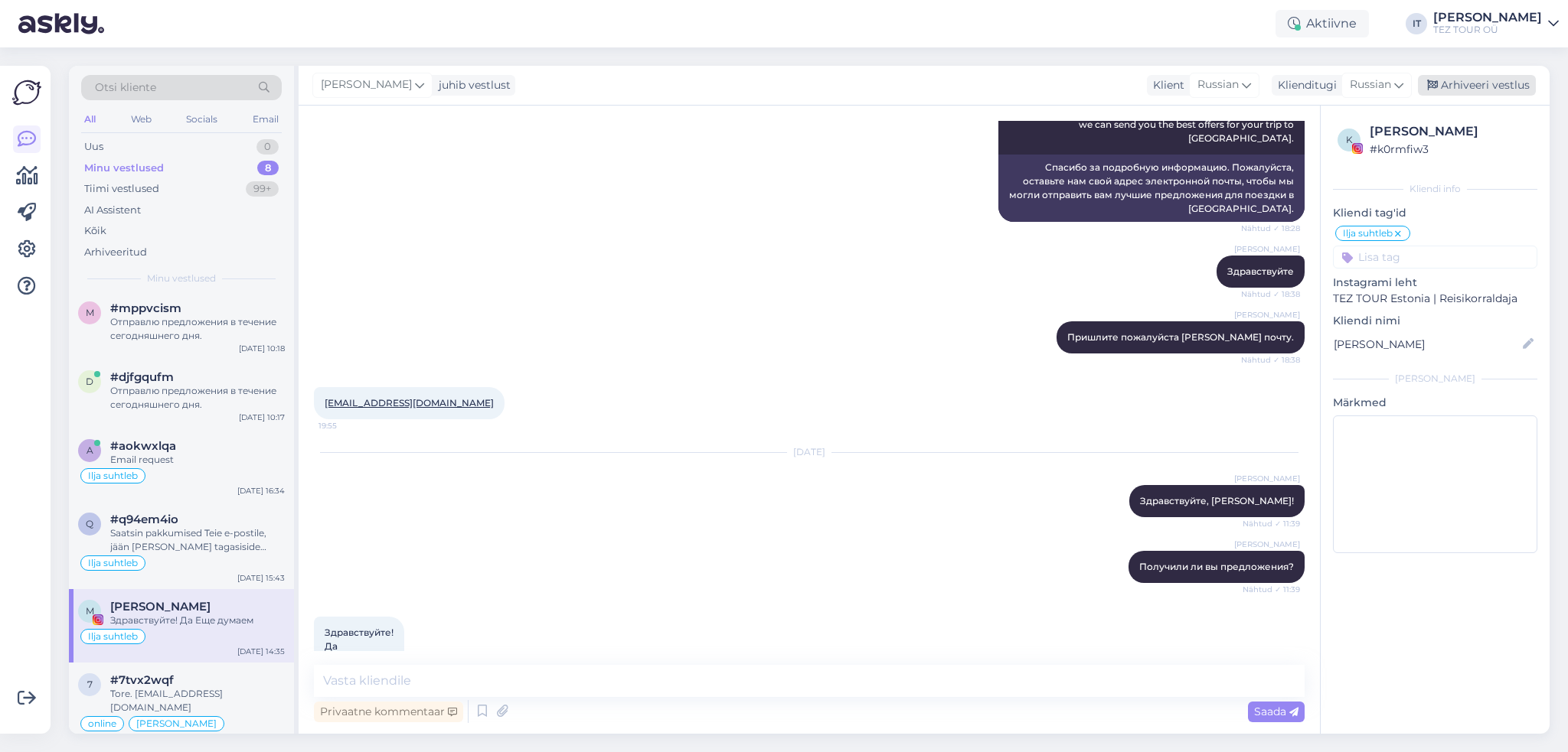
click at [1479, 84] on div "Arhiveeri vestlus" at bounding box center [1477, 86] width 118 height 20
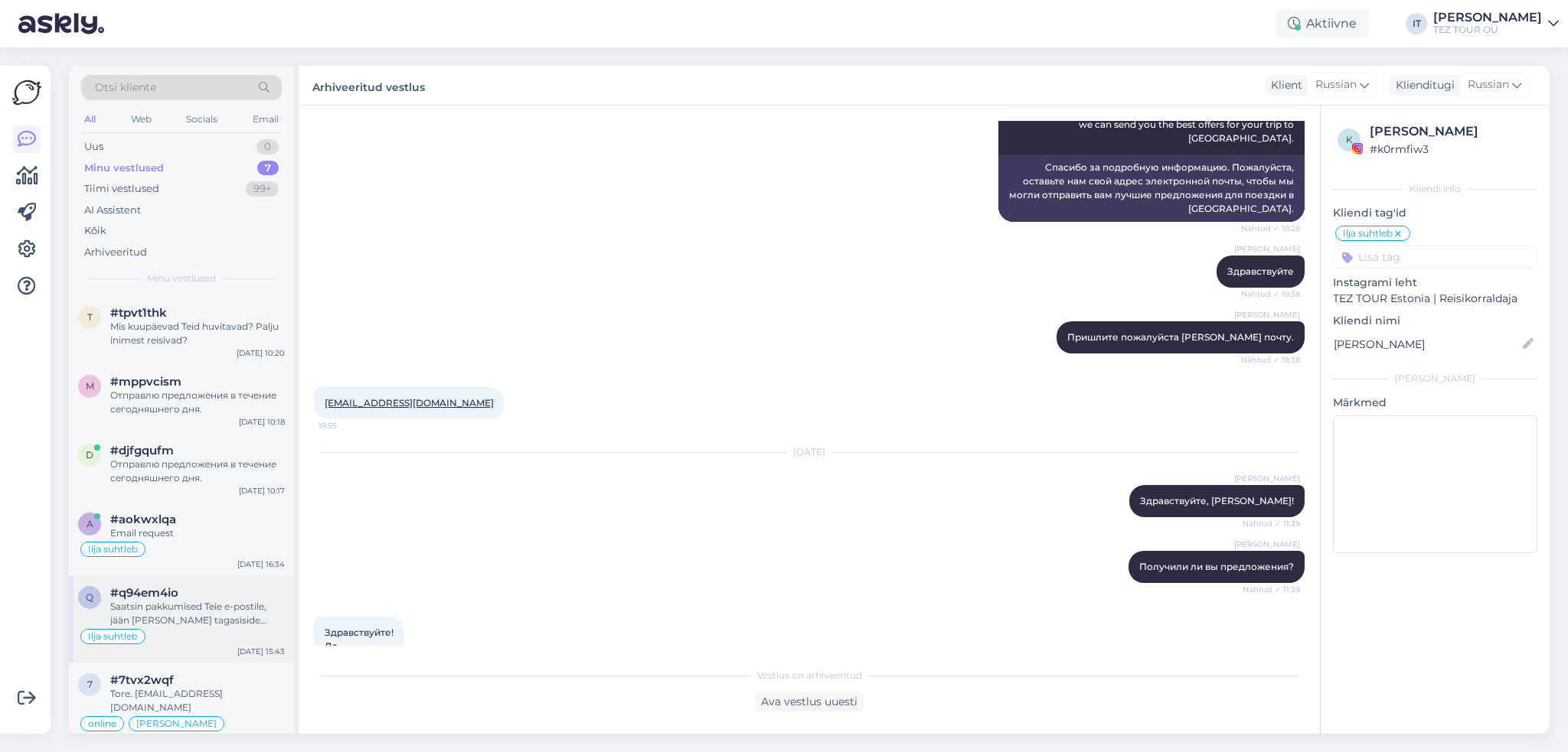
click at [244, 640] on div "Ilja suhtleb" at bounding box center [181, 637] width 206 height 19
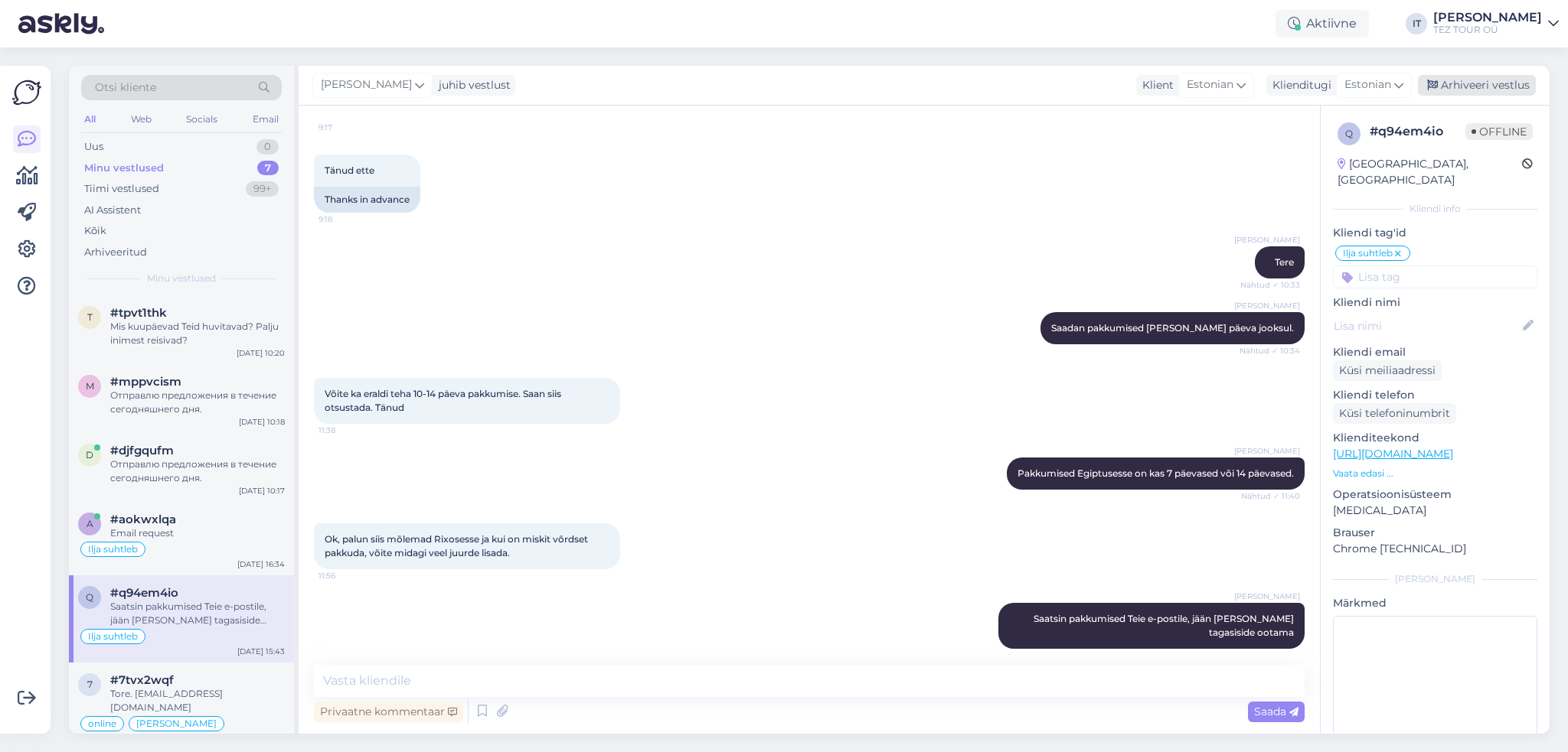
click at [1504, 84] on div "Arhiveeri vestlus" at bounding box center [1477, 86] width 118 height 20
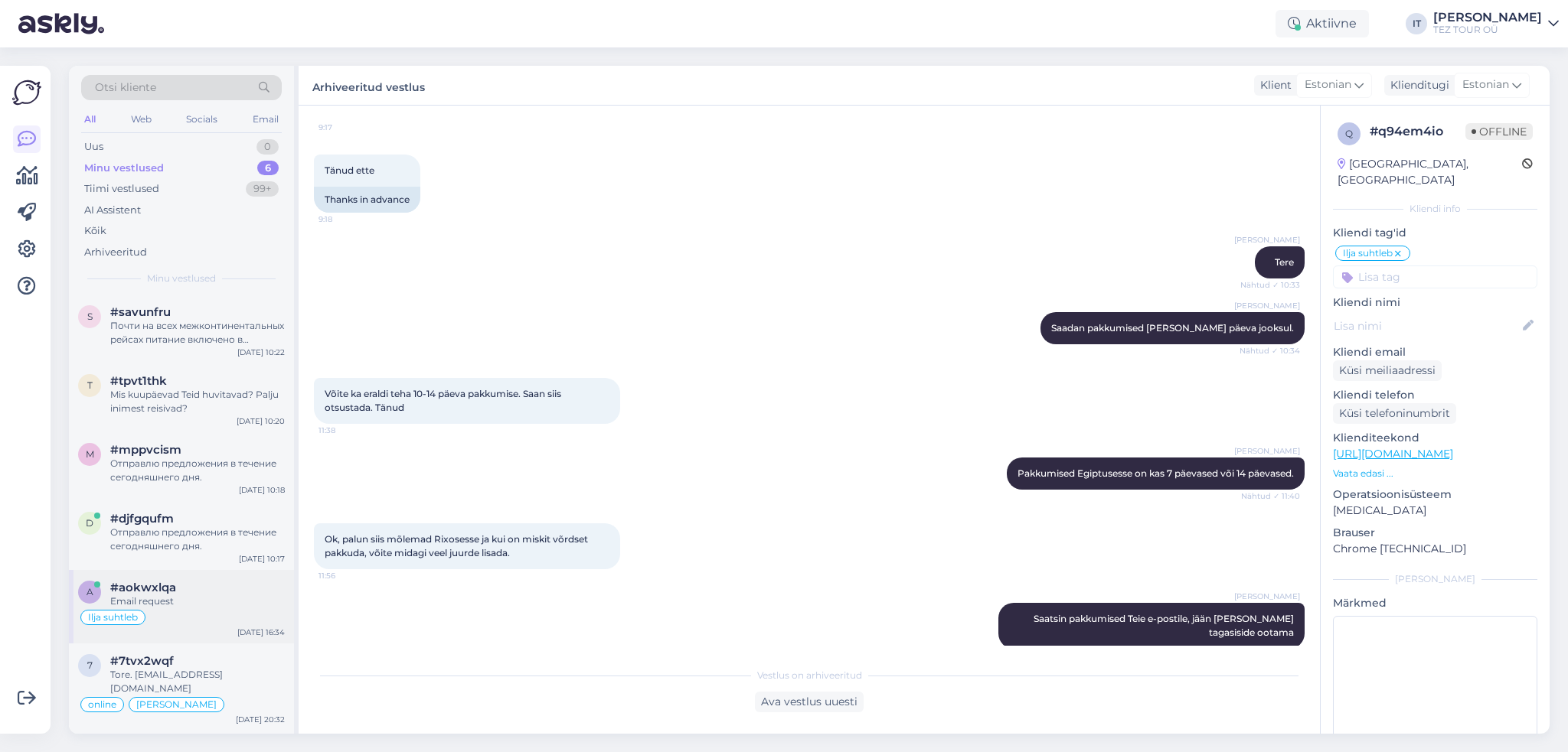
click at [208, 604] on div "Email request" at bounding box center [198, 601] width 175 height 14
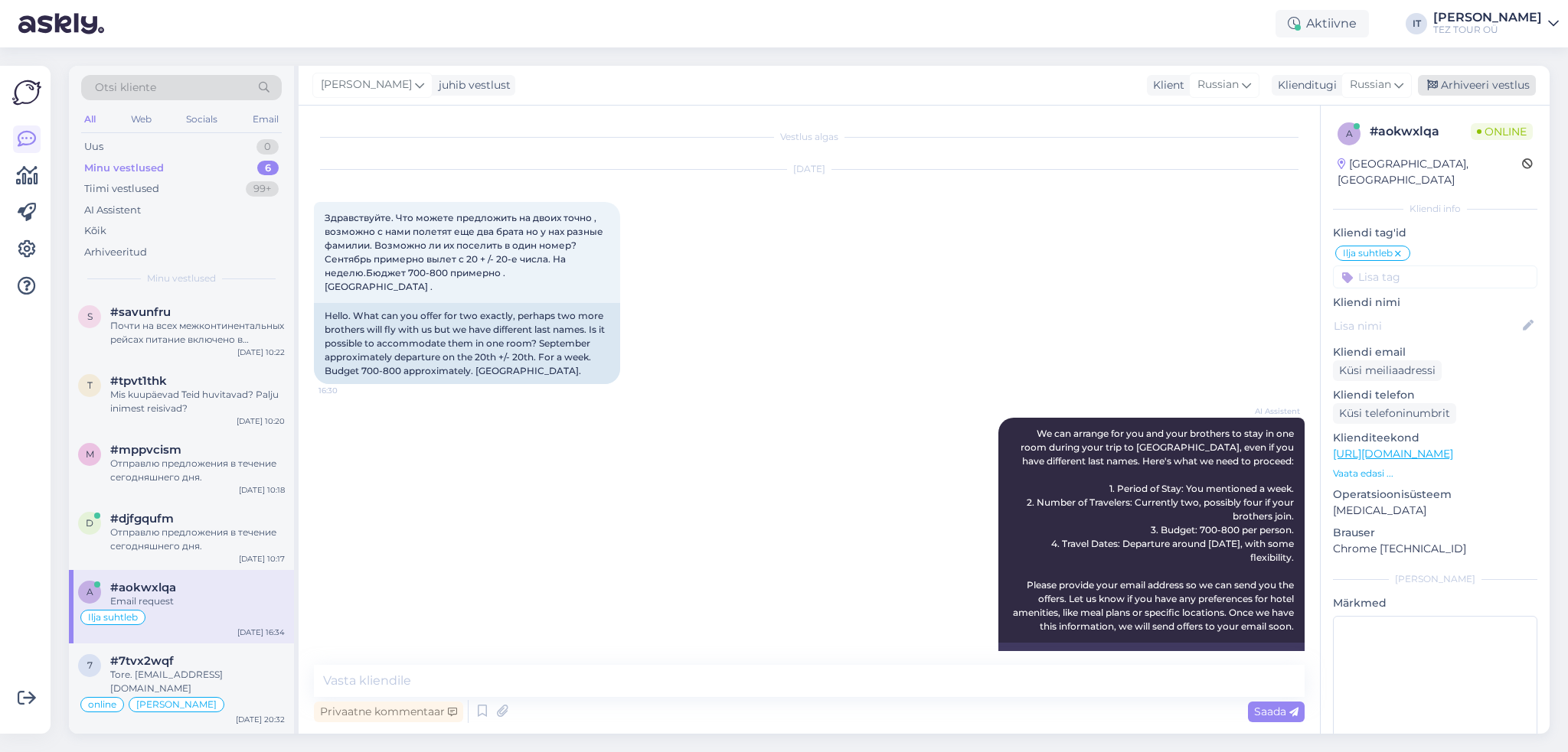
click at [1517, 81] on div "Arhiveeri vestlus" at bounding box center [1477, 86] width 118 height 20
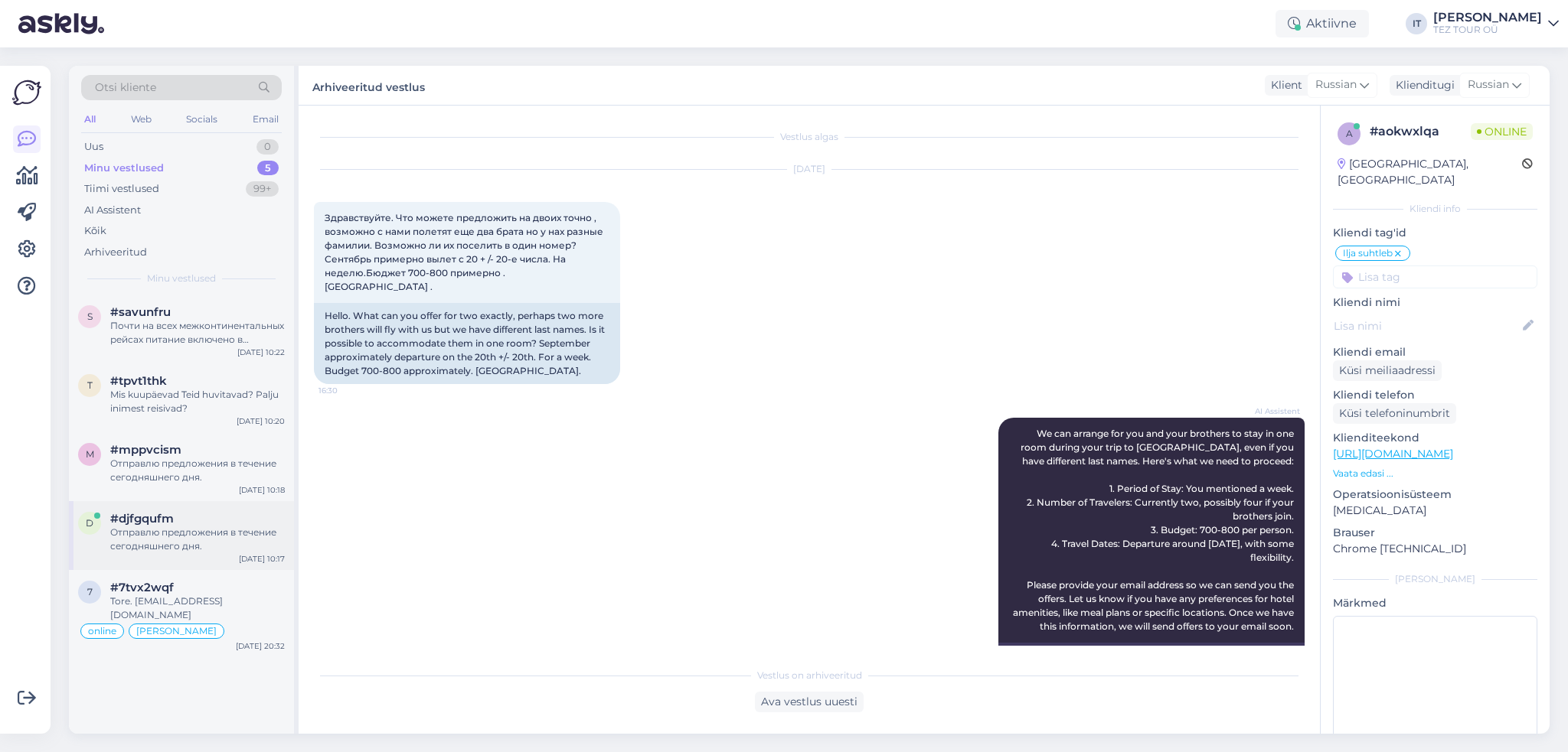
click at [173, 544] on div "Отправлю предложения в течение сегодняшнего дня." at bounding box center [198, 540] width 175 height 28
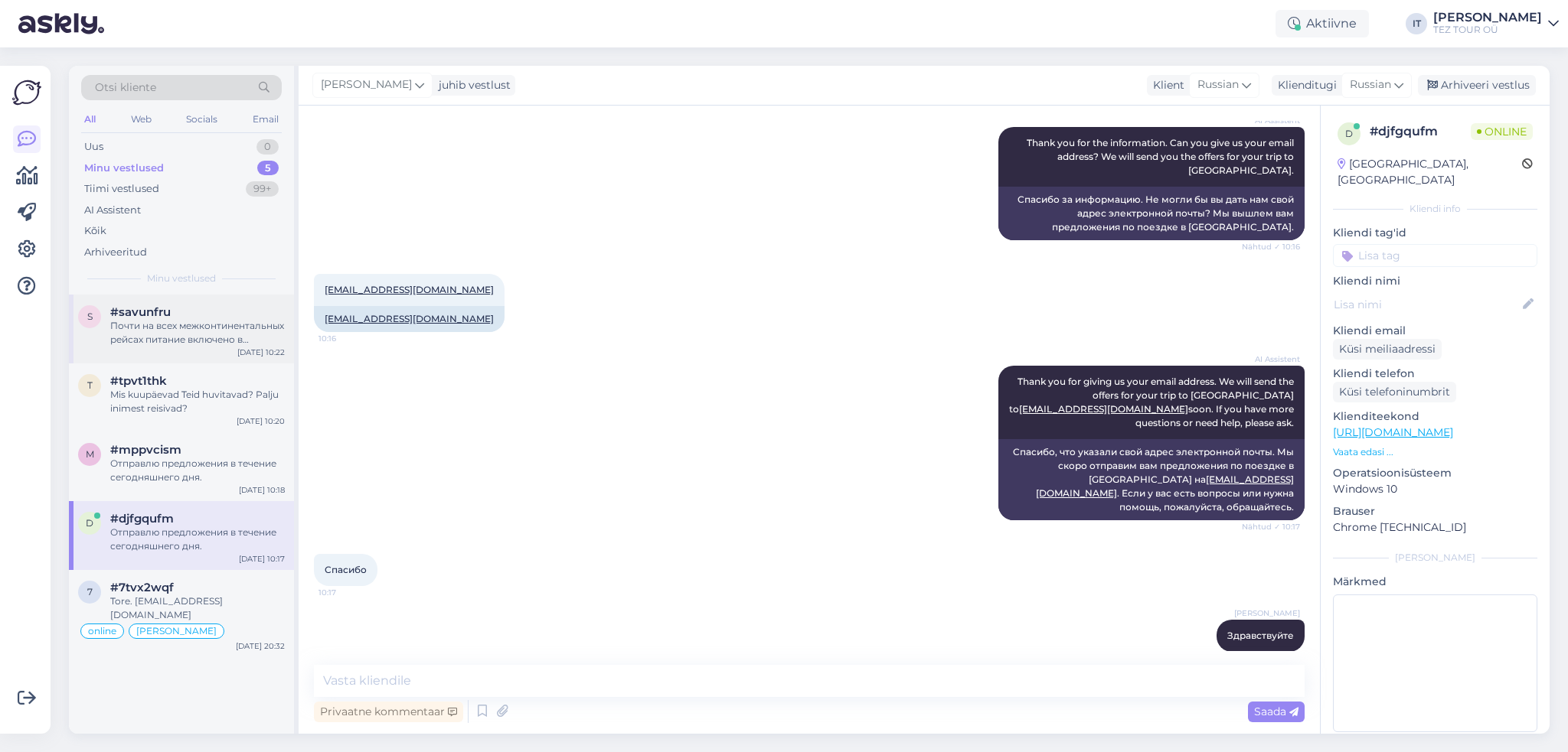
click at [223, 323] on div "Почти на всех межконтинентальных рейсах питание включено в [GEOGRAPHIC_DATA]." at bounding box center [198, 333] width 175 height 28
